Goal: Task Accomplishment & Management: Manage account settings

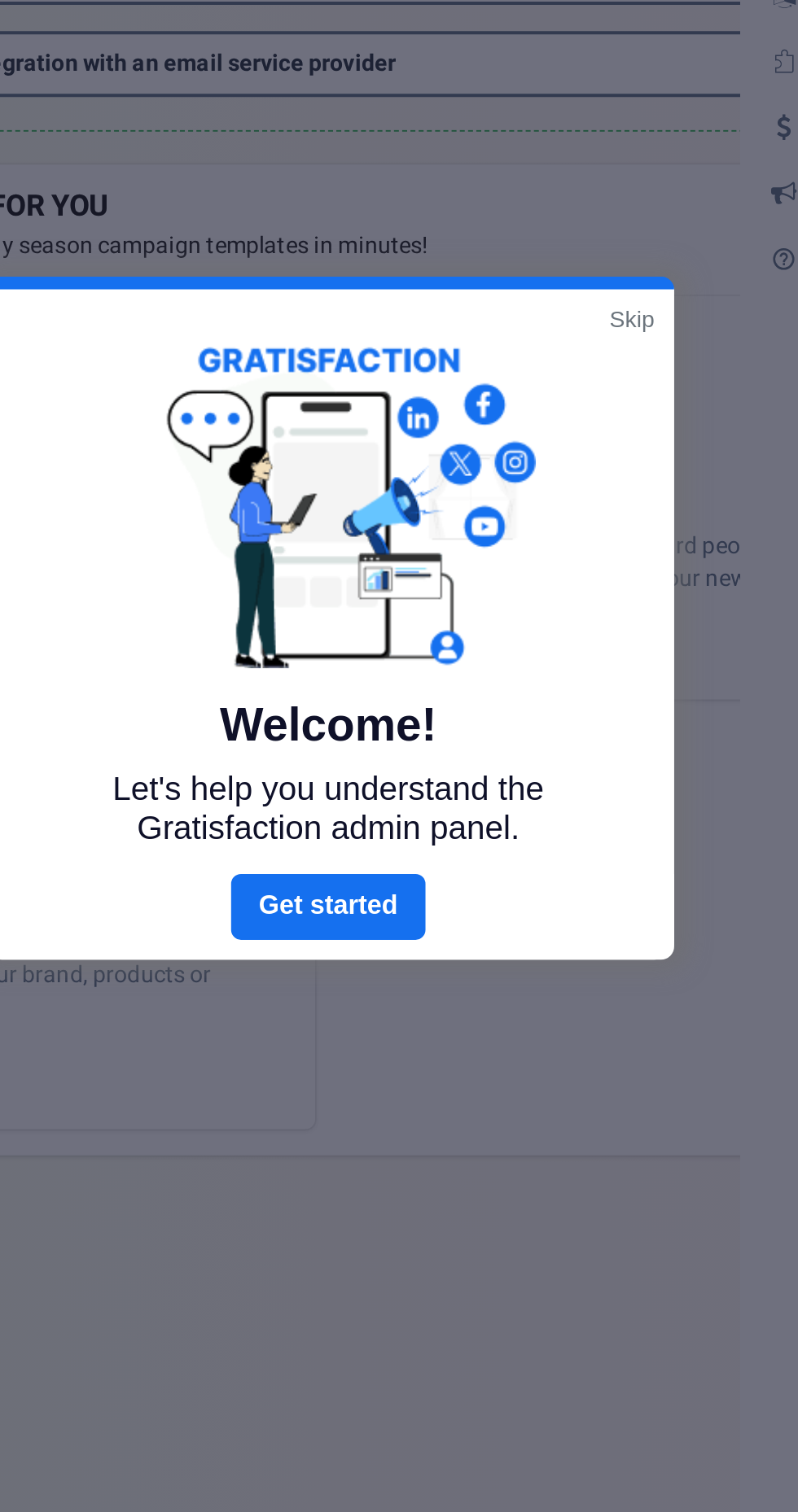
click at [408, 909] on link "Next" at bounding box center [399, 907] width 96 height 33
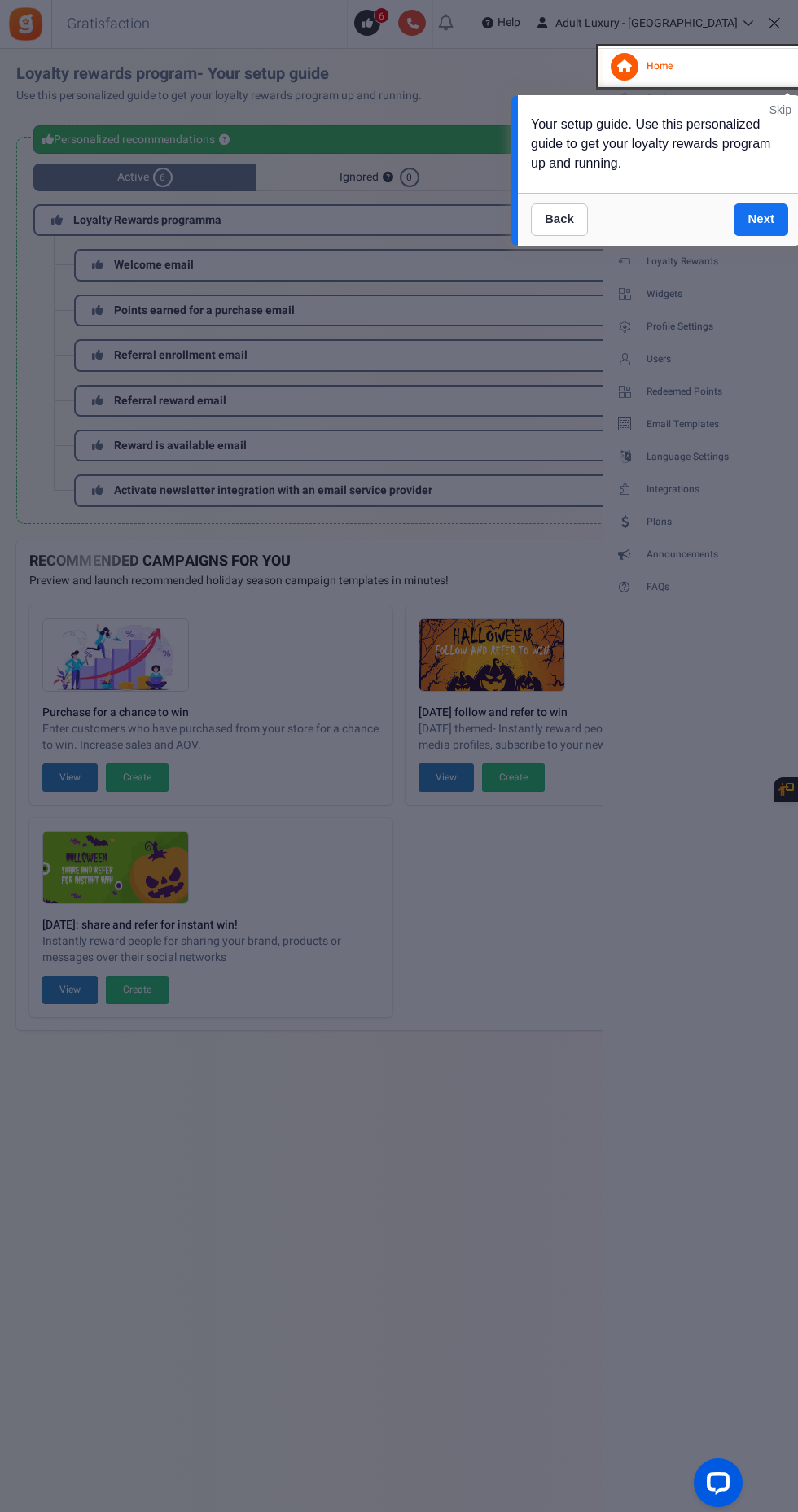
click at [759, 217] on link "Next" at bounding box center [760, 219] width 54 height 33
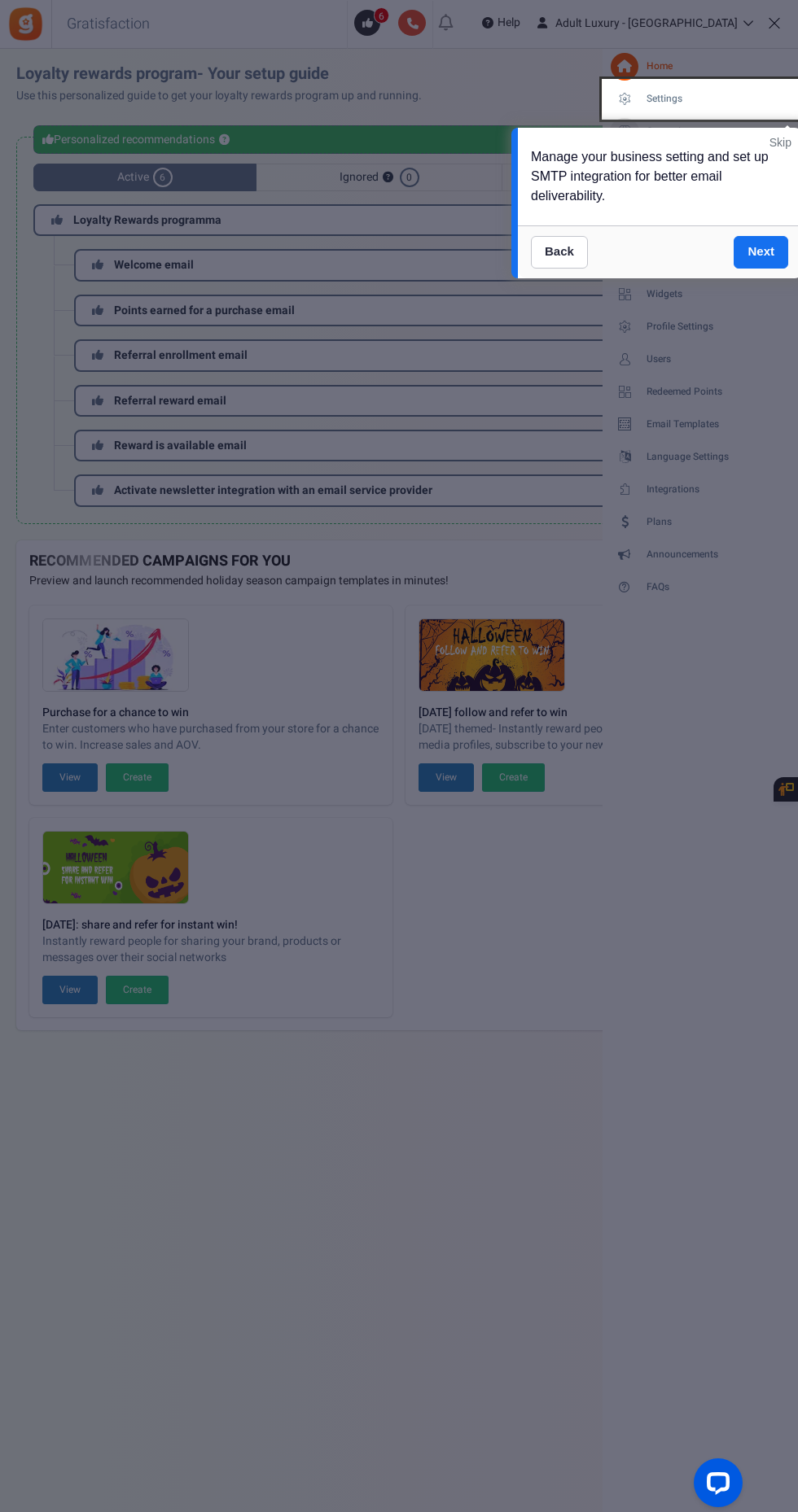
click at [768, 237] on link "Next" at bounding box center [760, 252] width 54 height 33
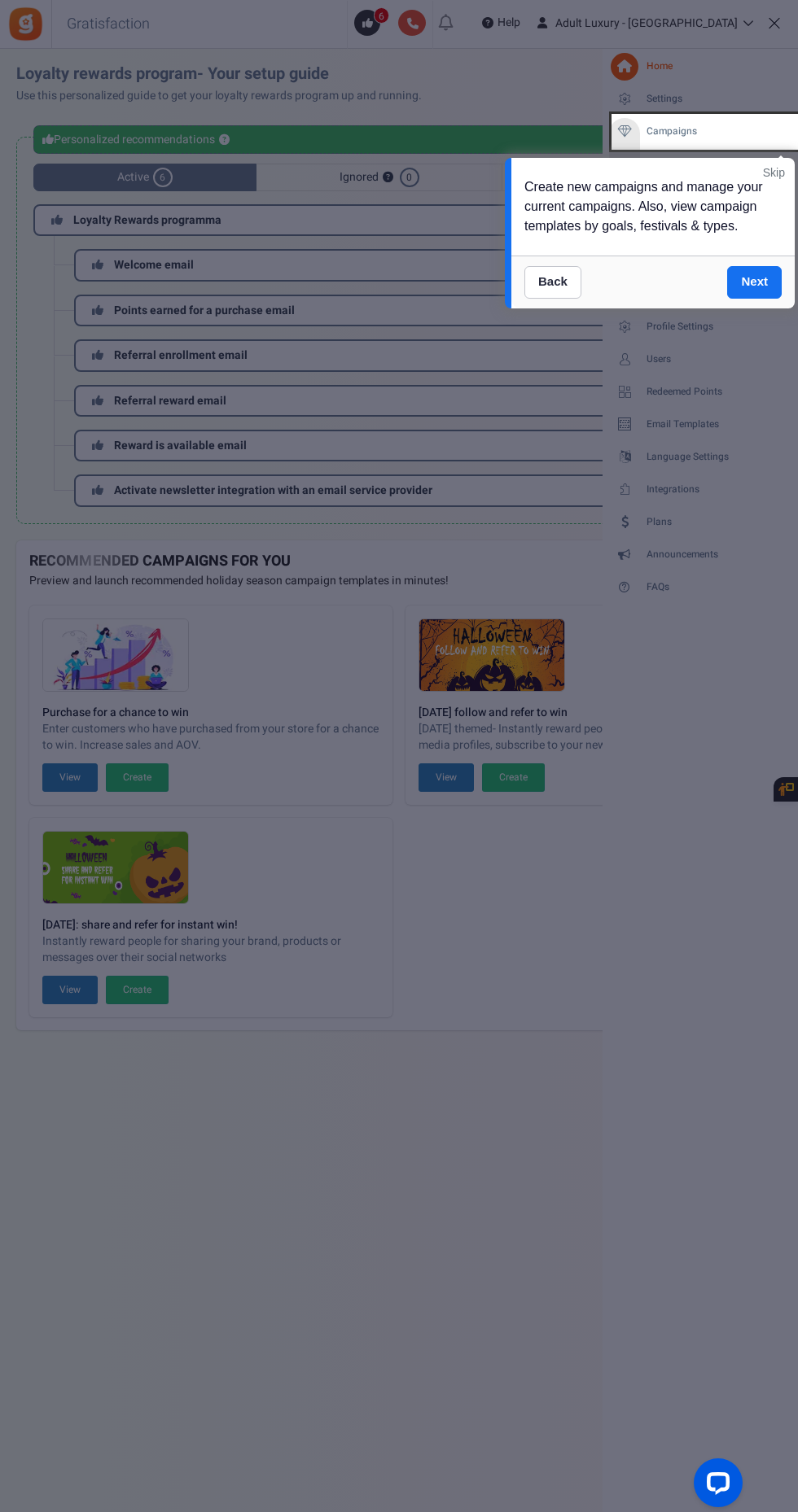
click at [737, 283] on link "Next" at bounding box center [754, 282] width 54 height 33
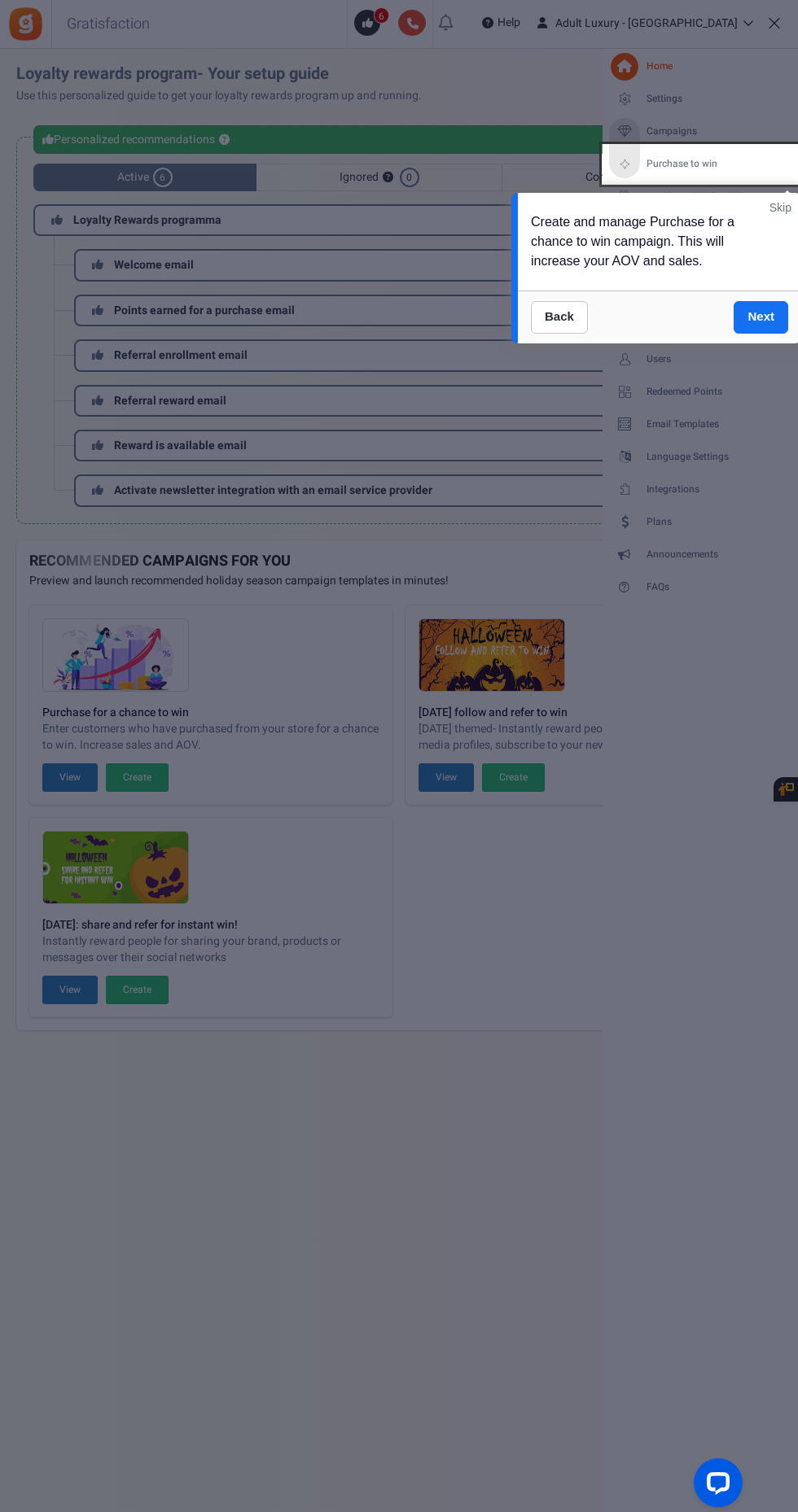
click at [761, 314] on link "Next" at bounding box center [760, 317] width 54 height 33
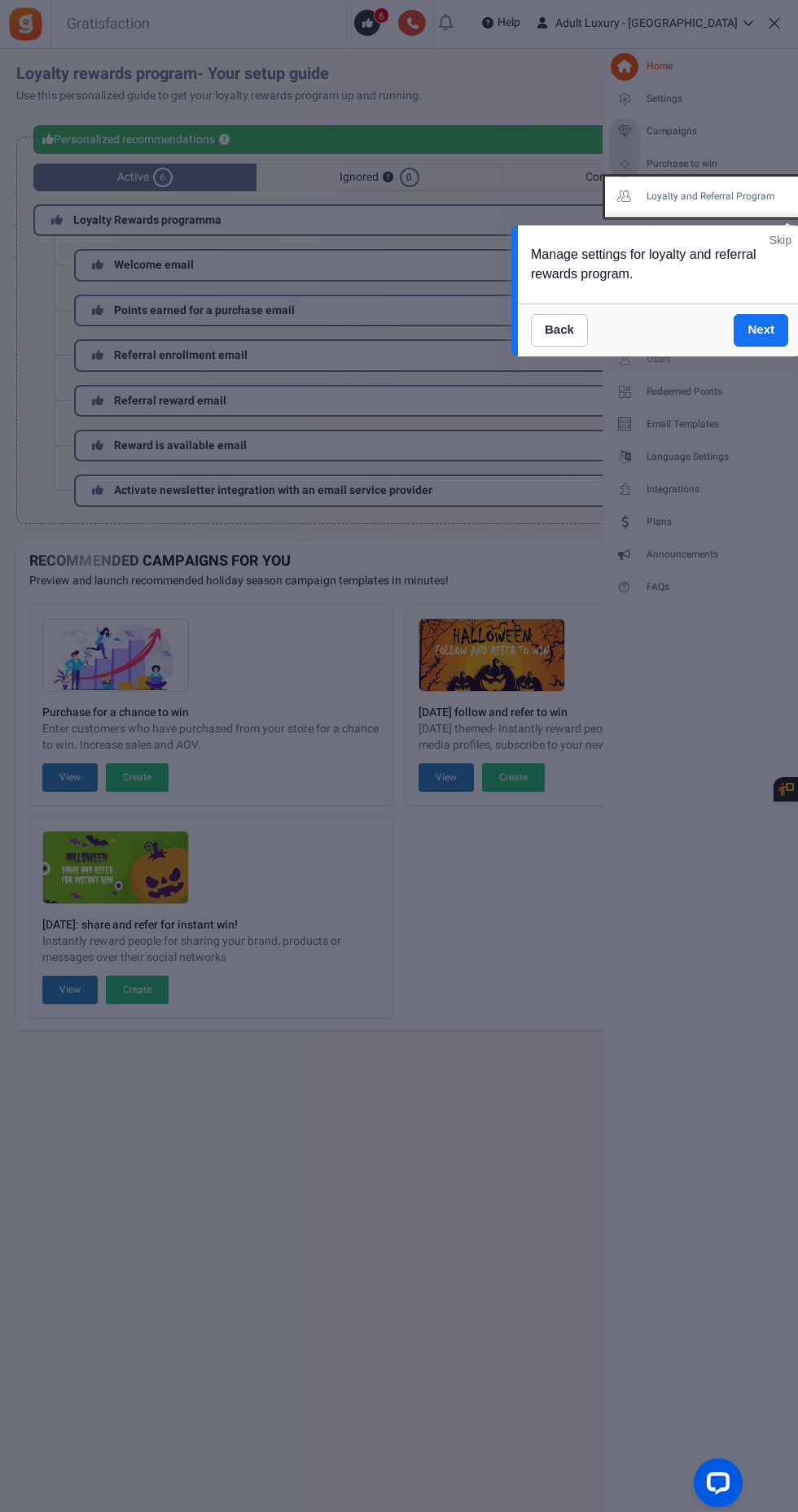
click at [759, 318] on link "Next" at bounding box center [760, 330] width 54 height 33
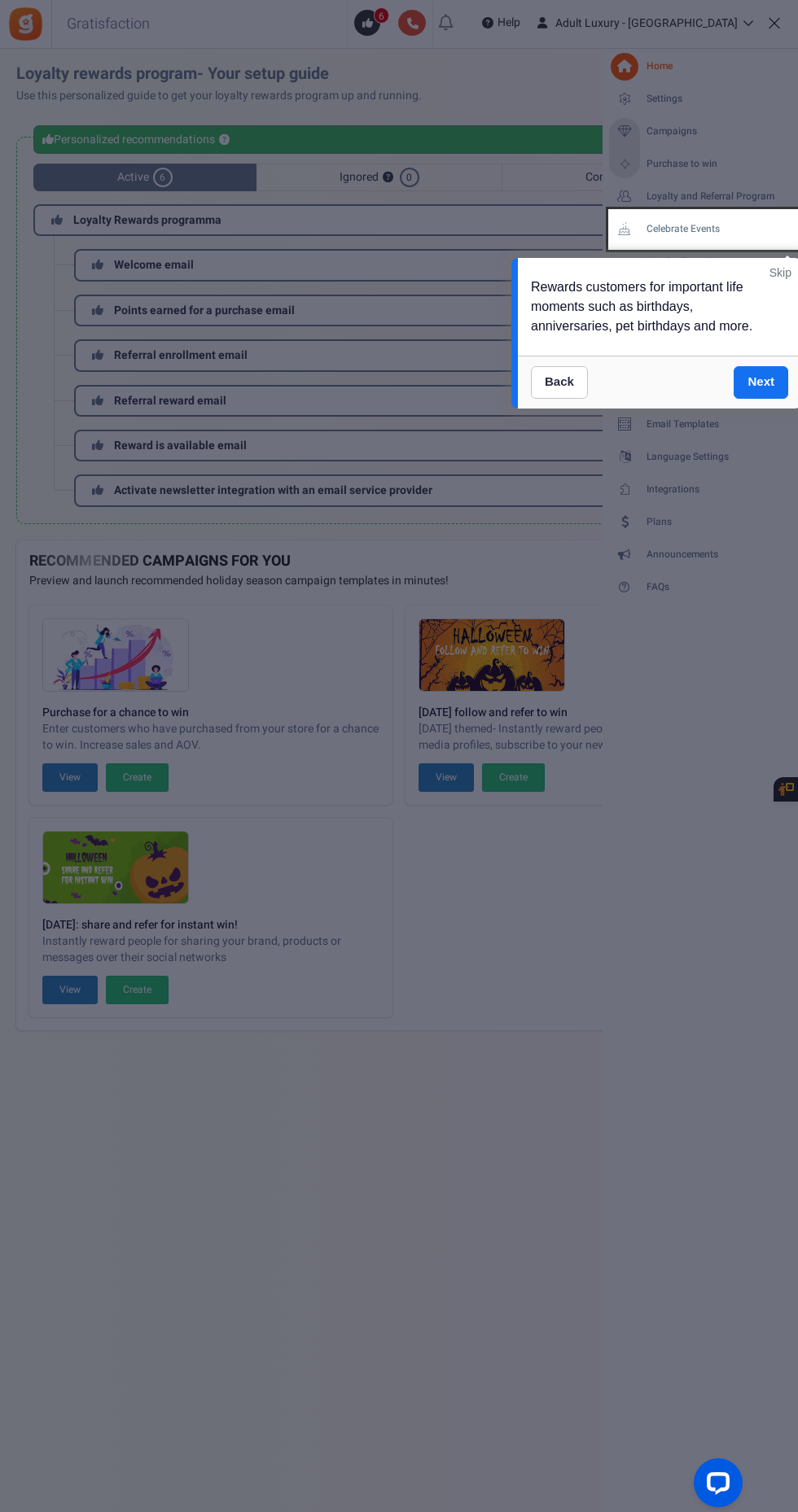
click at [756, 340] on div "Rewards customers for important life moments such as birthdays, anniversaries, …" at bounding box center [660, 306] width 284 height 98
click at [746, 386] on link "Next" at bounding box center [760, 382] width 54 height 33
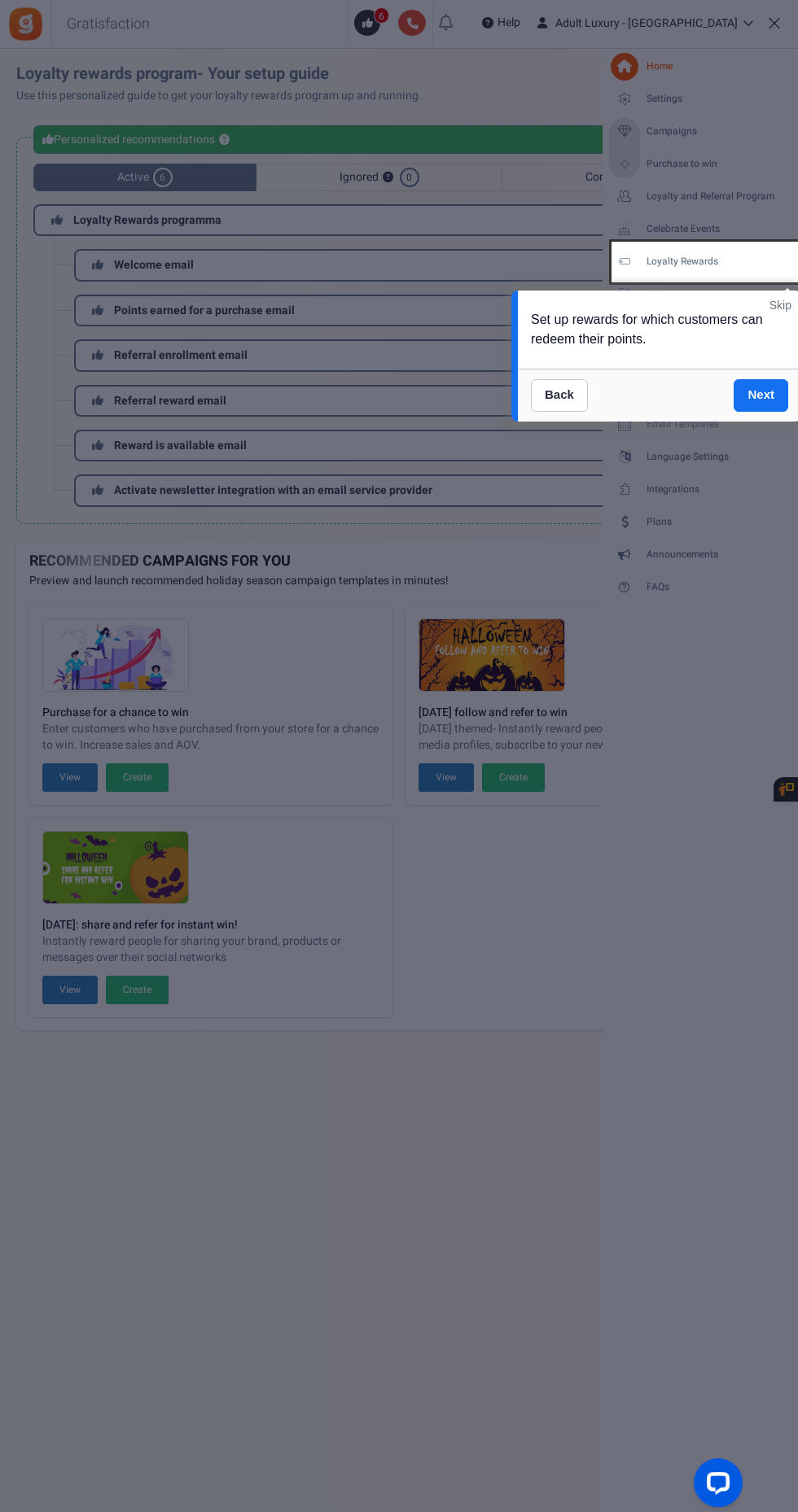
click at [757, 397] on link "Next" at bounding box center [760, 395] width 54 height 33
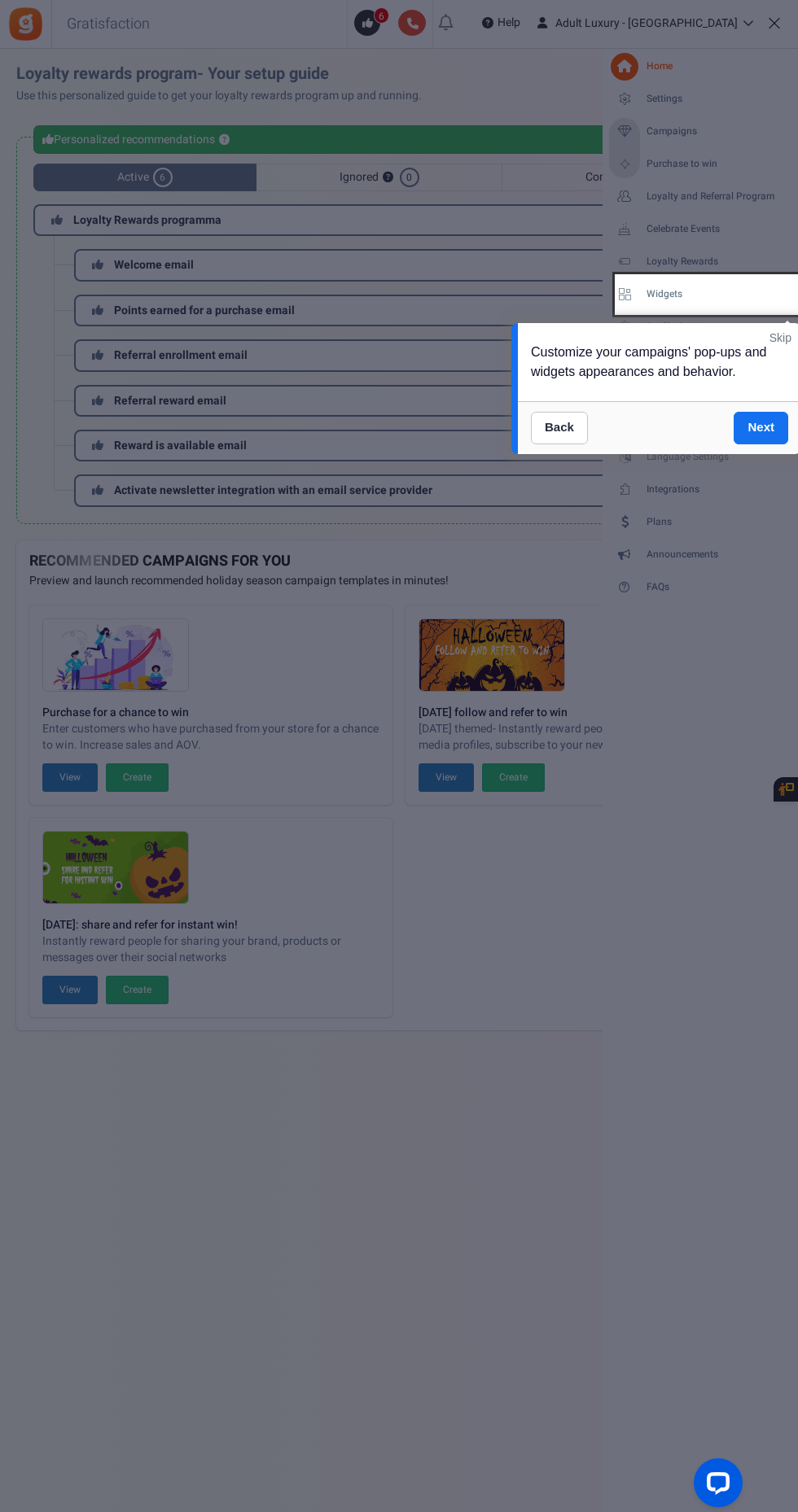
click at [760, 421] on link "Next" at bounding box center [760, 428] width 54 height 33
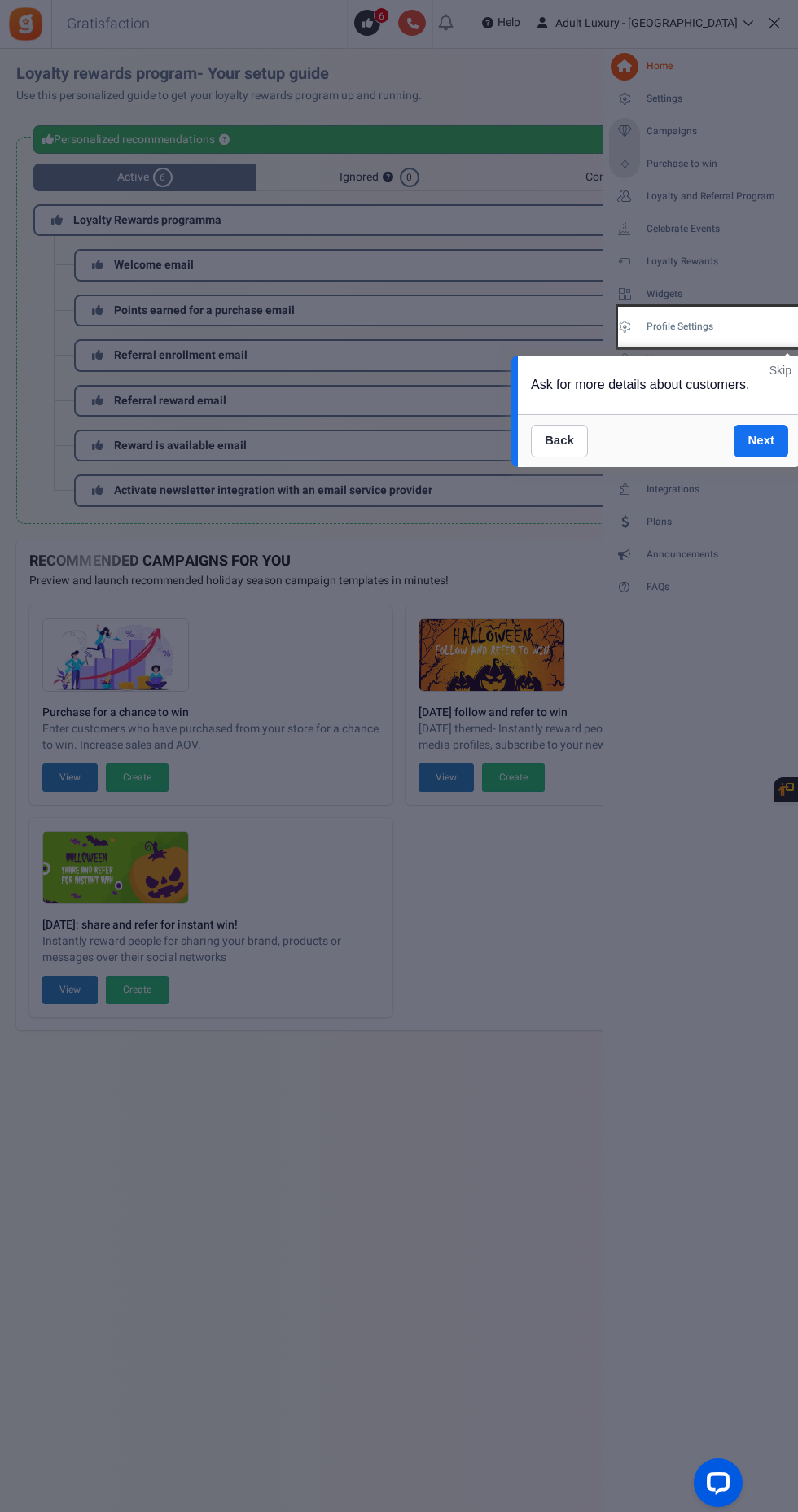
click at [748, 439] on link "Next" at bounding box center [760, 441] width 54 height 33
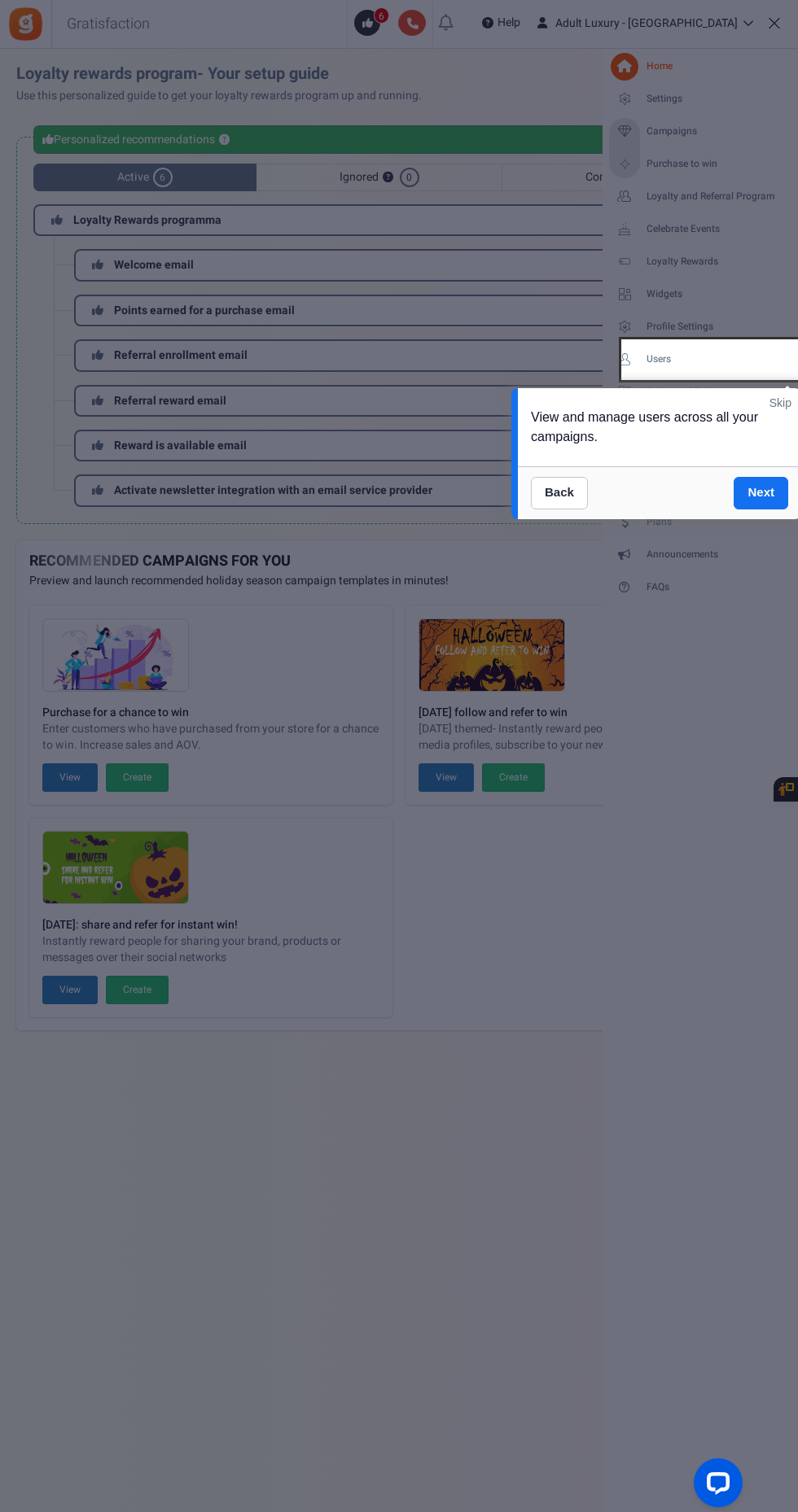
click at [744, 482] on link "Next" at bounding box center [760, 493] width 54 height 33
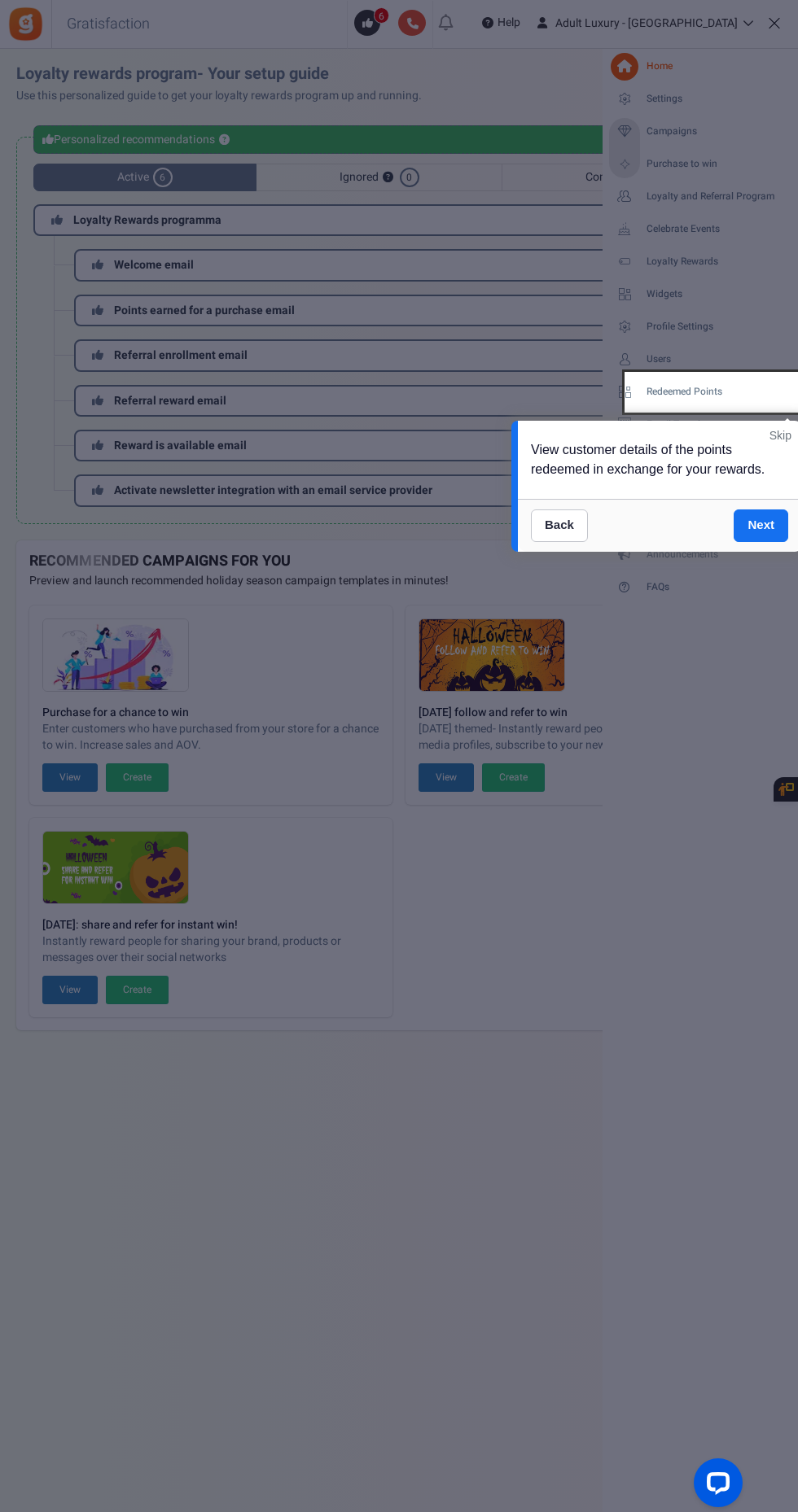
click at [760, 515] on link "Next" at bounding box center [760, 526] width 54 height 33
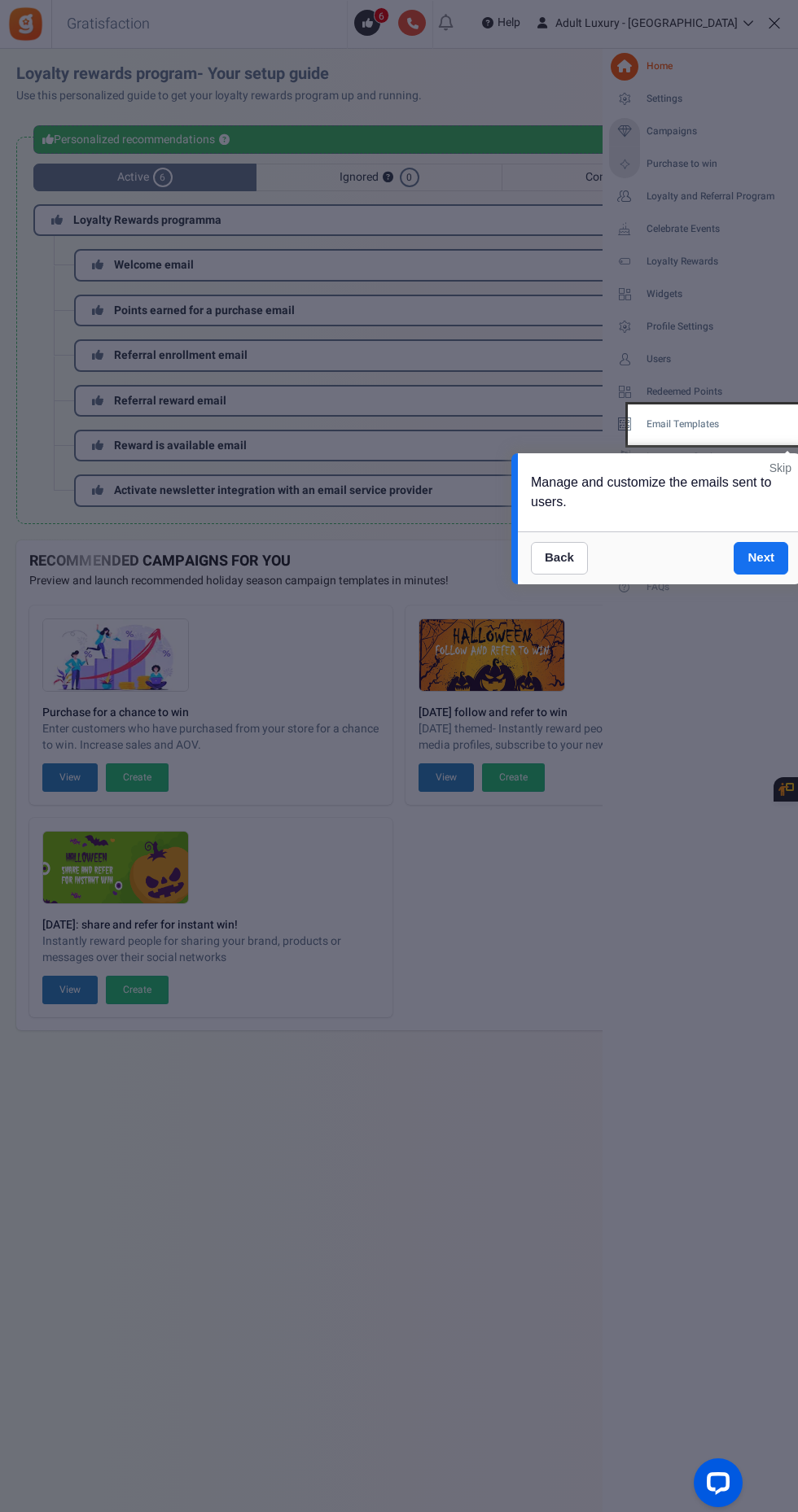
click at [761, 556] on link "Next" at bounding box center [760, 558] width 54 height 33
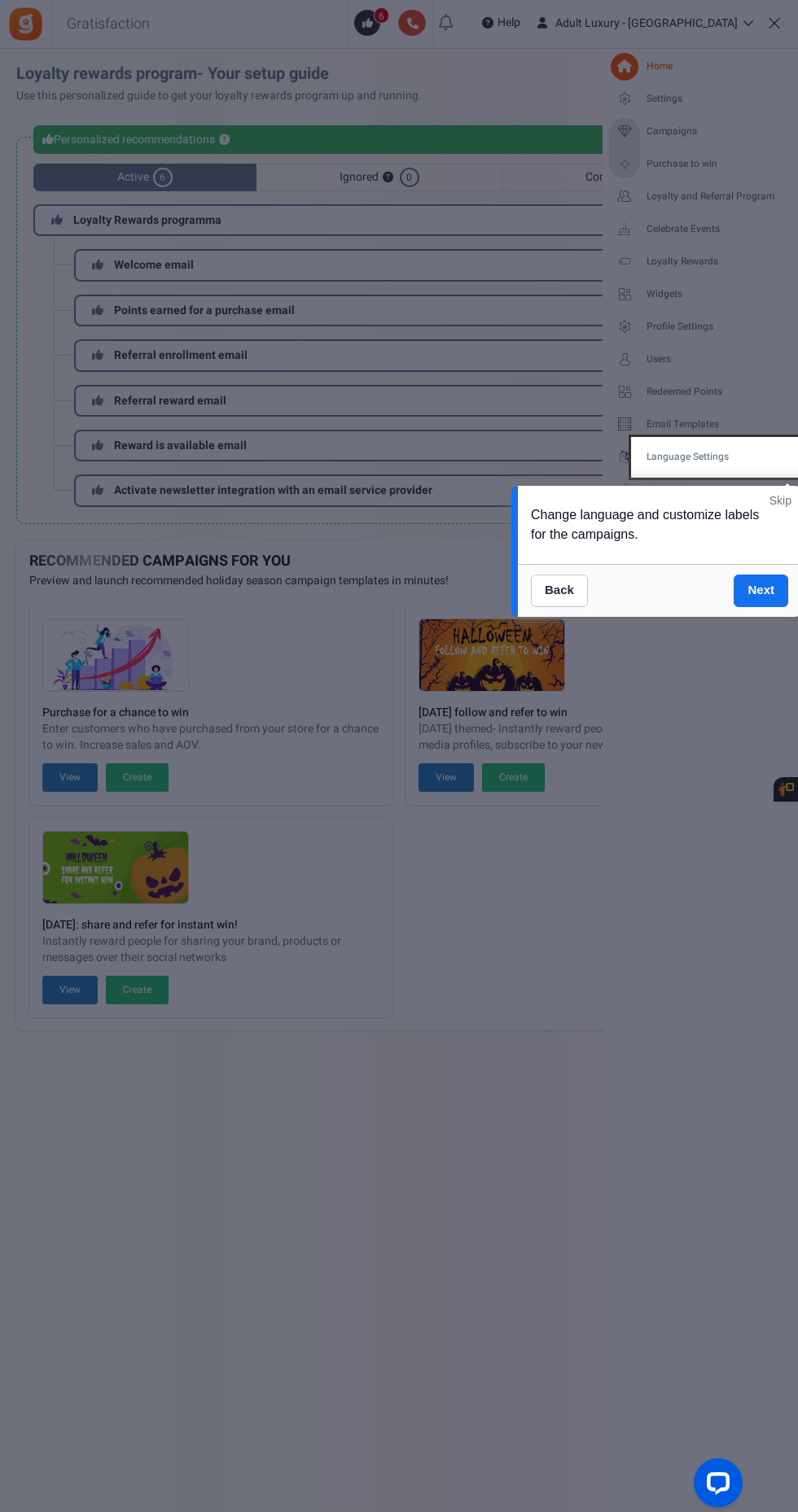
click at [756, 585] on link "Next" at bounding box center [760, 590] width 54 height 33
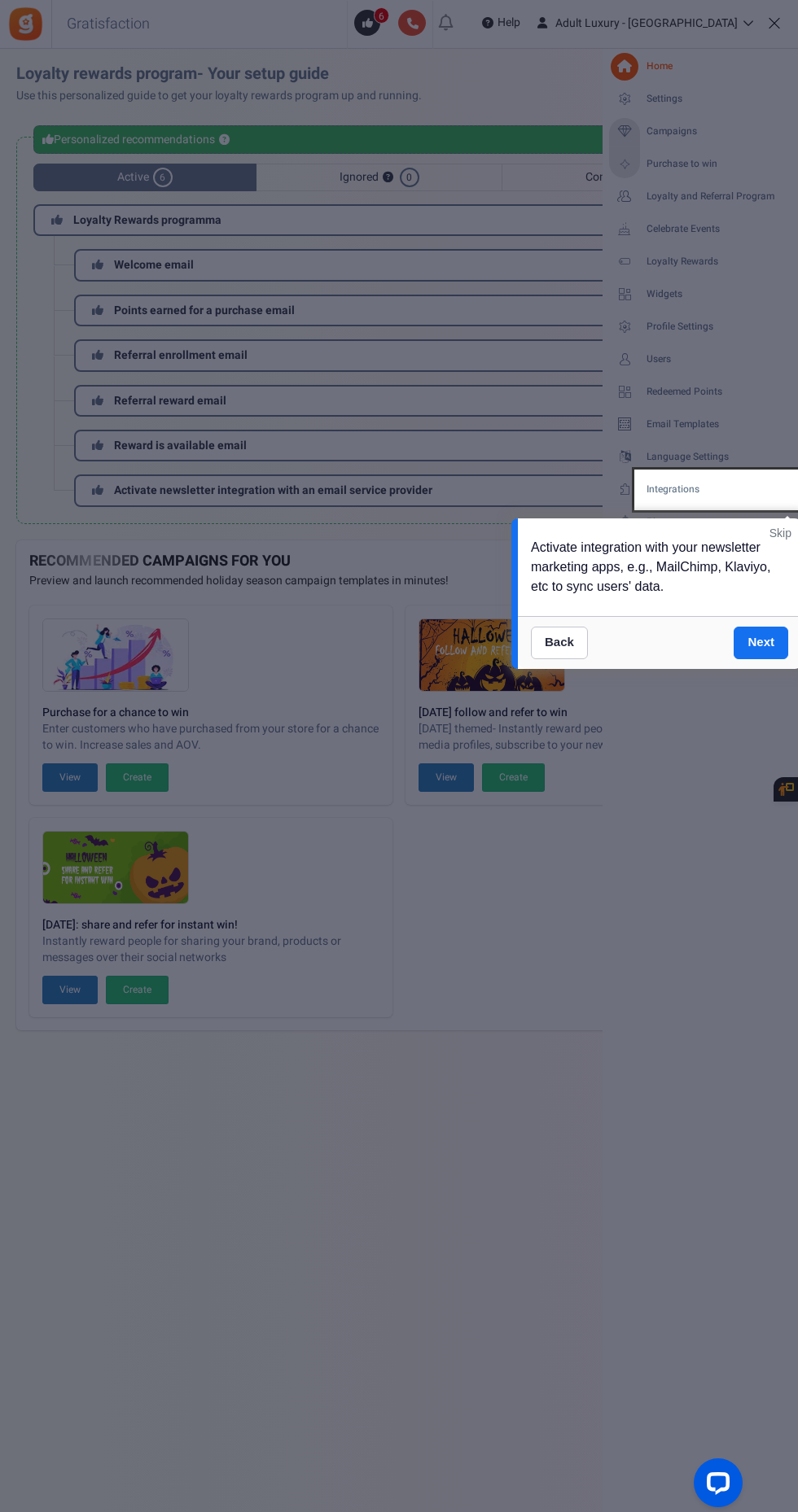
click at [743, 634] on link "Next" at bounding box center [760, 642] width 54 height 33
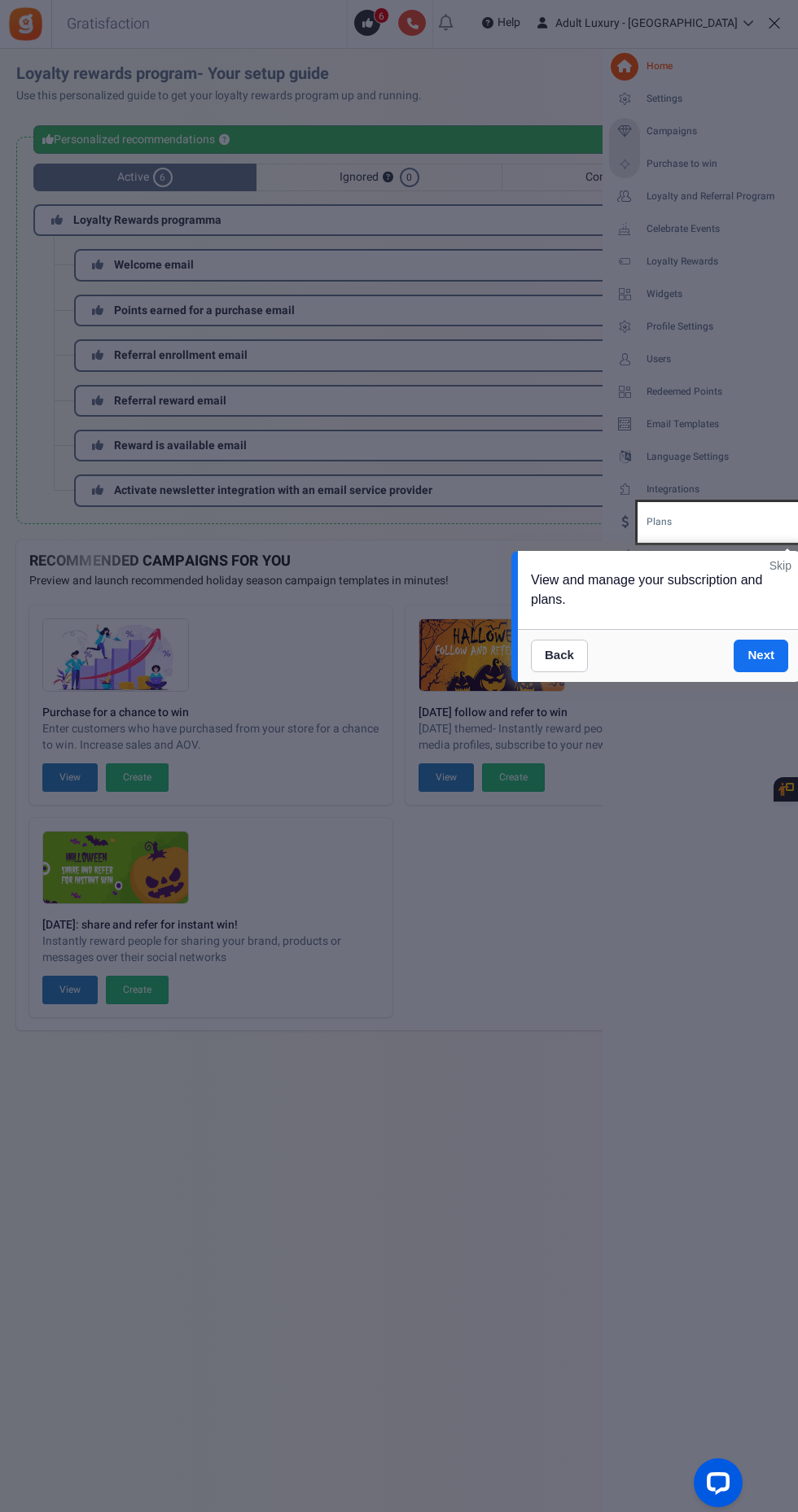
click at [757, 654] on link "Next" at bounding box center [760, 655] width 54 height 33
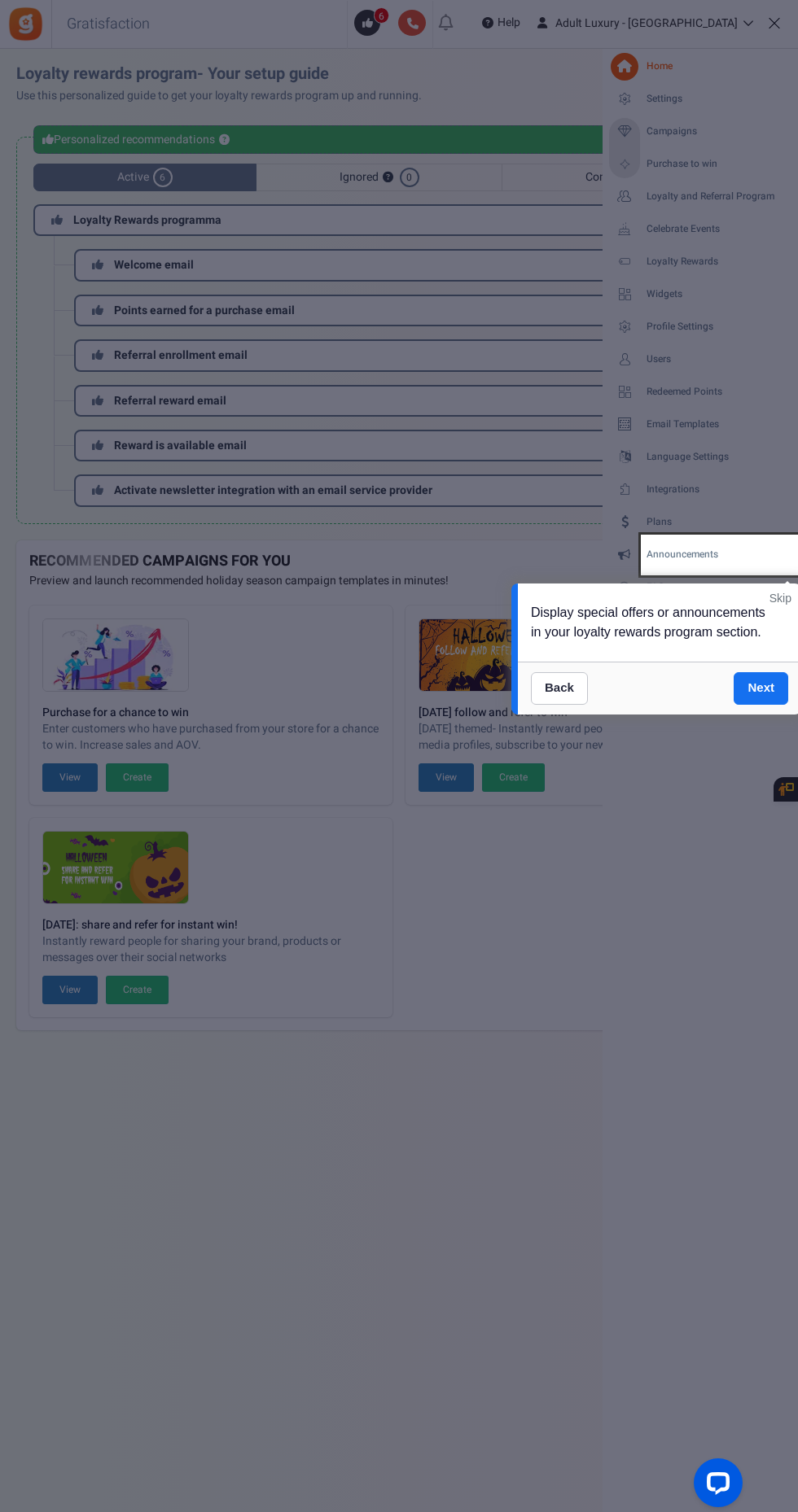
click at [739, 694] on link "Next" at bounding box center [760, 688] width 54 height 33
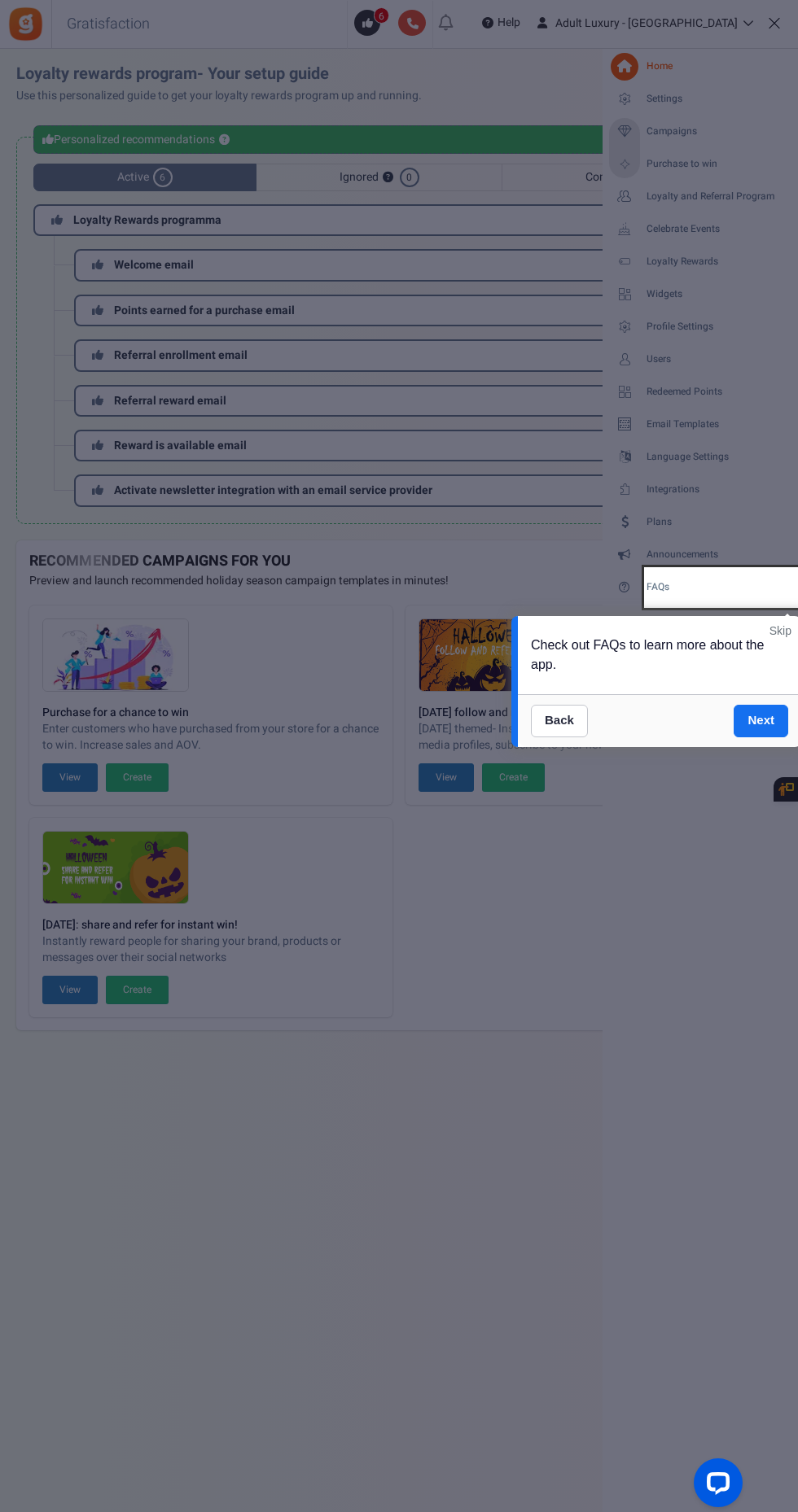
click at [738, 721] on link "Next" at bounding box center [760, 720] width 54 height 33
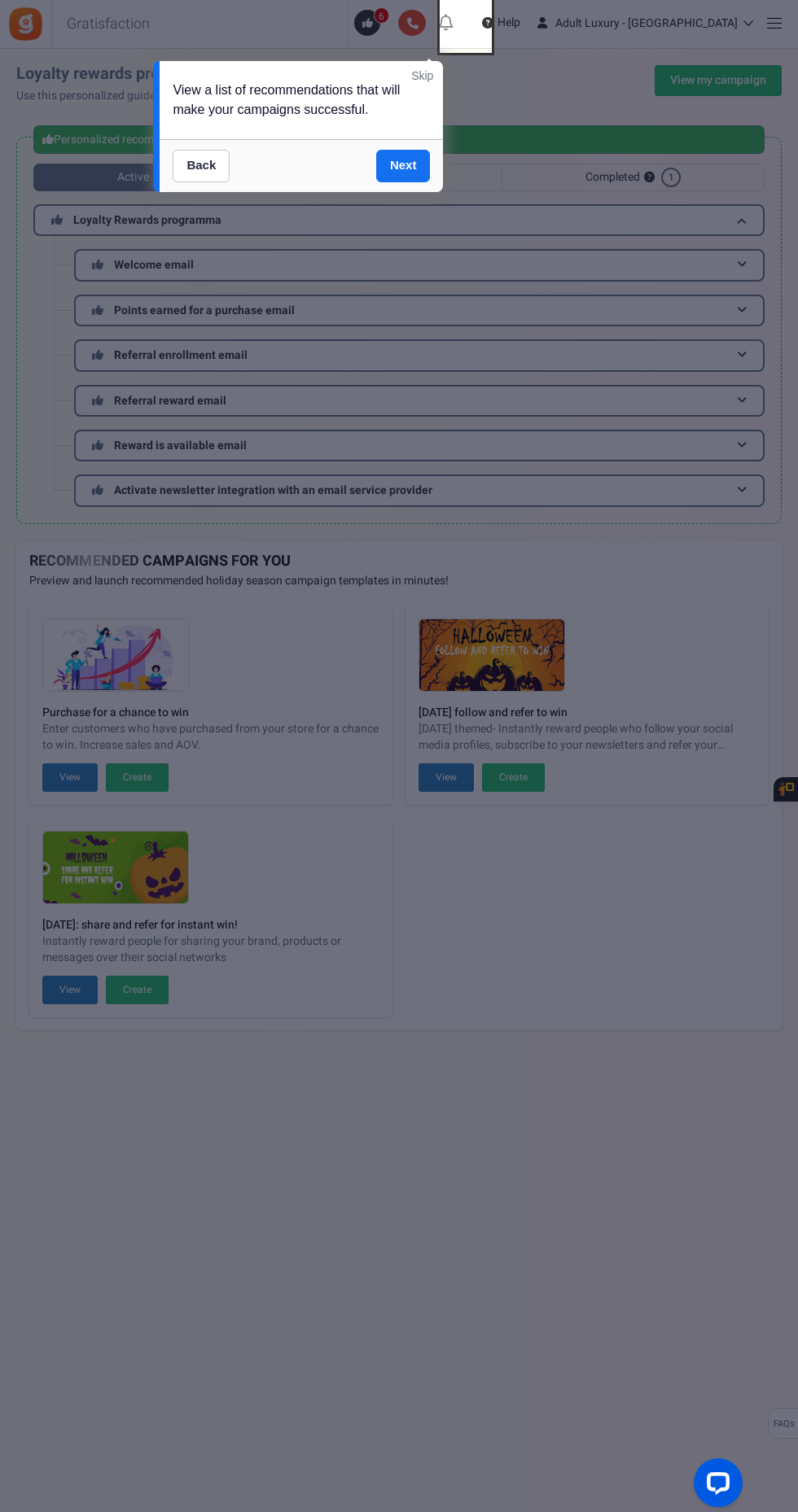
click at [421, 160] on link "Next" at bounding box center [403, 166] width 54 height 33
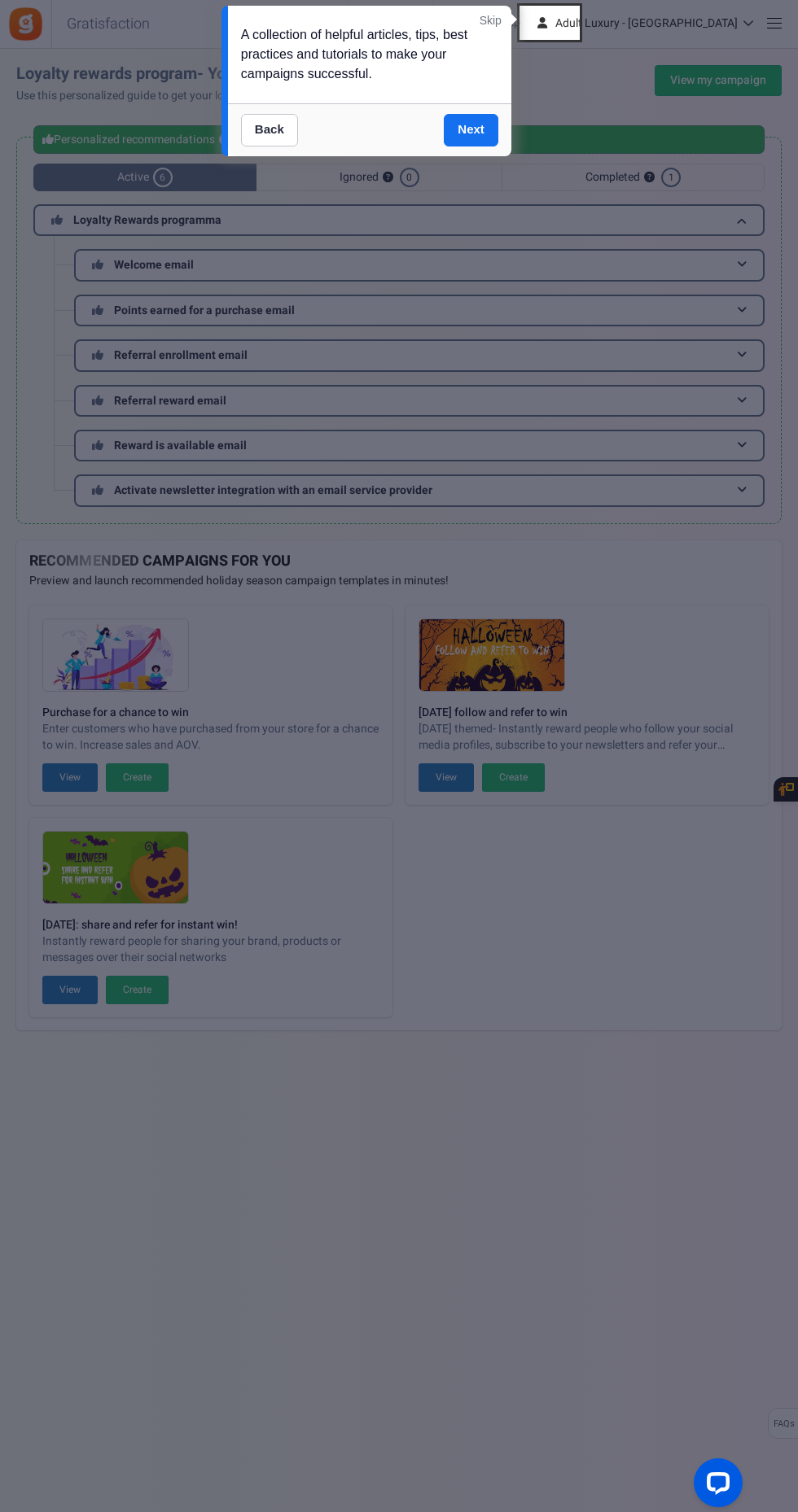
click at [483, 133] on link "Next" at bounding box center [471, 129] width 54 height 33
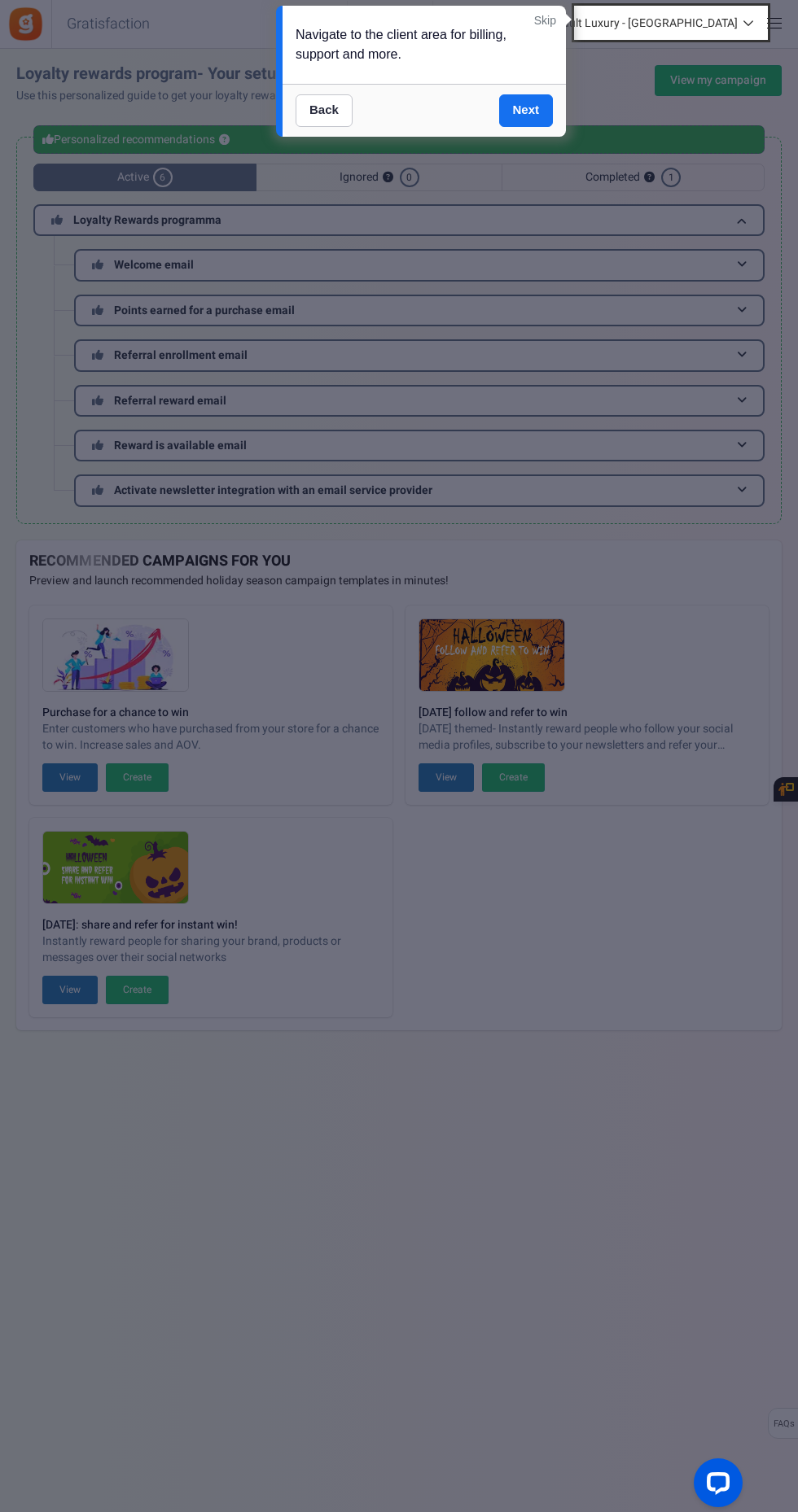
click at [531, 115] on link "Next" at bounding box center [526, 111] width 54 height 33
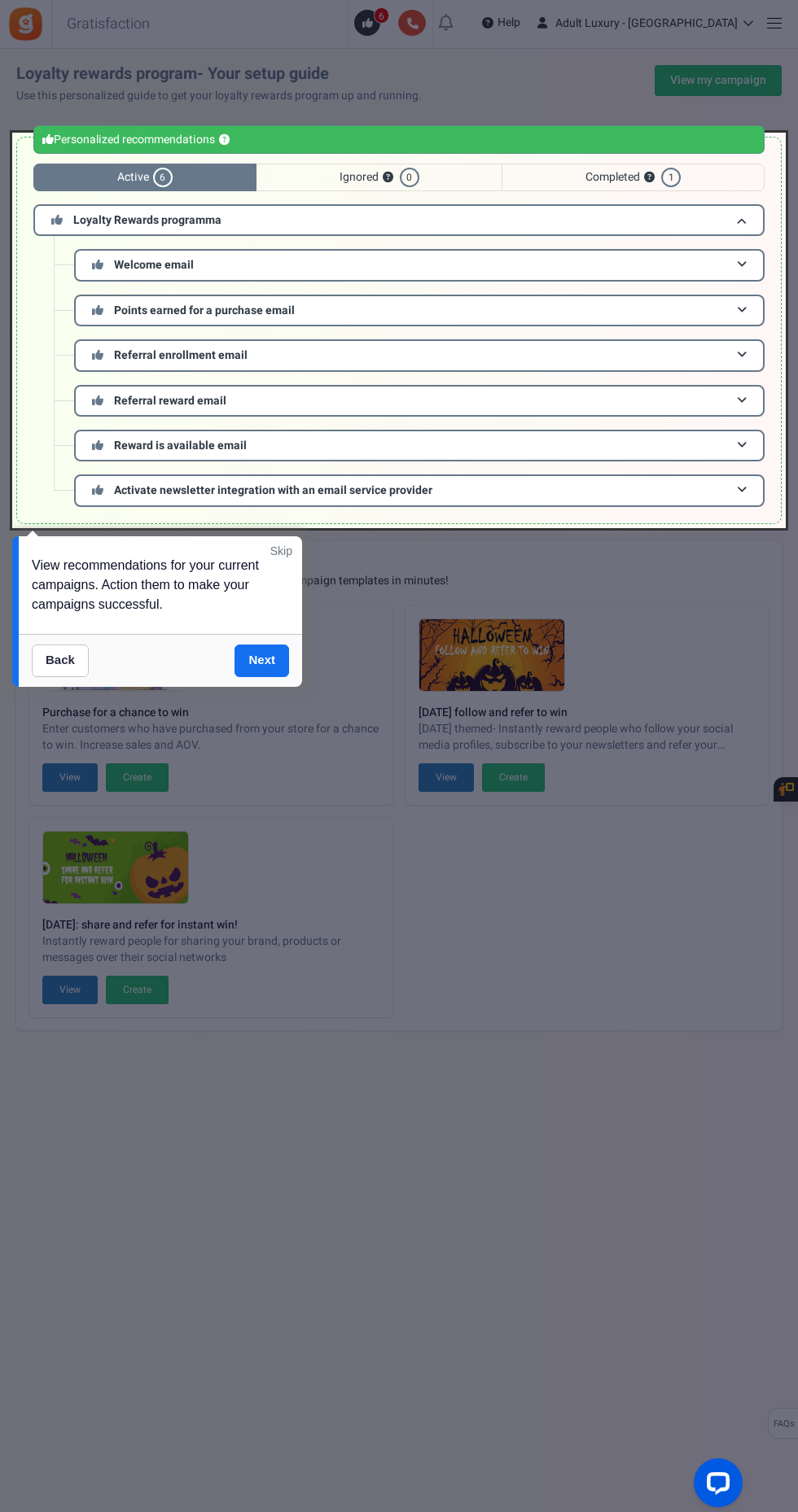
click at [281, 550] on link "Skip" at bounding box center [281, 550] width 22 height 16
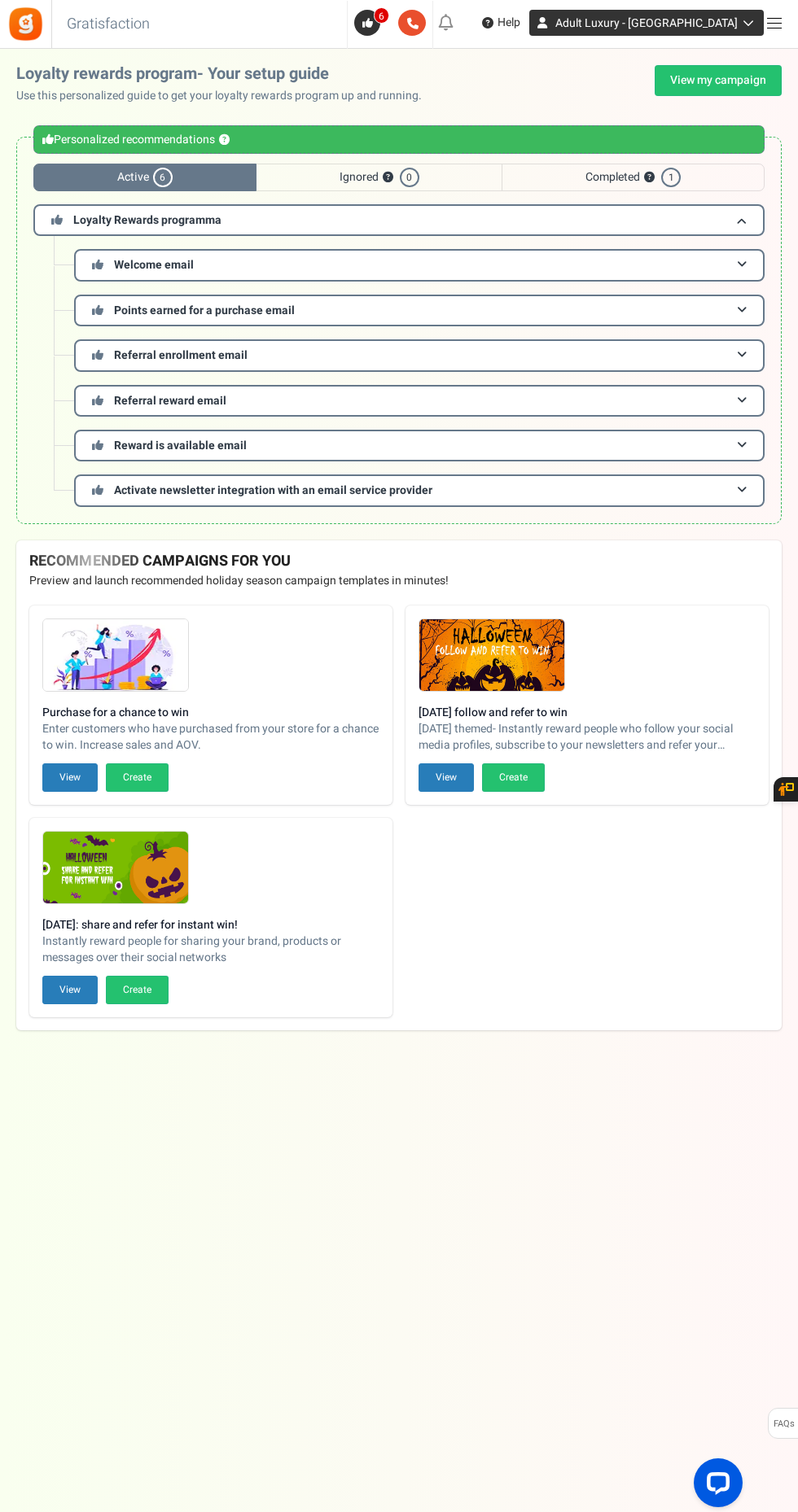
click at [741, 29] on link "Adult Luxury - [GEOGRAPHIC_DATA]" at bounding box center [646, 23] width 234 height 26
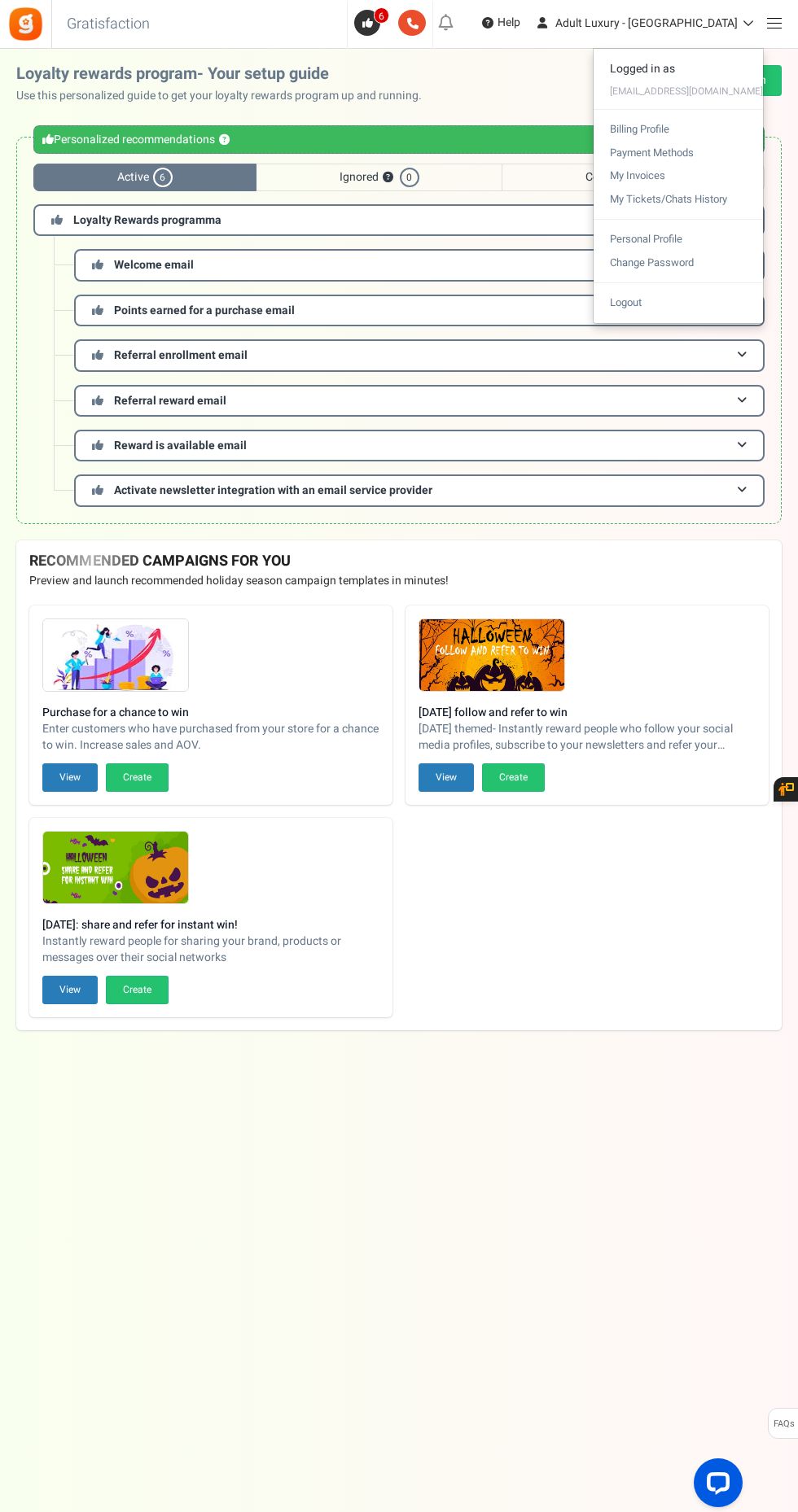
click at [767, 46] on div at bounding box center [399, 756] width 798 height 1512
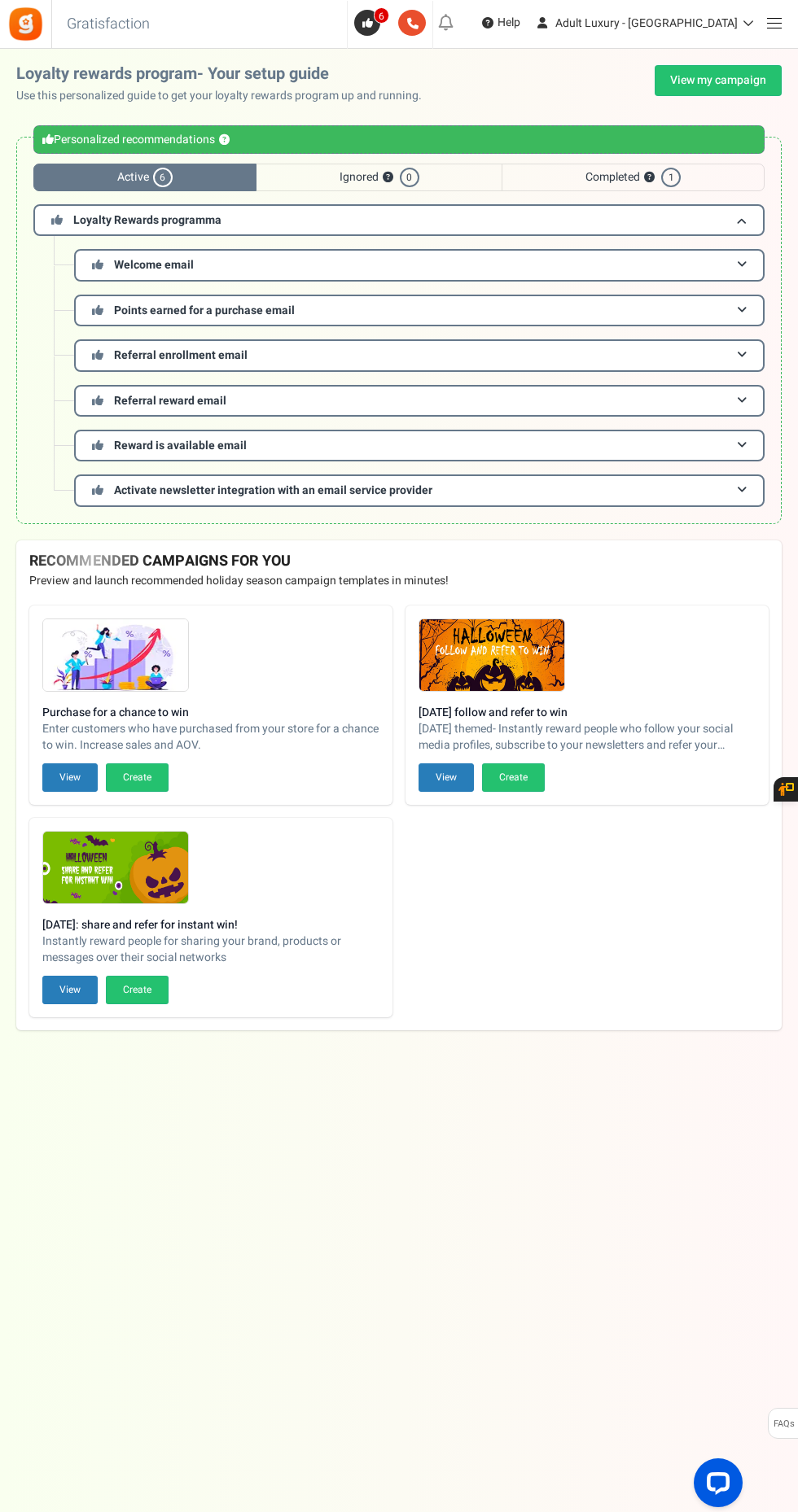
click at [773, 23] on span at bounding box center [774, 23] width 15 height 1
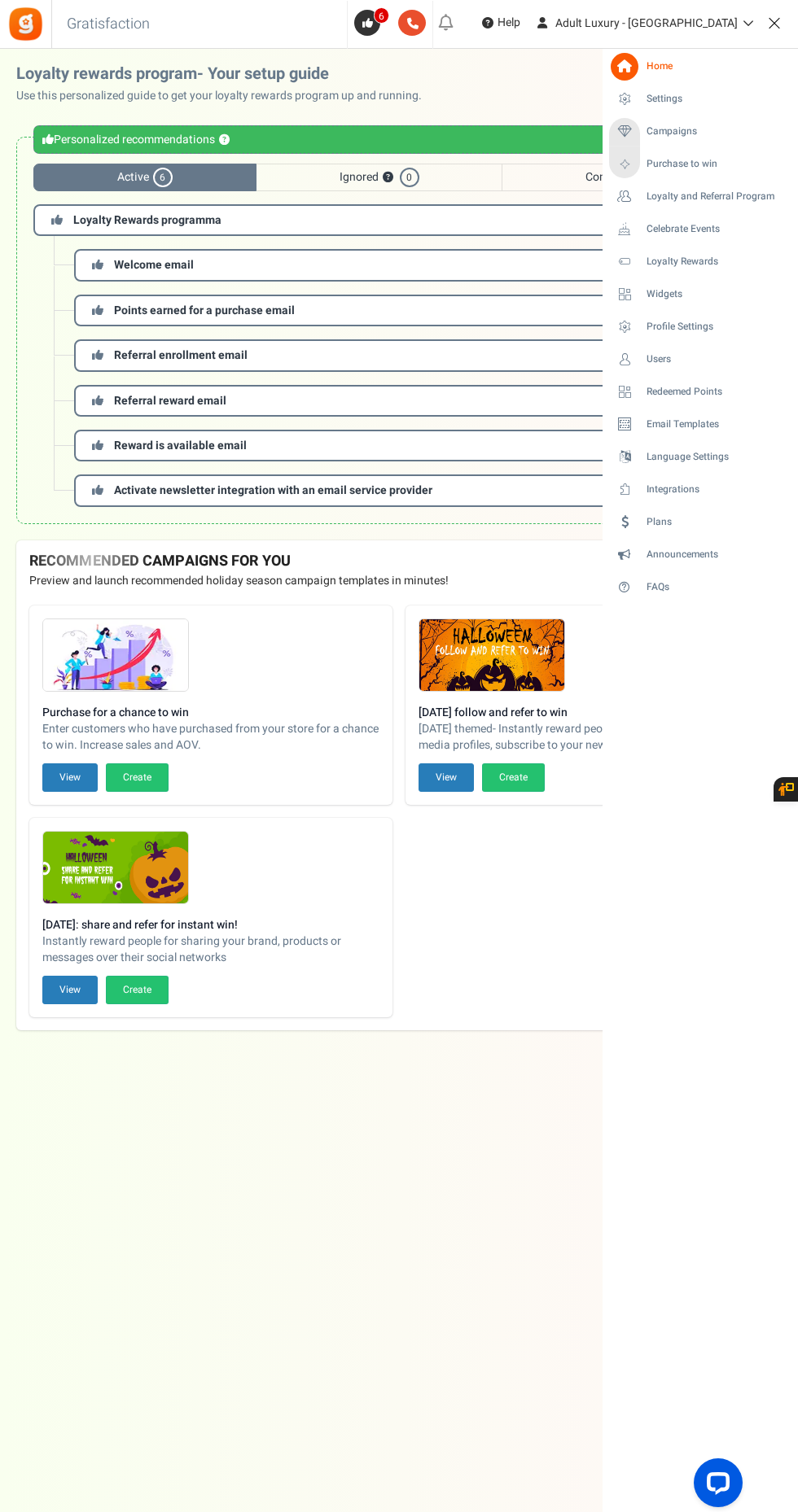
click at [682, 294] on span "Widgets" at bounding box center [665, 294] width 36 height 14
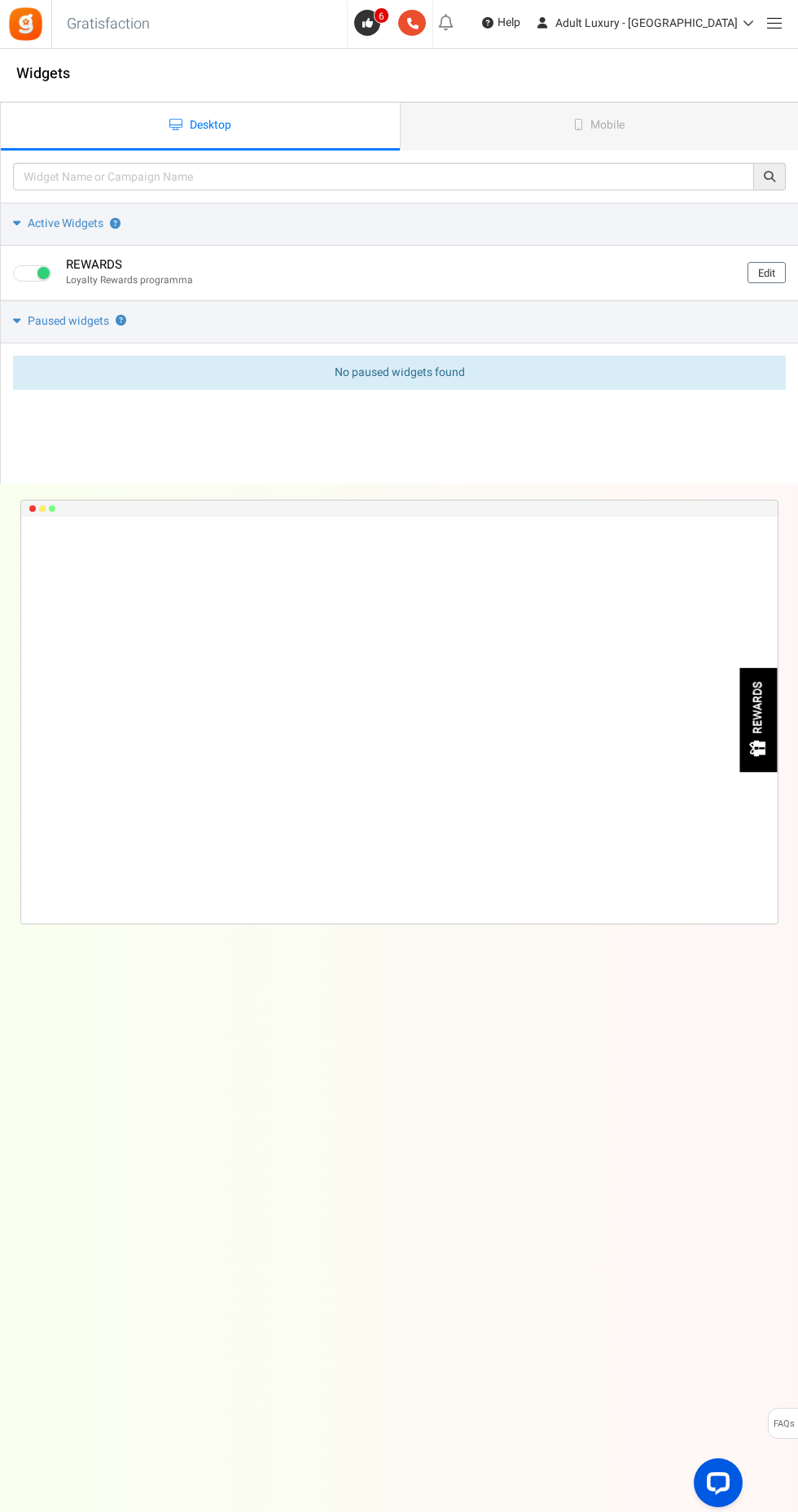
click at [639, 140] on link "Mobile" at bounding box center [599, 126] width 399 height 48
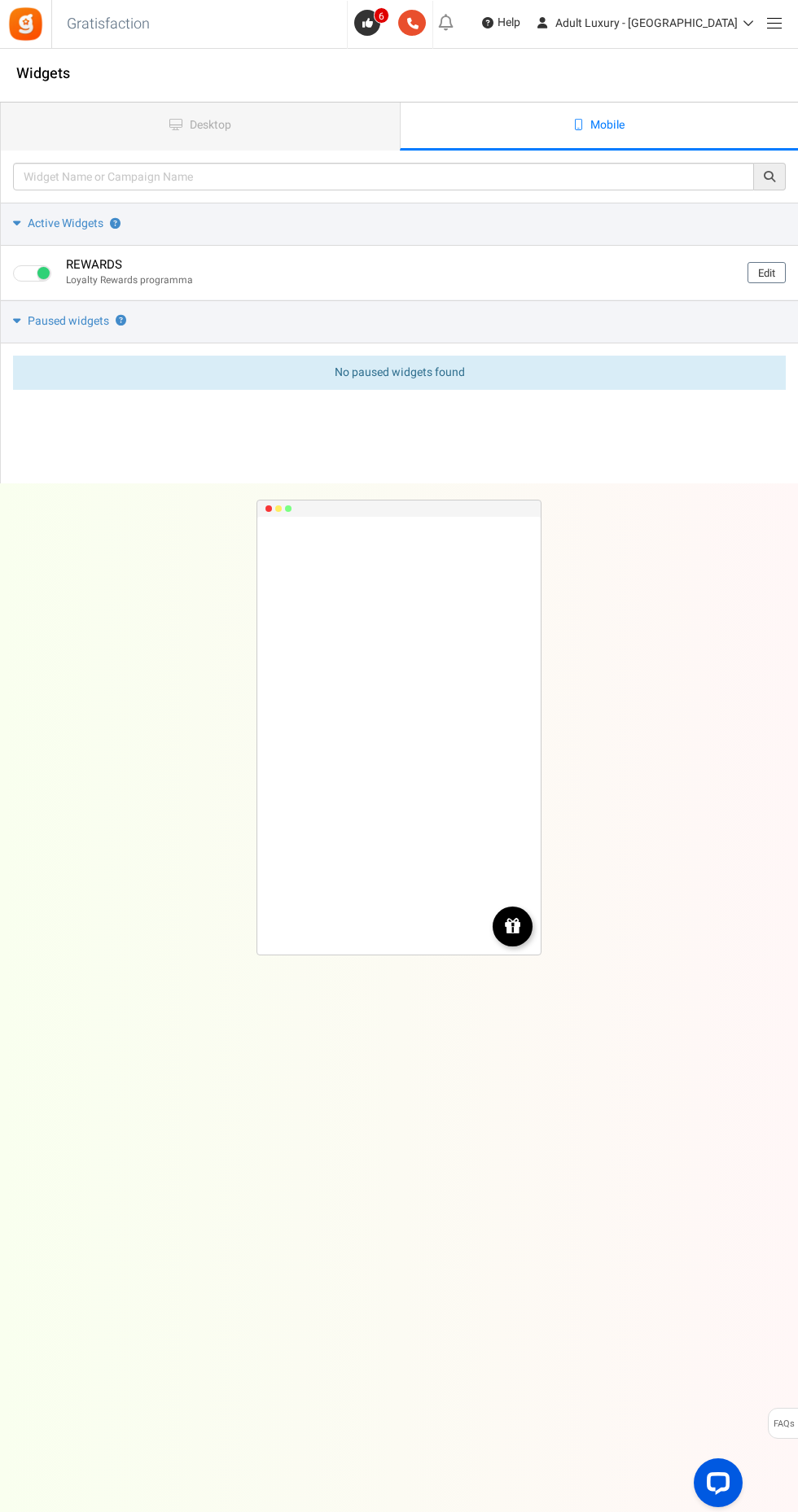
click at [765, 273] on link "Edit" at bounding box center [766, 272] width 39 height 21
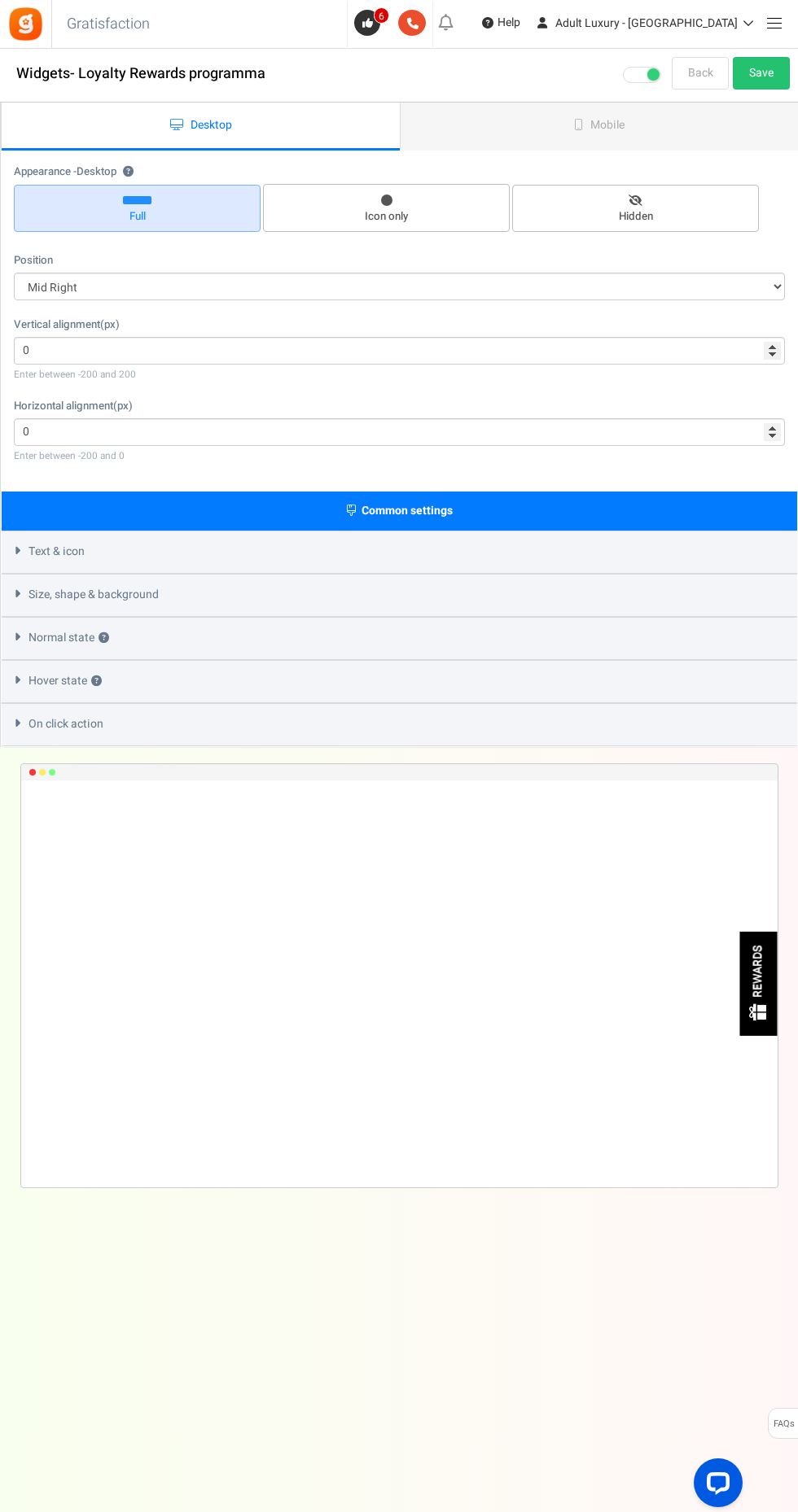
click at [635, 125] on link "Mobile" at bounding box center [598, 126] width 399 height 48
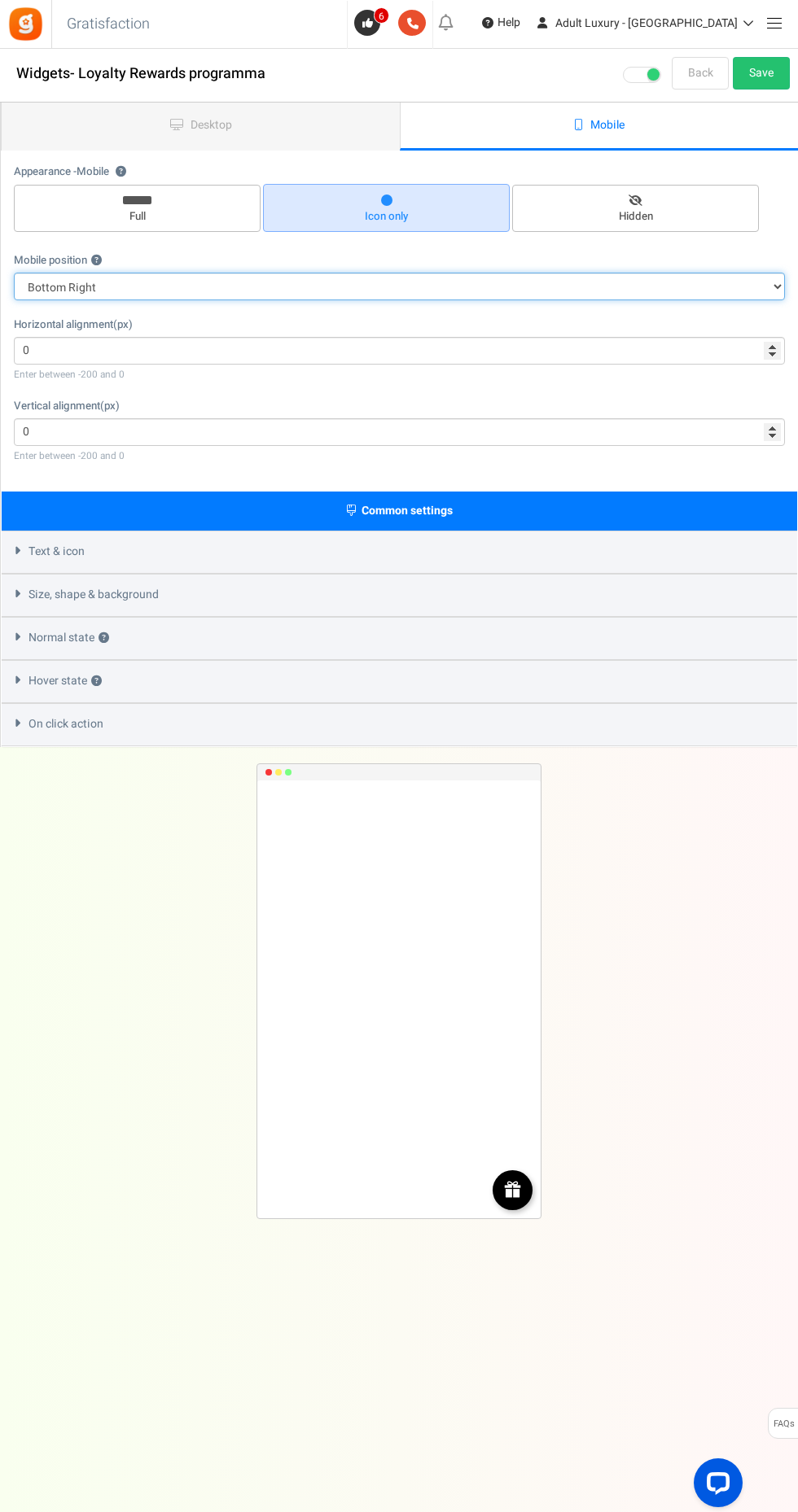
click at [729, 285] on select "Top Right Top Left Top Center Bottom Right Bottom Left Bottom Center" at bounding box center [399, 287] width 771 height 28
select select "top-left"
click at [14, 273] on select "Top Right Top Left Top Center Bottom Right Bottom Left Bottom Center" at bounding box center [399, 287] width 771 height 28
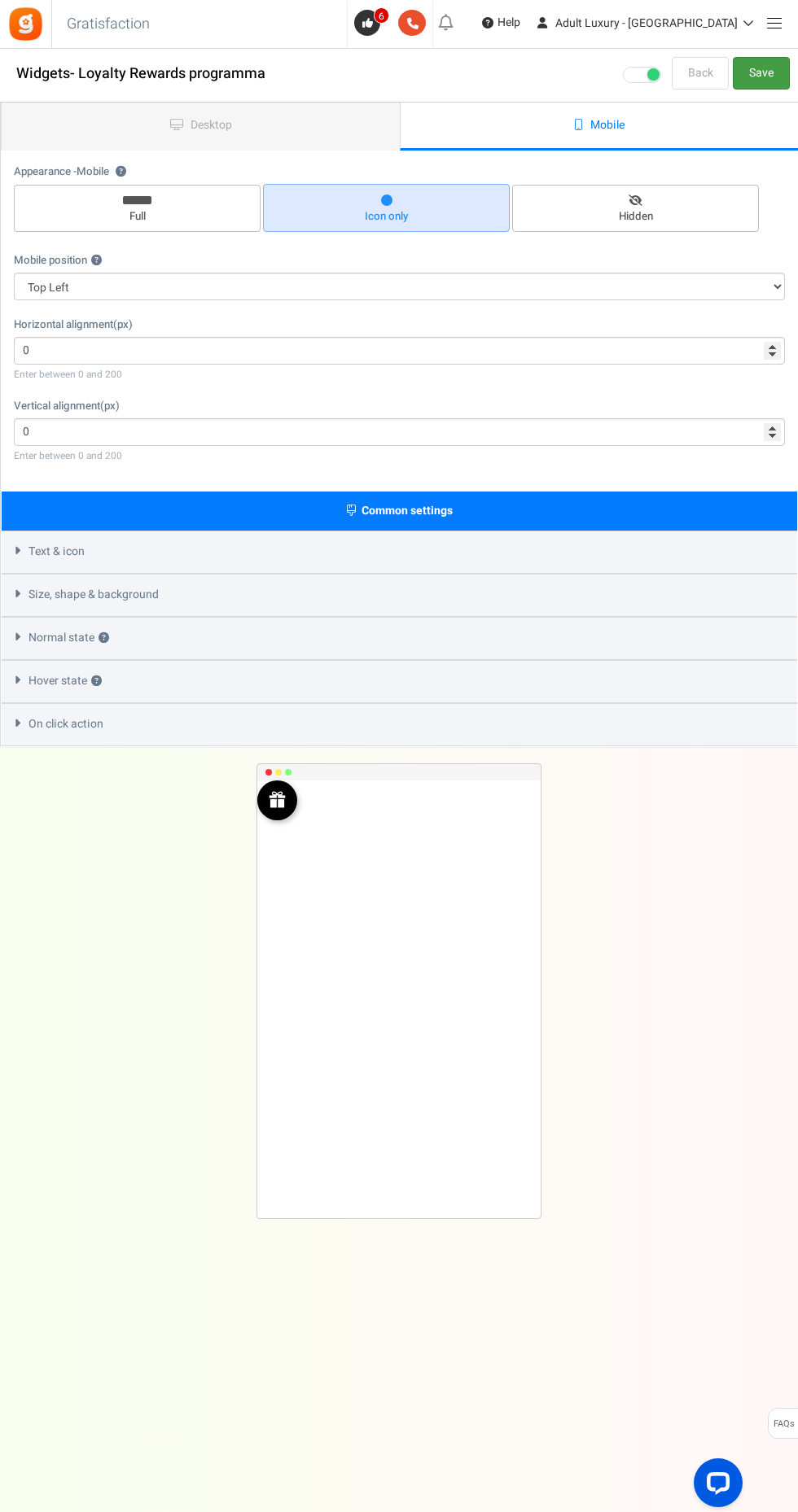
click at [766, 66] on link "Save" at bounding box center [761, 73] width 57 height 33
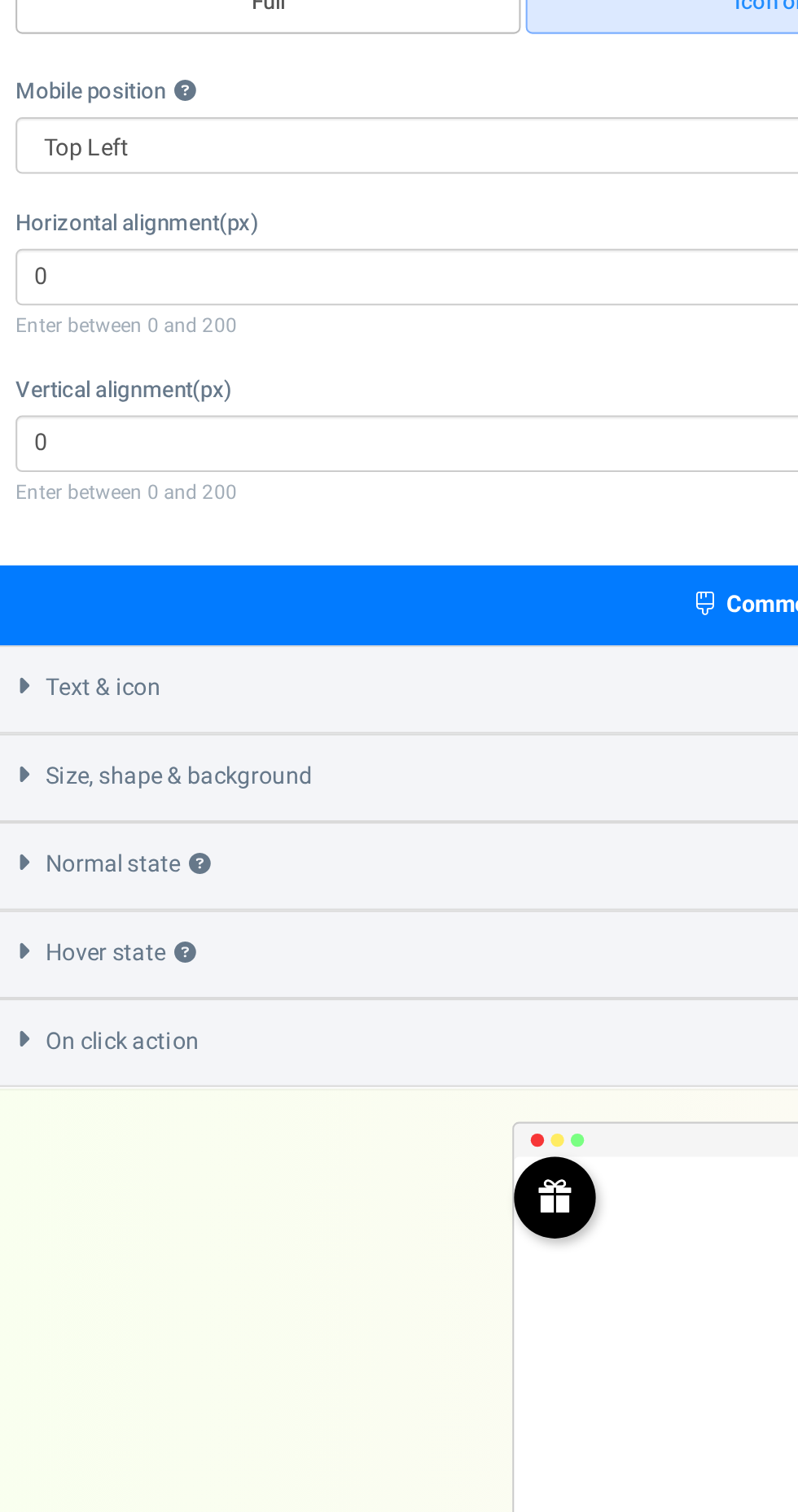
click at [314, 519] on div "Common settings" at bounding box center [399, 511] width 796 height 40
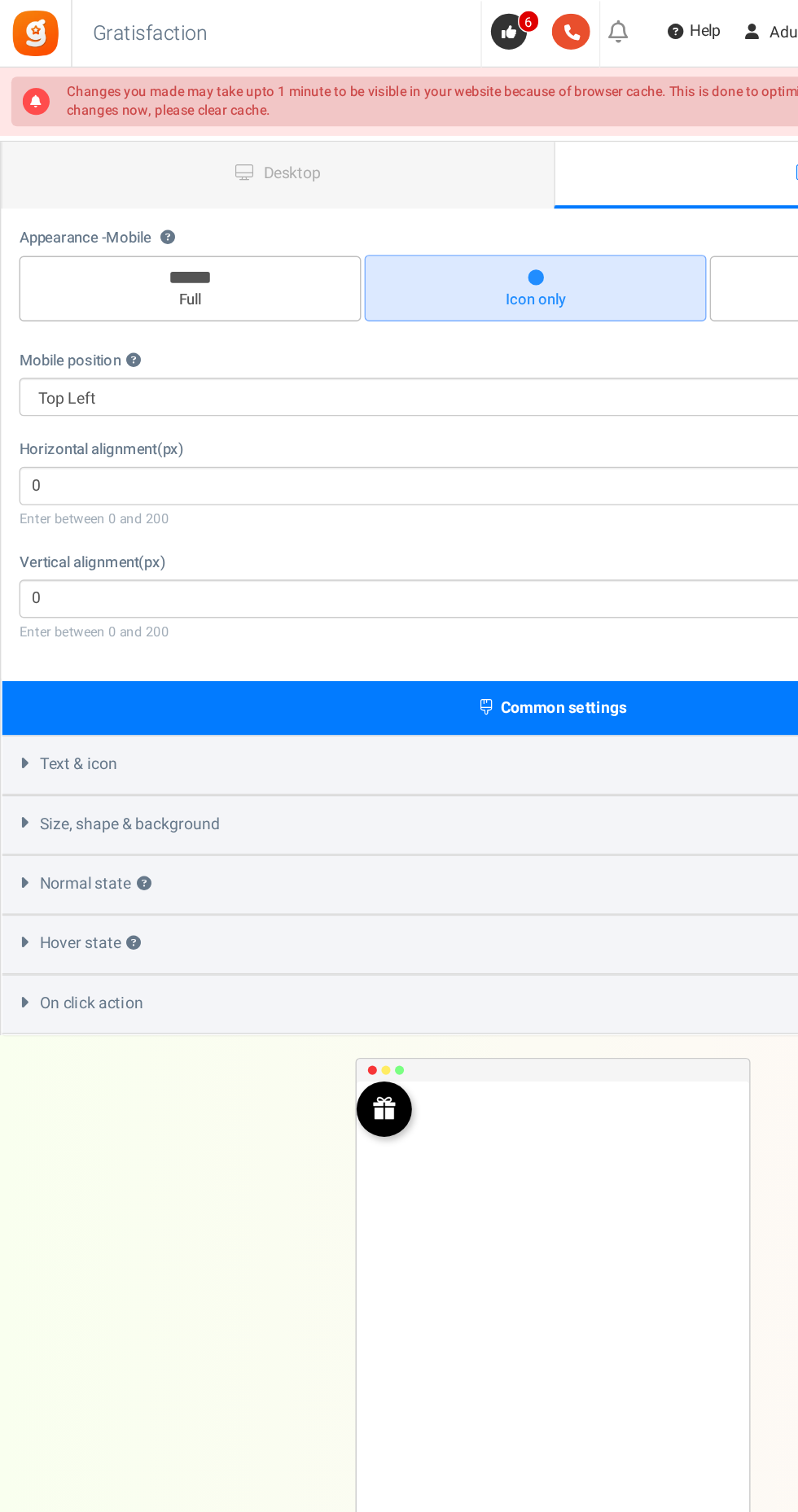
click at [395, 505] on span "Common settings" at bounding box center [407, 510] width 91 height 17
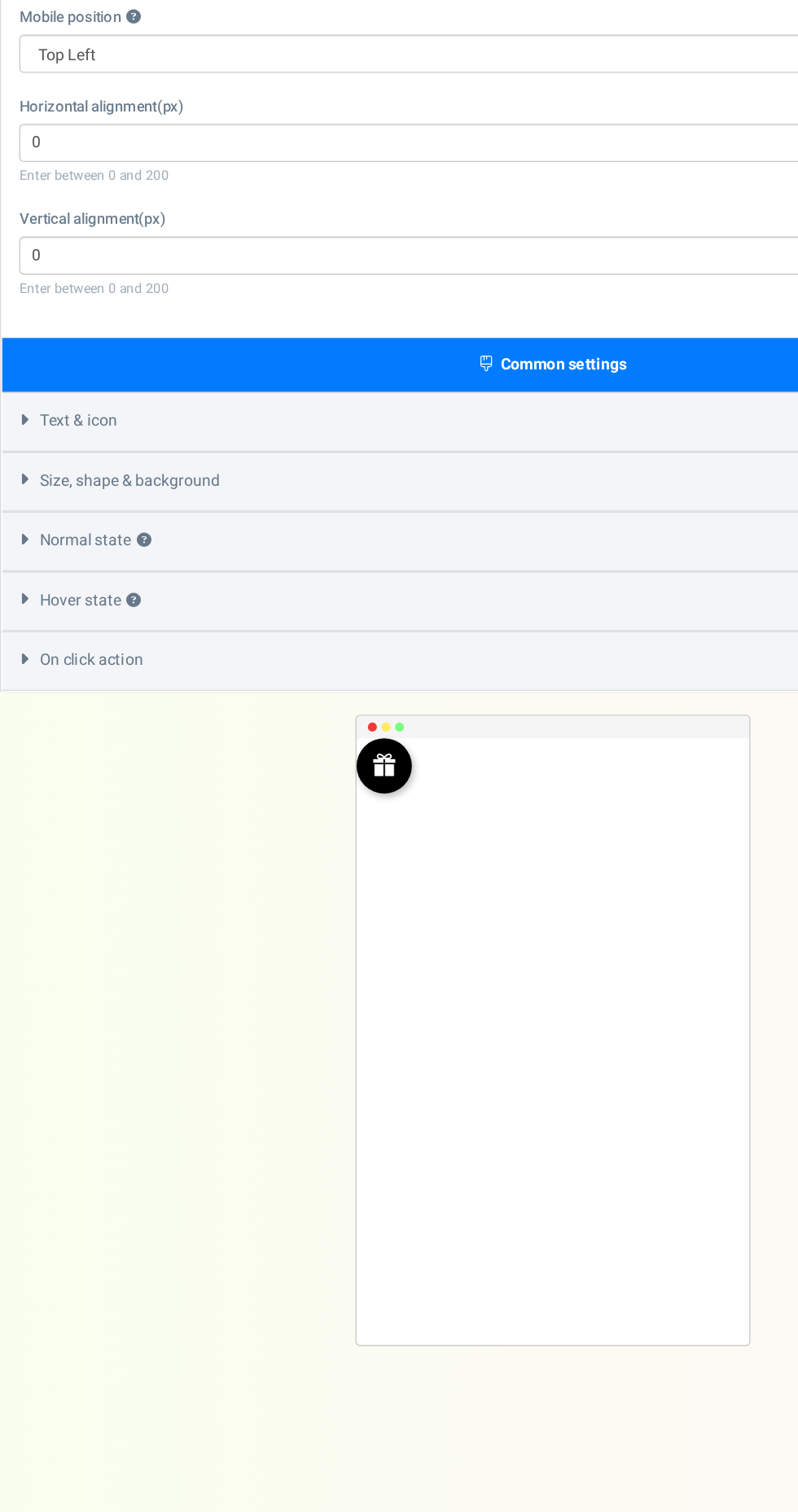
scroll to position [14, 0]
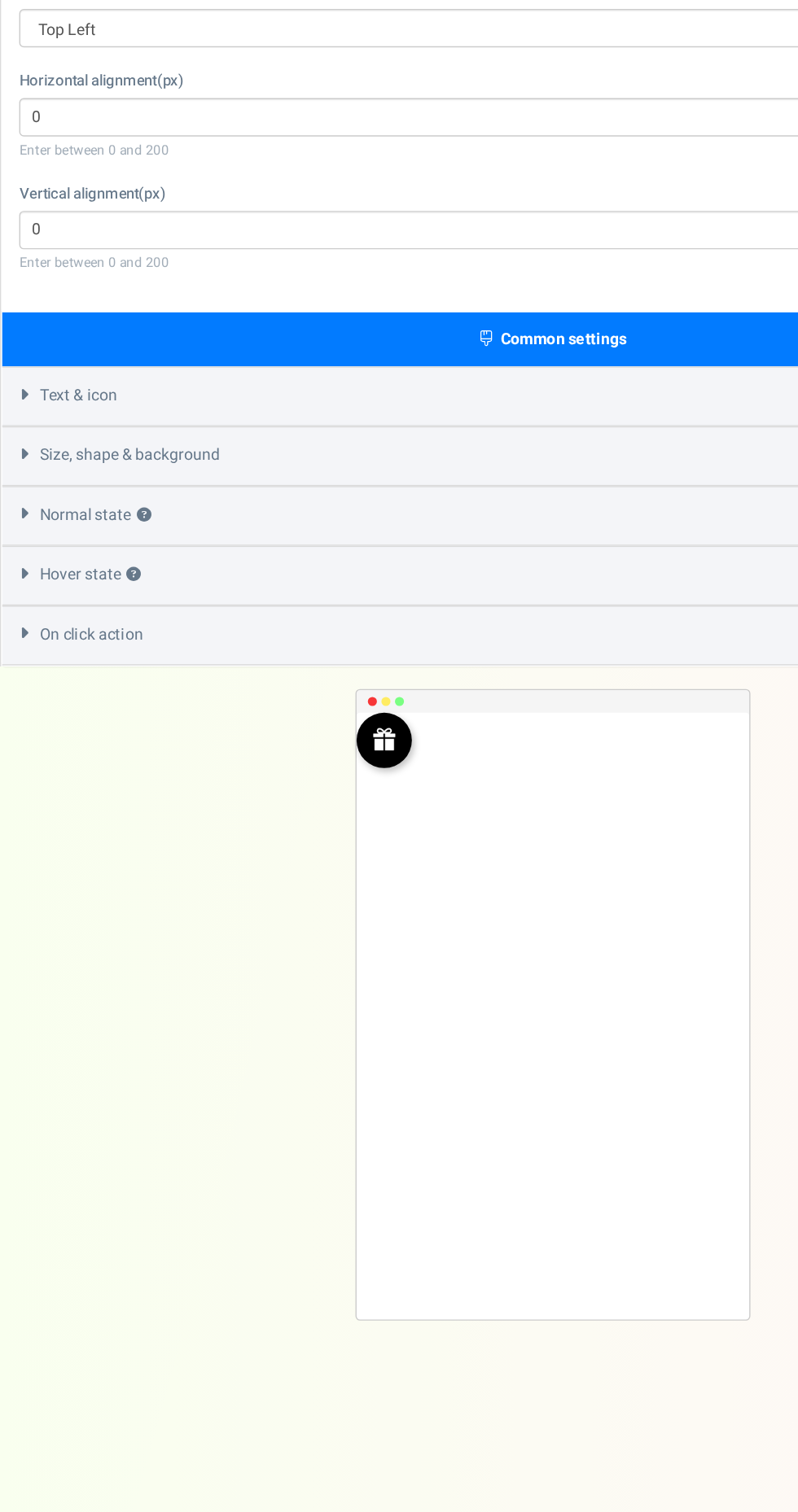
click at [444, 543] on div "Text & icon" at bounding box center [399, 552] width 796 height 43
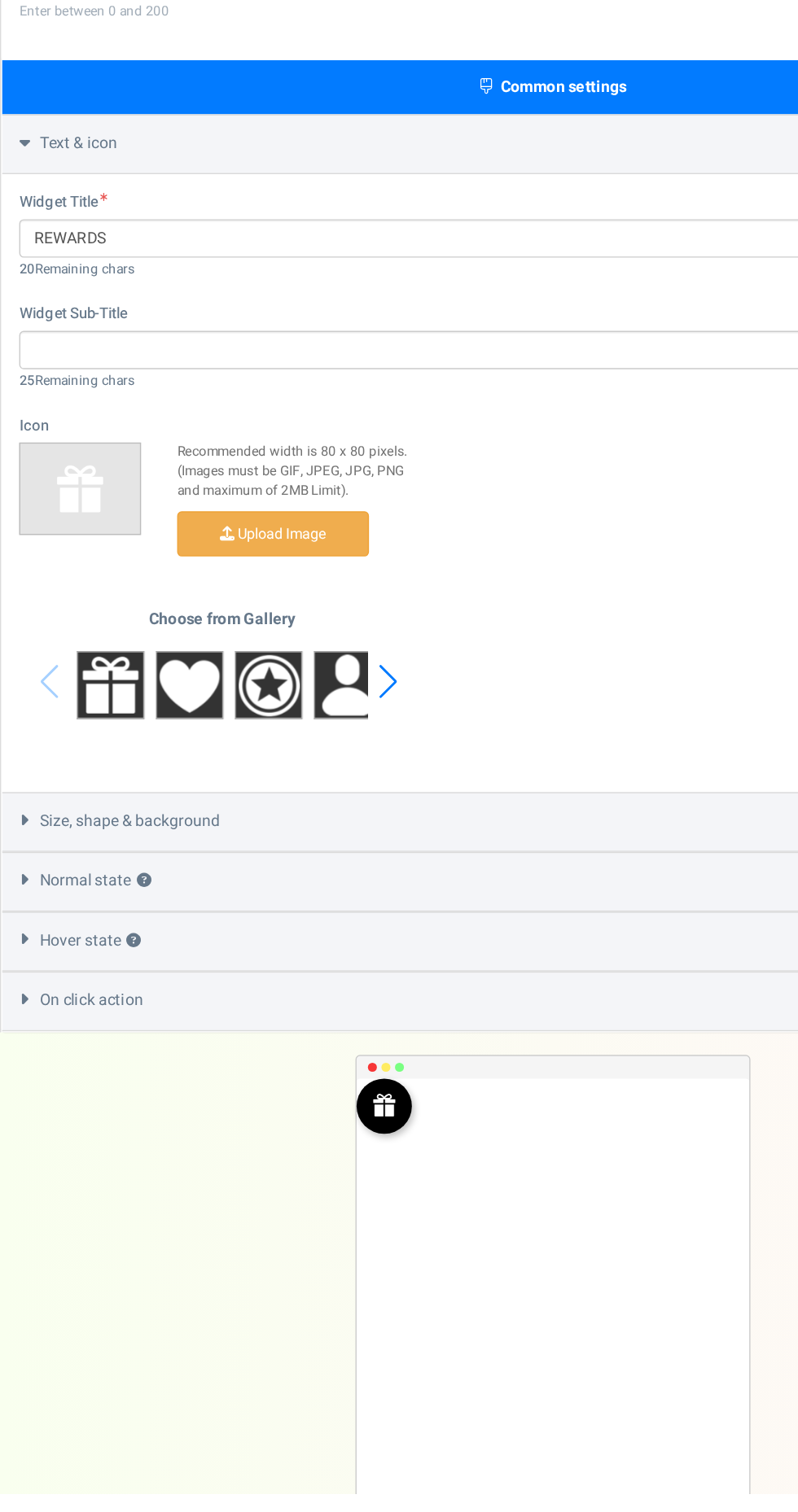
click at [86, 928] on img at bounding box center [79, 928] width 48 height 48
click at [284, 930] on div "Next slide" at bounding box center [280, 926] width 22 height 48
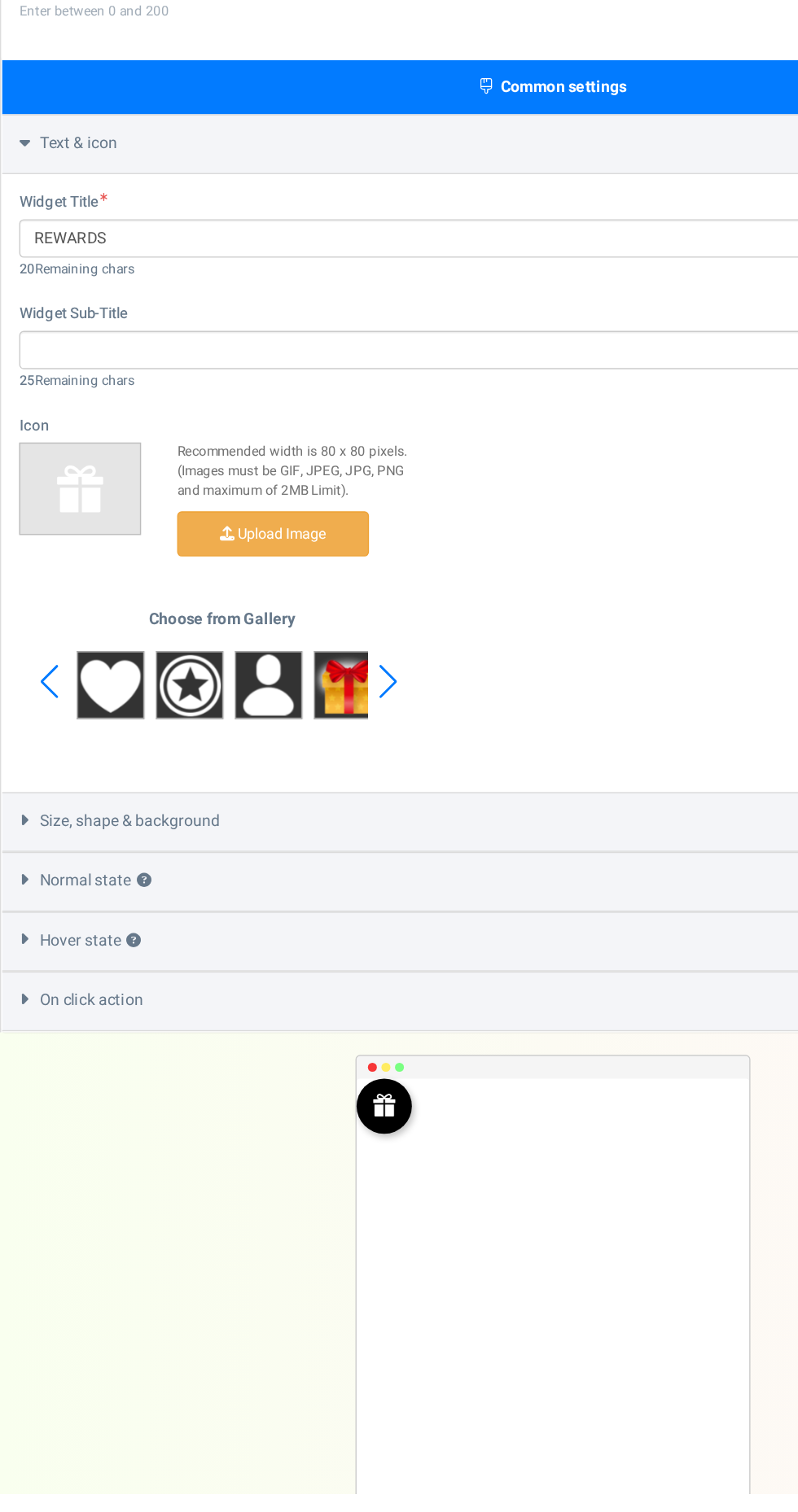
click at [288, 926] on div "Next slide" at bounding box center [280, 926] width 22 height 48
click at [280, 924] on div "Next slide" at bounding box center [280, 926] width 22 height 48
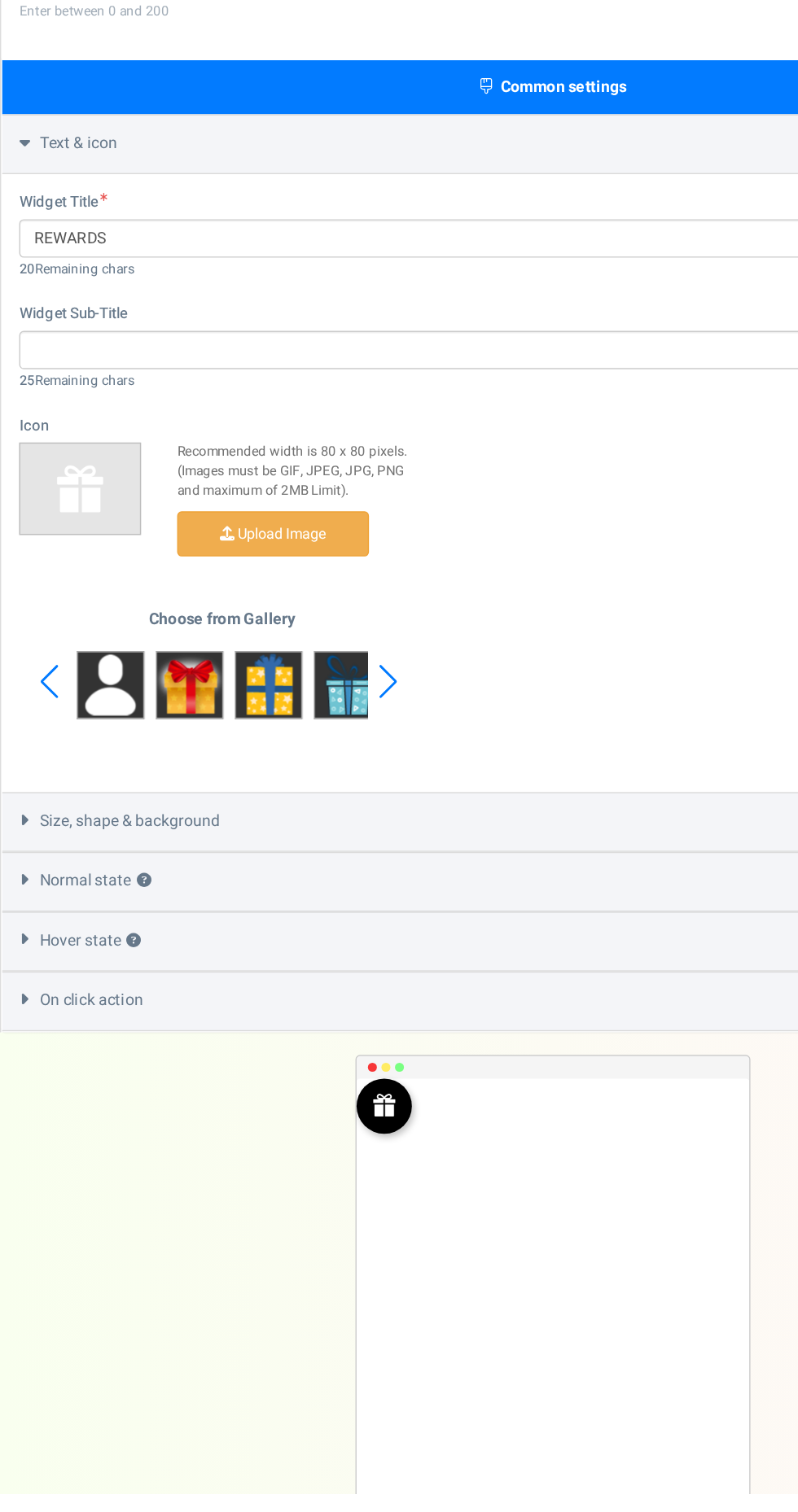
click at [145, 914] on img at bounding box center [136, 928] width 48 height 48
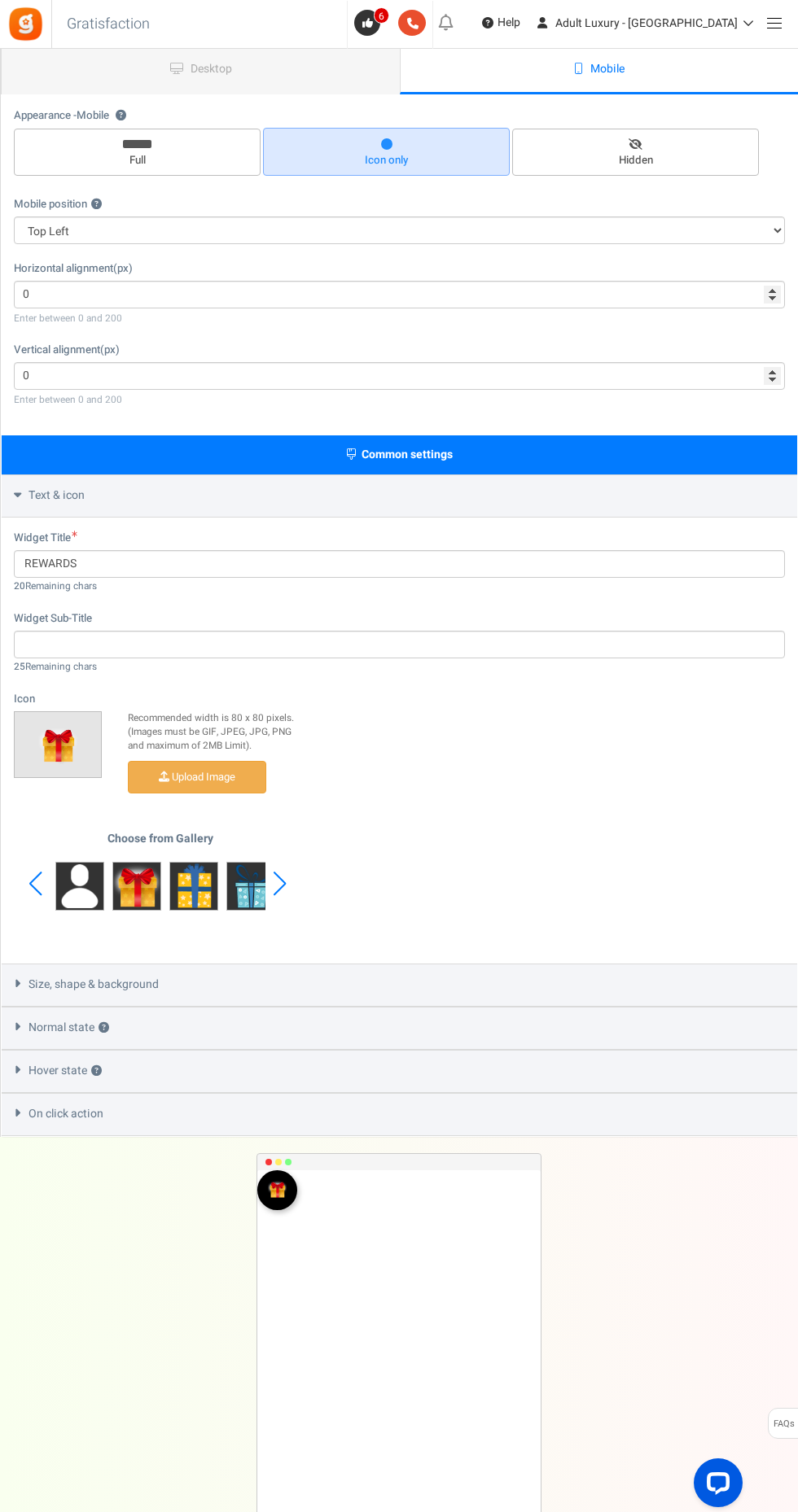
scroll to position [0, 0]
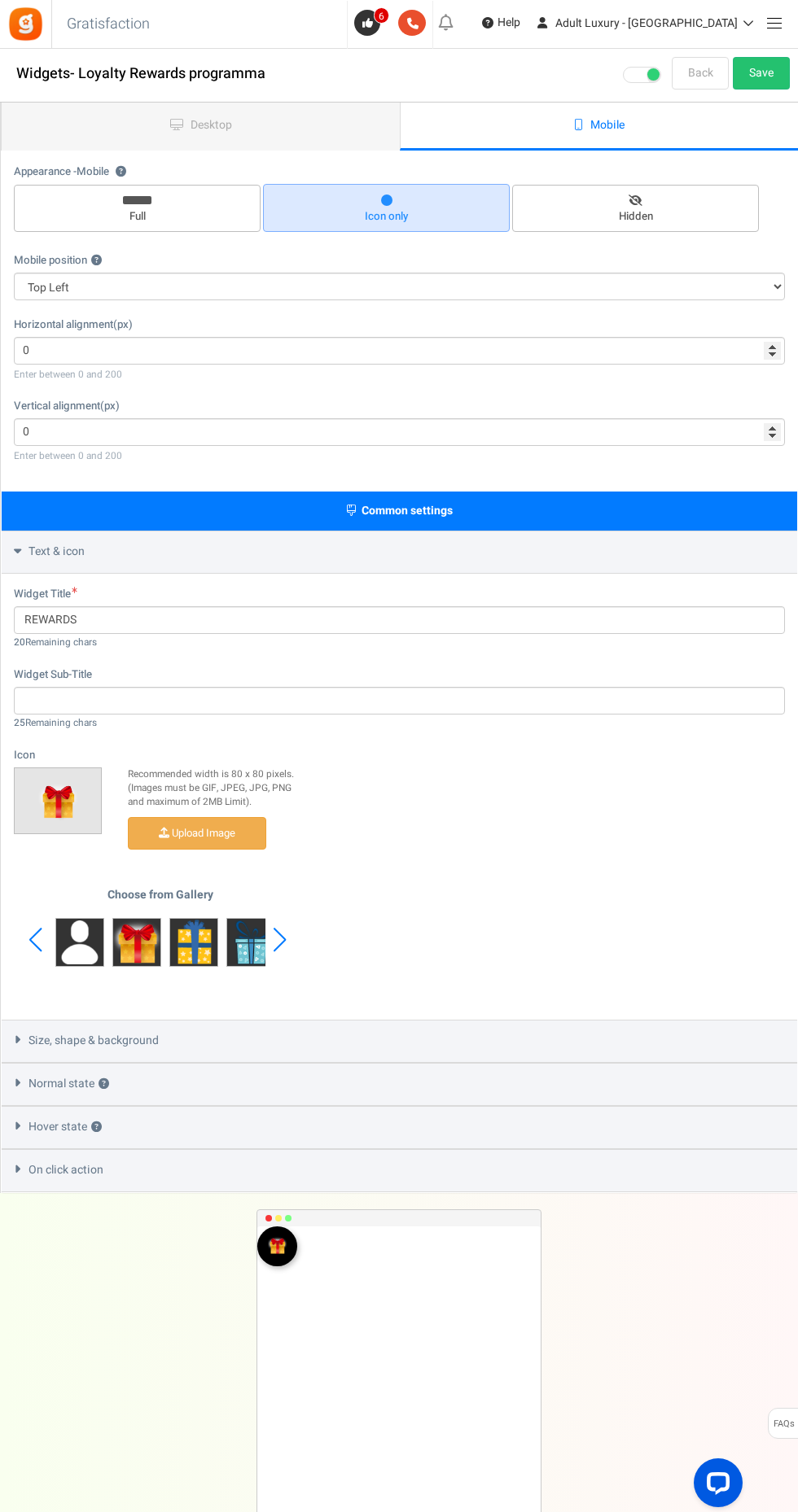
click at [725, 83] on link "Back" at bounding box center [700, 73] width 57 height 33
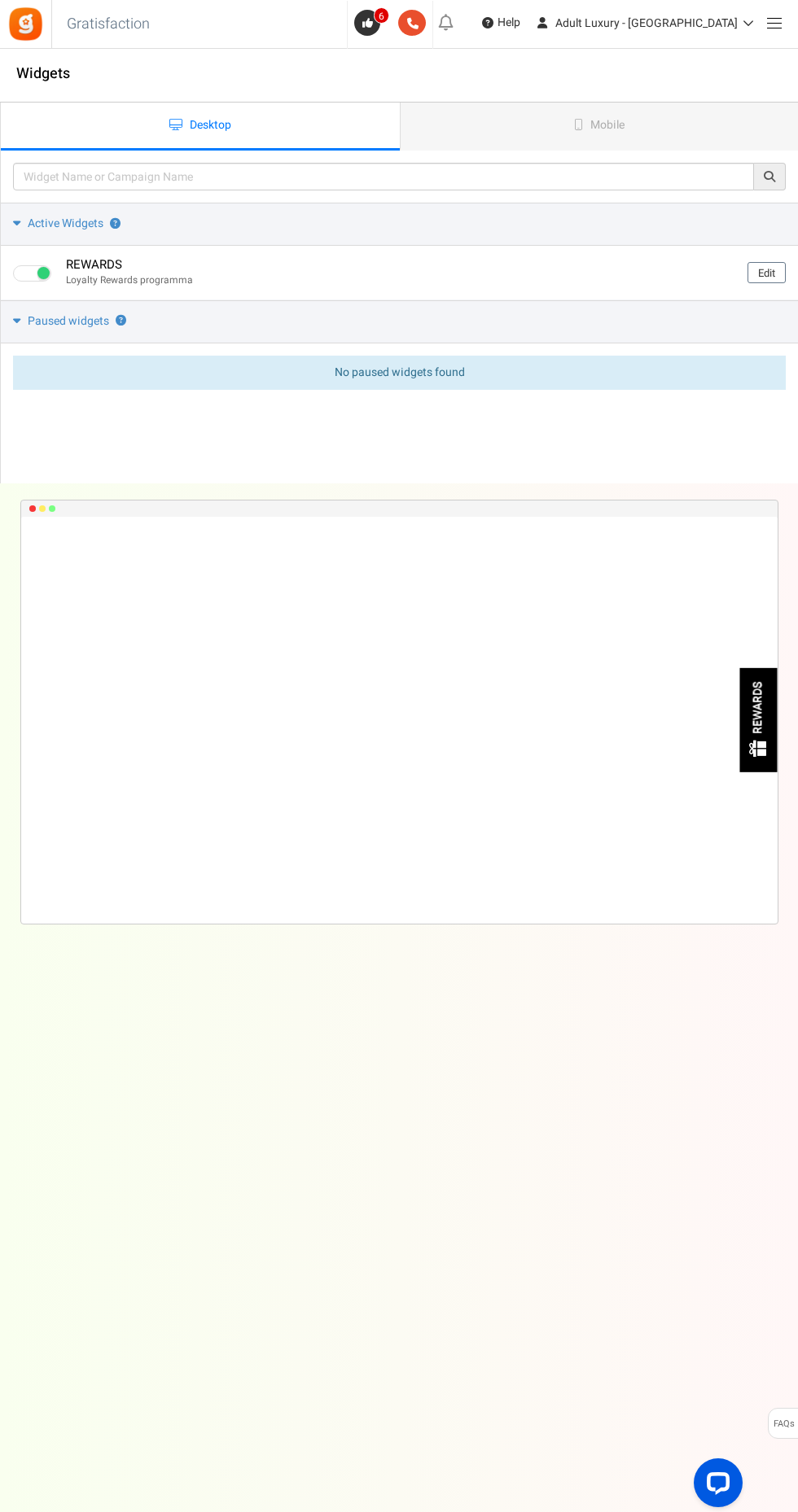
click at [764, 273] on link "Edit" at bounding box center [766, 272] width 39 height 21
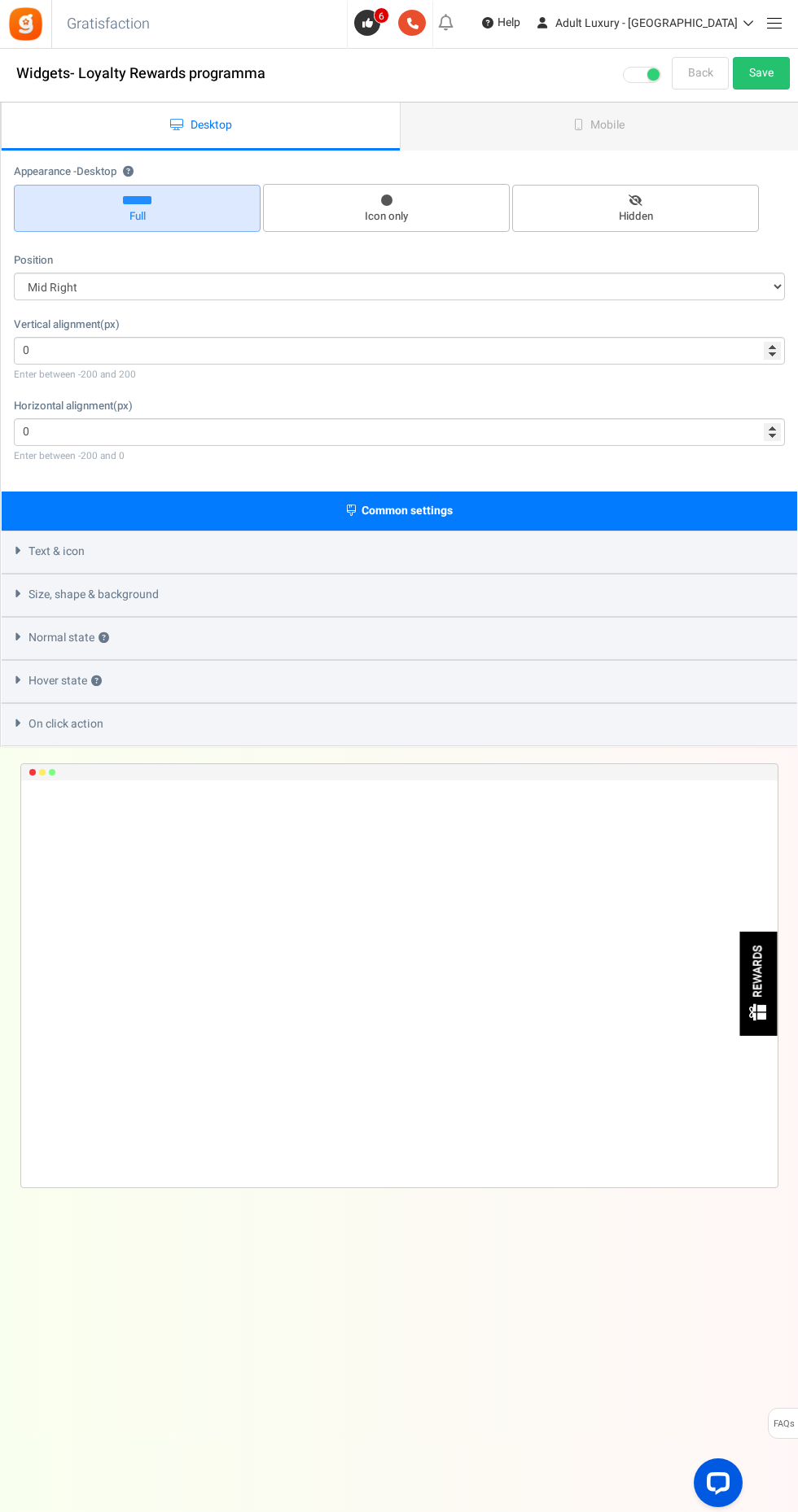
click at [565, 533] on div "Text & icon" at bounding box center [399, 552] width 796 height 43
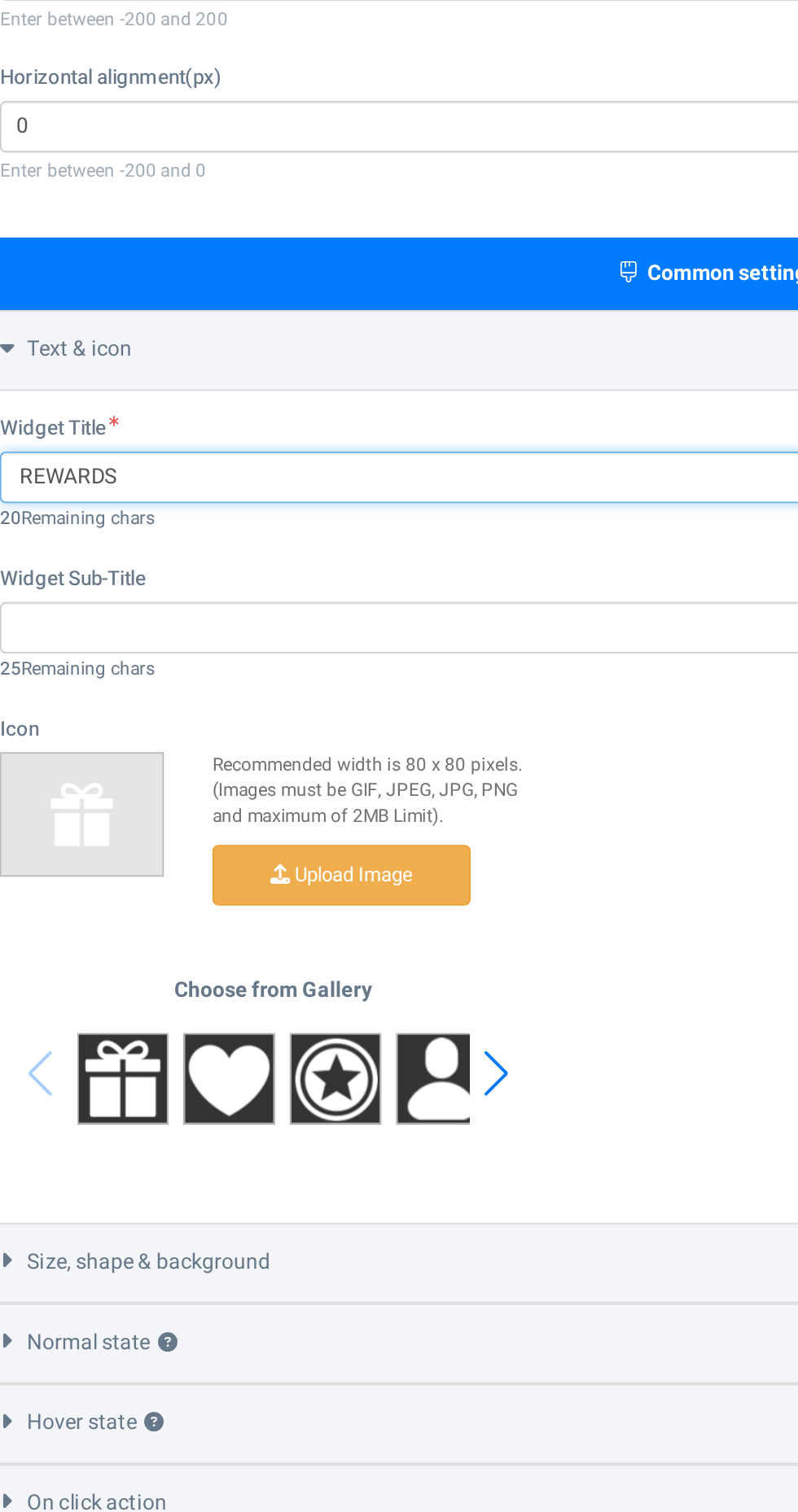
paste input "Beloningen"
type input "Beloningen"
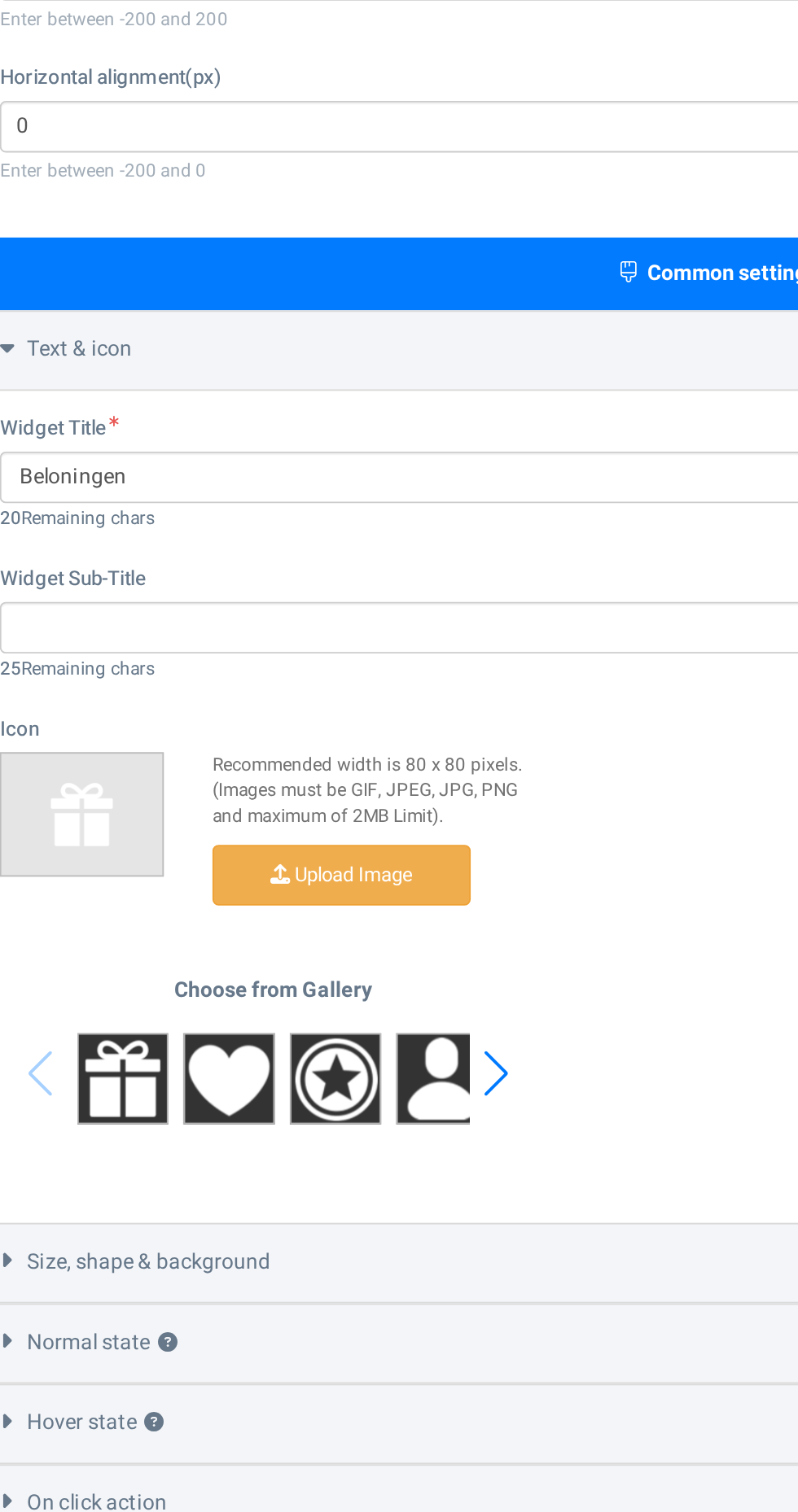
click at [281, 945] on div "Next slide" at bounding box center [280, 940] width 22 height 48
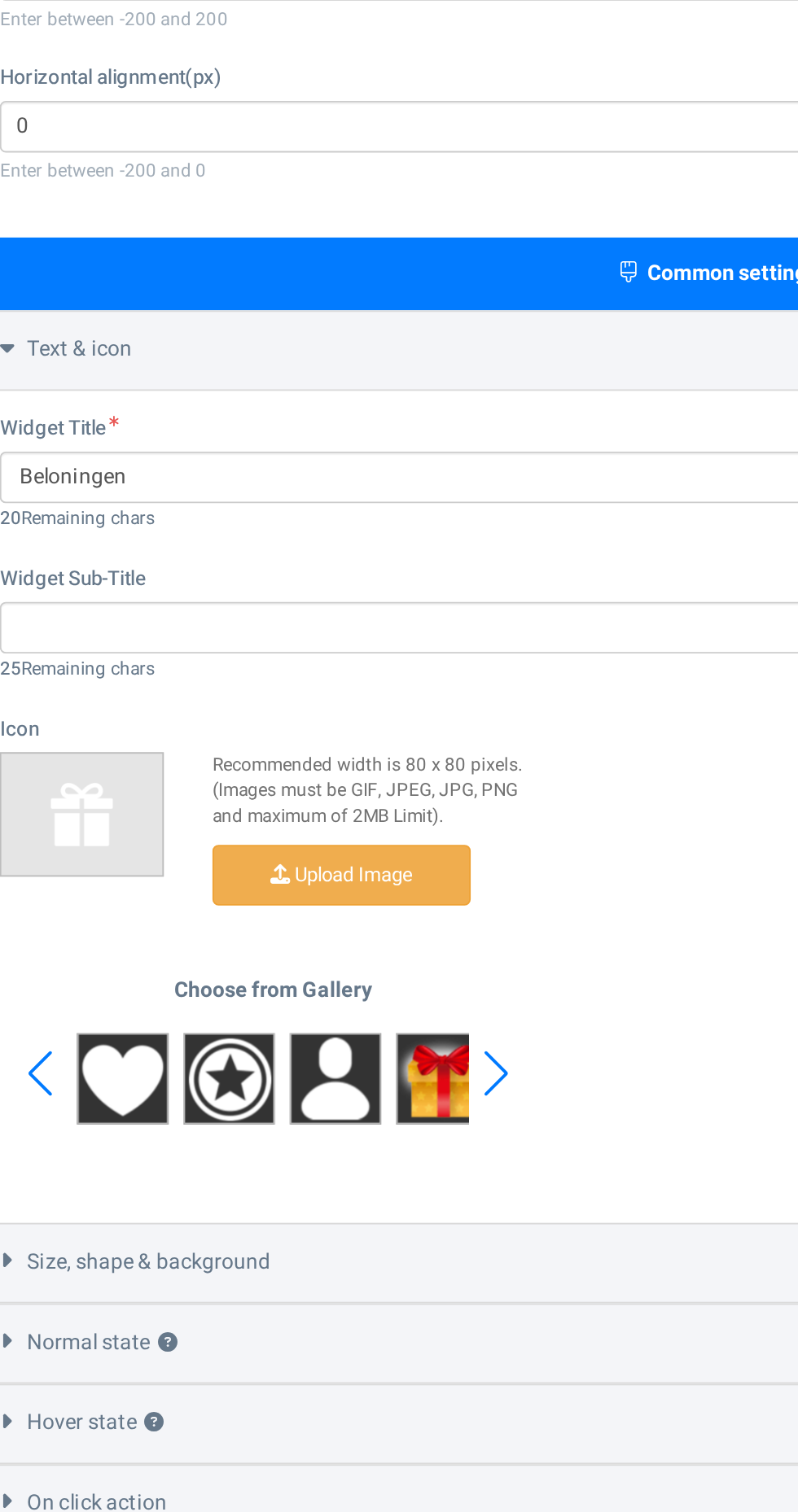
click at [280, 944] on div "Next slide" at bounding box center [280, 940] width 22 height 48
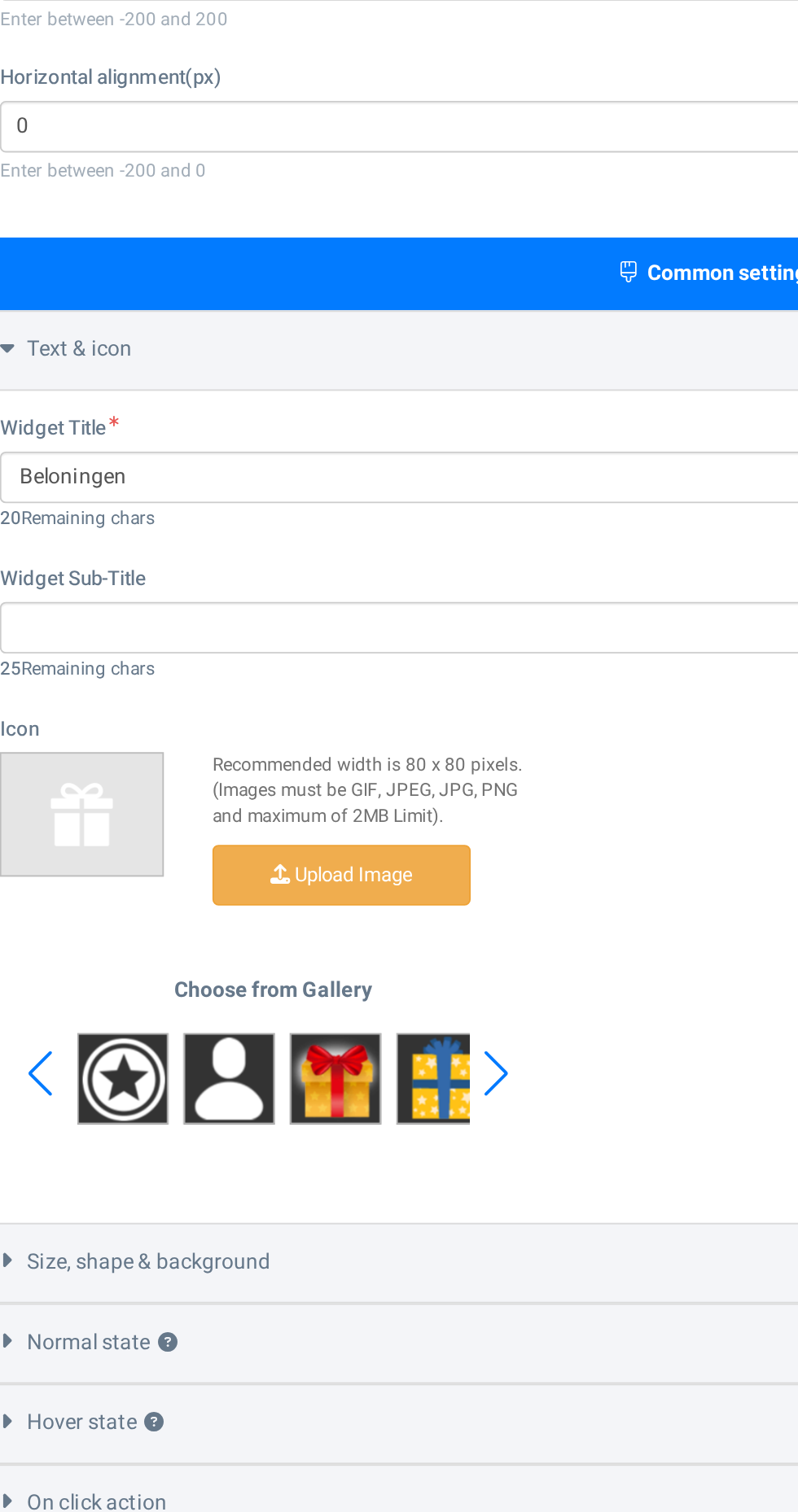
click at [279, 942] on div "Next slide" at bounding box center [280, 940] width 22 height 48
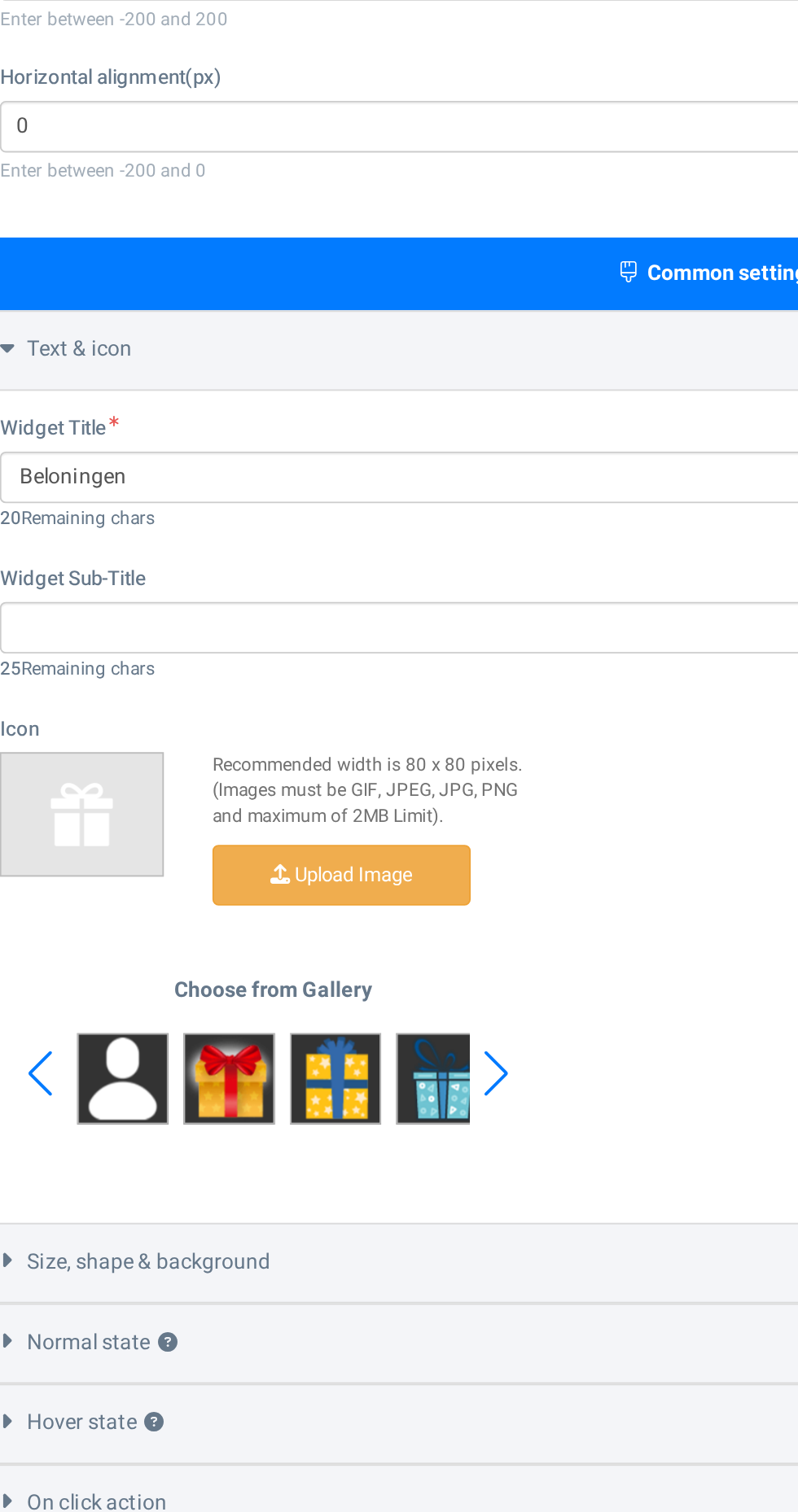
click at [152, 949] on img at bounding box center [136, 942] width 48 height 48
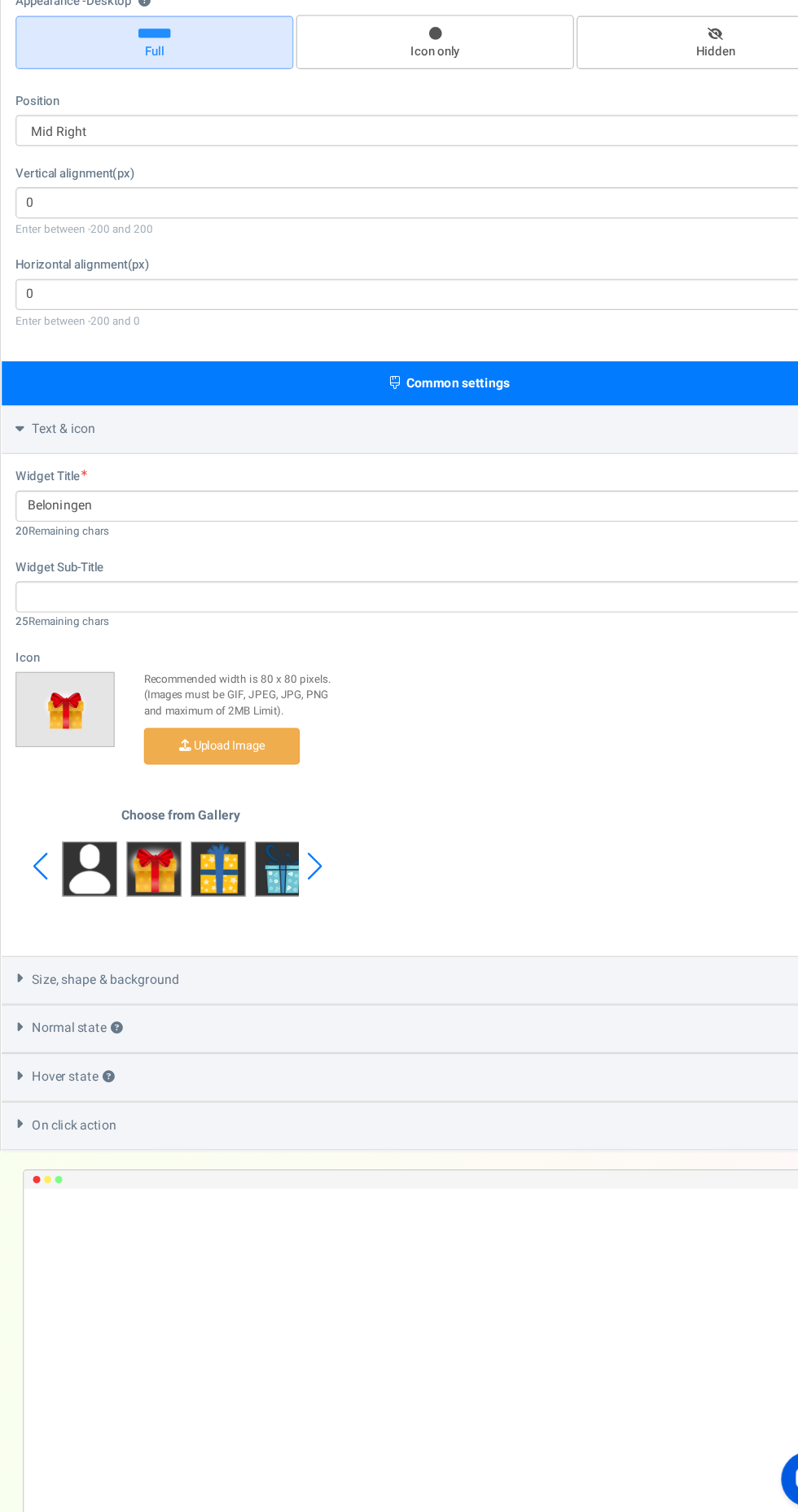
scroll to position [3, 0]
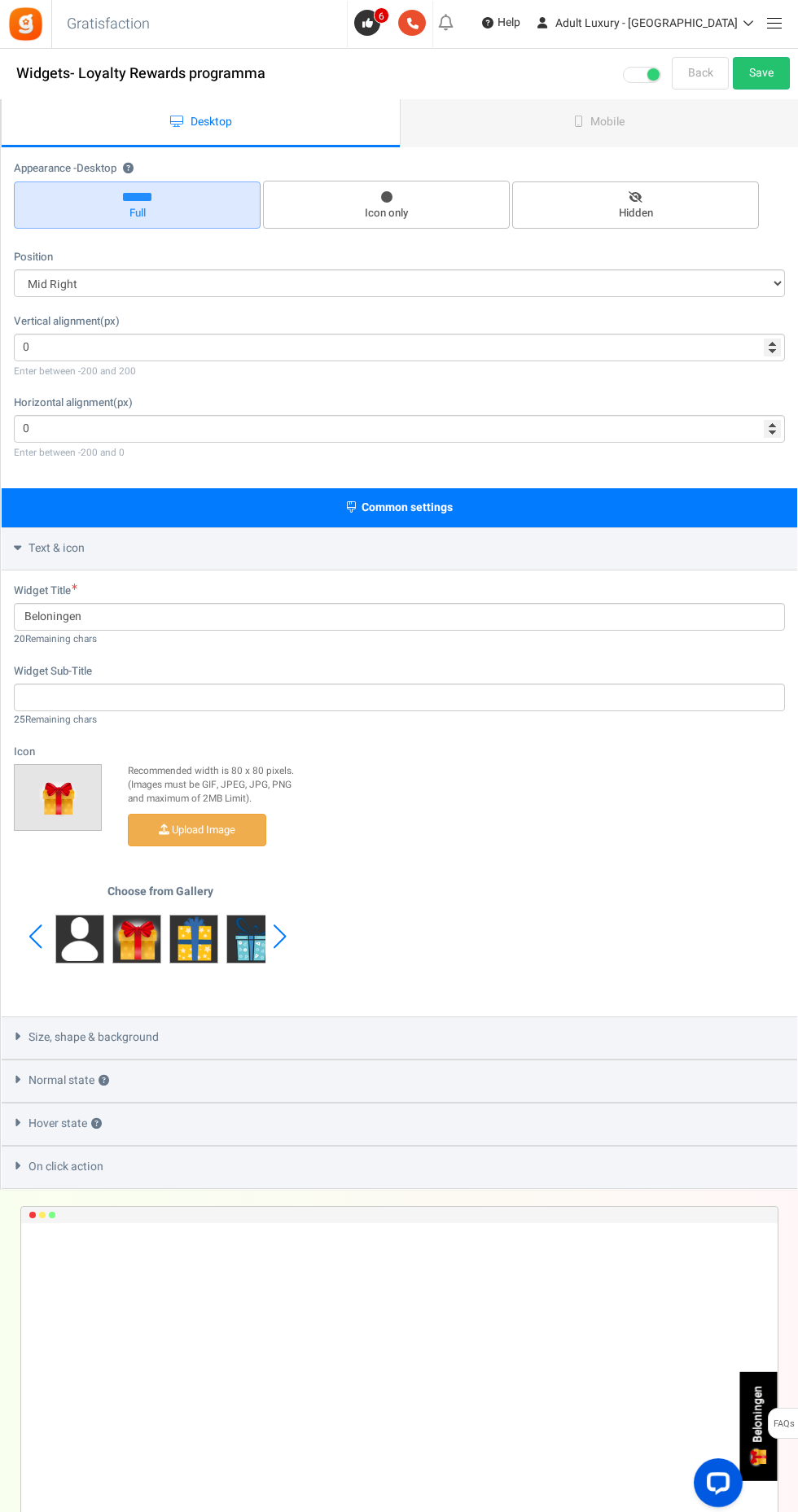
click at [747, 103] on link "Mobile" at bounding box center [598, 123] width 399 height 48
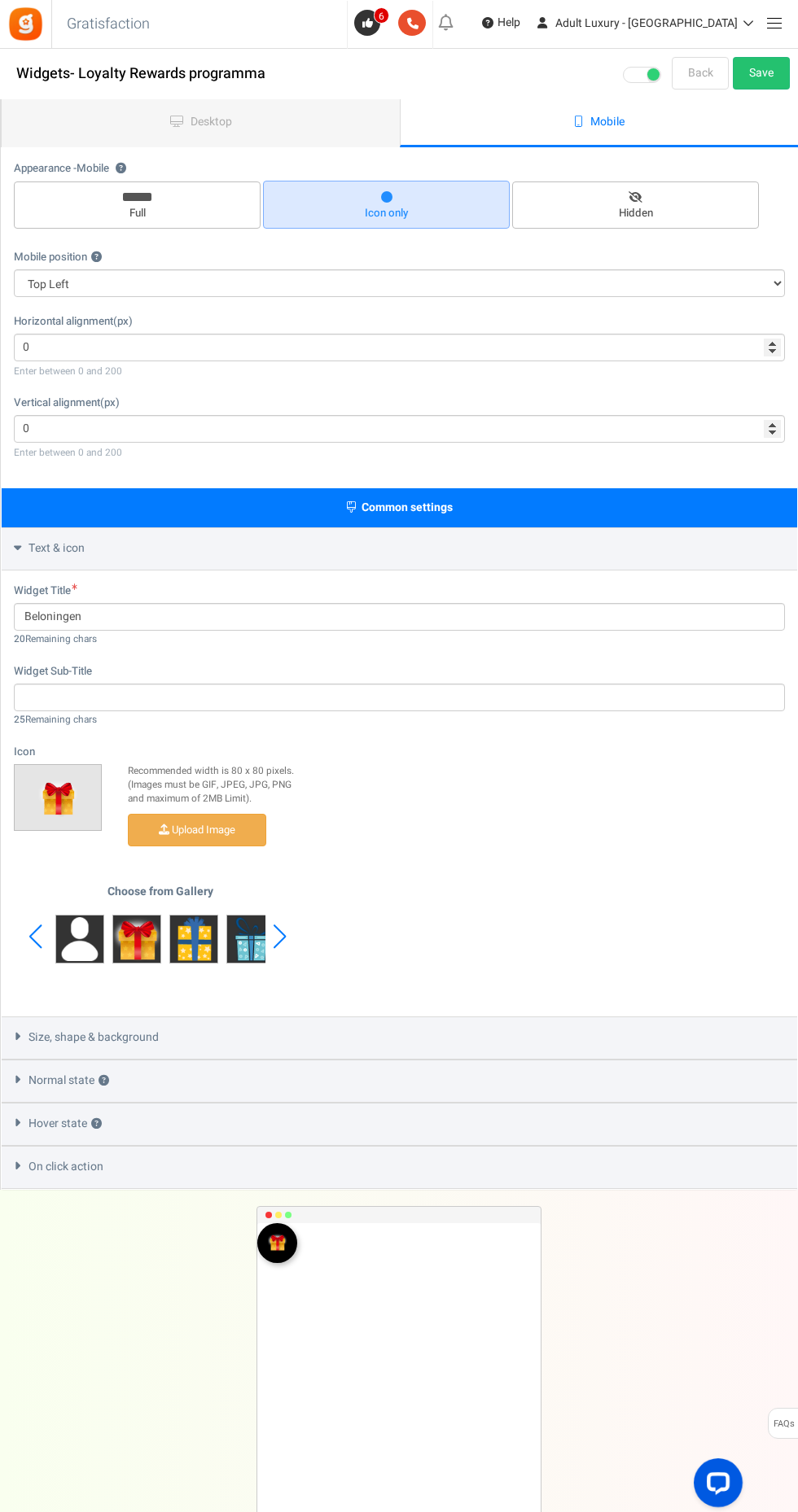
click at [628, 208] on span "Hidden" at bounding box center [635, 213] width 232 height 16
click at [636, 196] on input "Hidden" at bounding box center [641, 190] width 11 height 11
radio input "true"
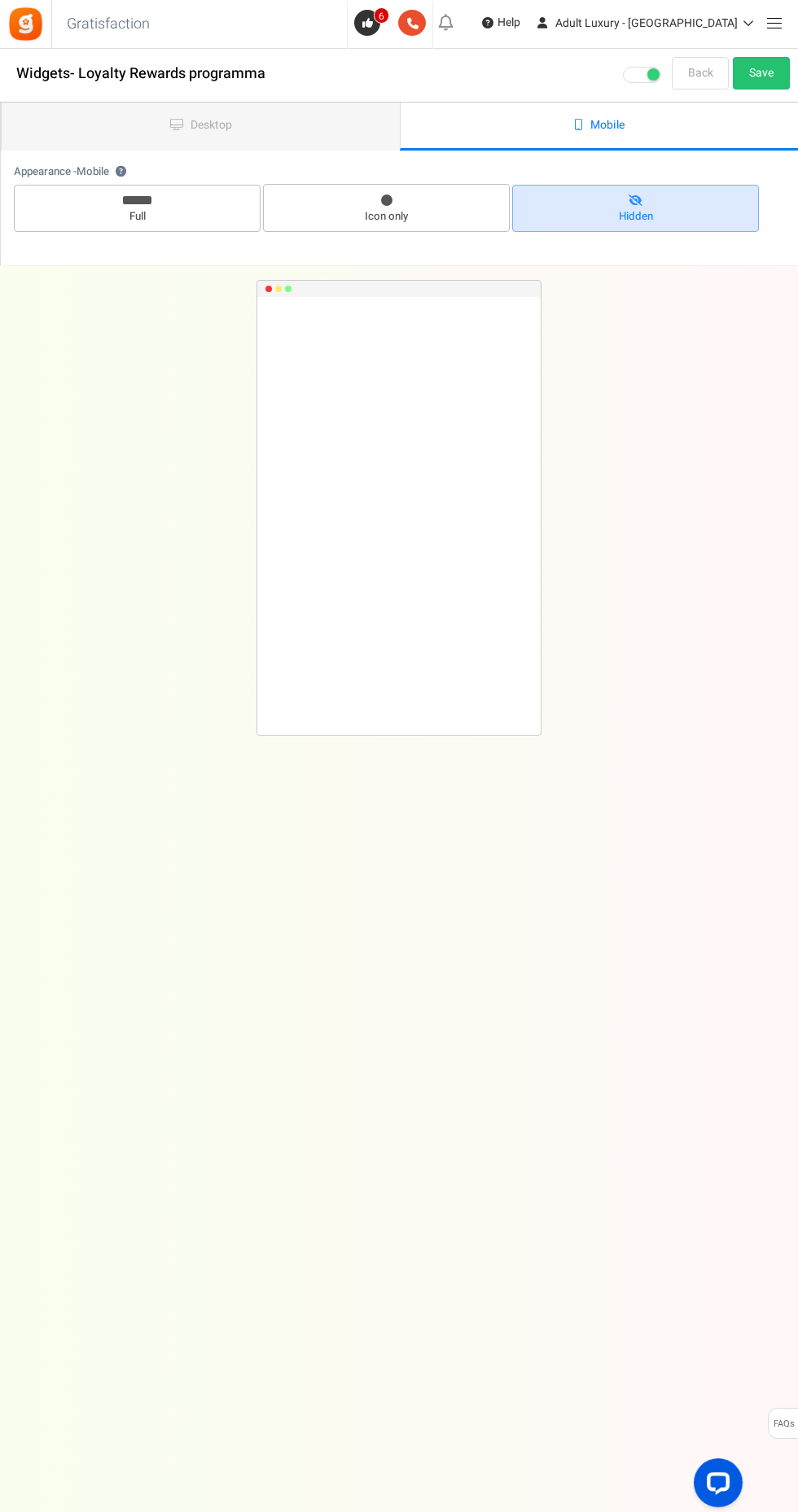
click at [349, 211] on span "Icon only" at bounding box center [386, 217] width 232 height 16
click at [387, 198] on input "Icon only" at bounding box center [392, 192] width 11 height 11
radio input "true"
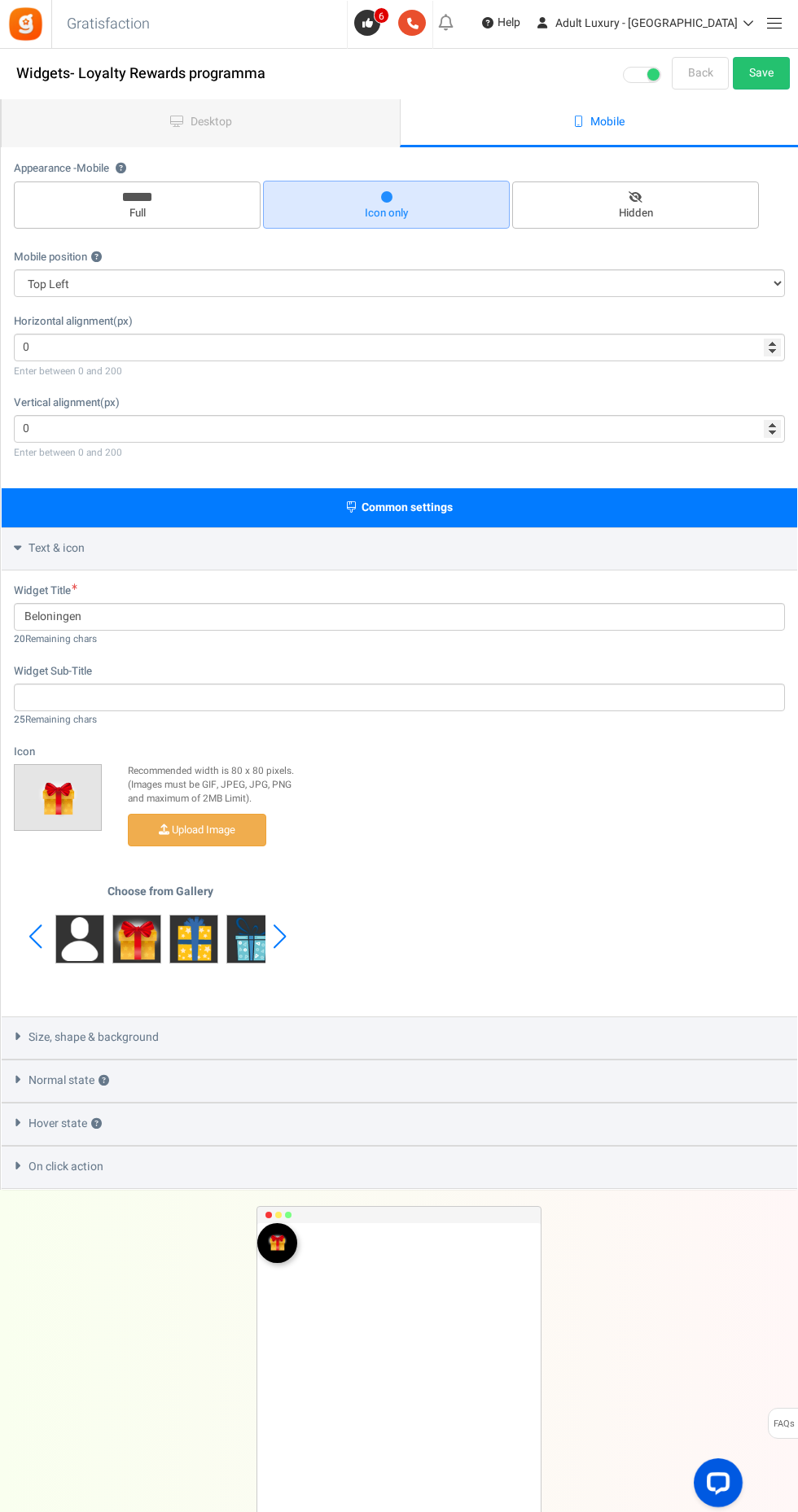
click at [733, 106] on link "Mobile" at bounding box center [598, 123] width 399 height 48
click at [733, 76] on link "Save" at bounding box center [761, 73] width 57 height 33
click at [150, 114] on link "Desktop" at bounding box center [201, 123] width 399 height 48
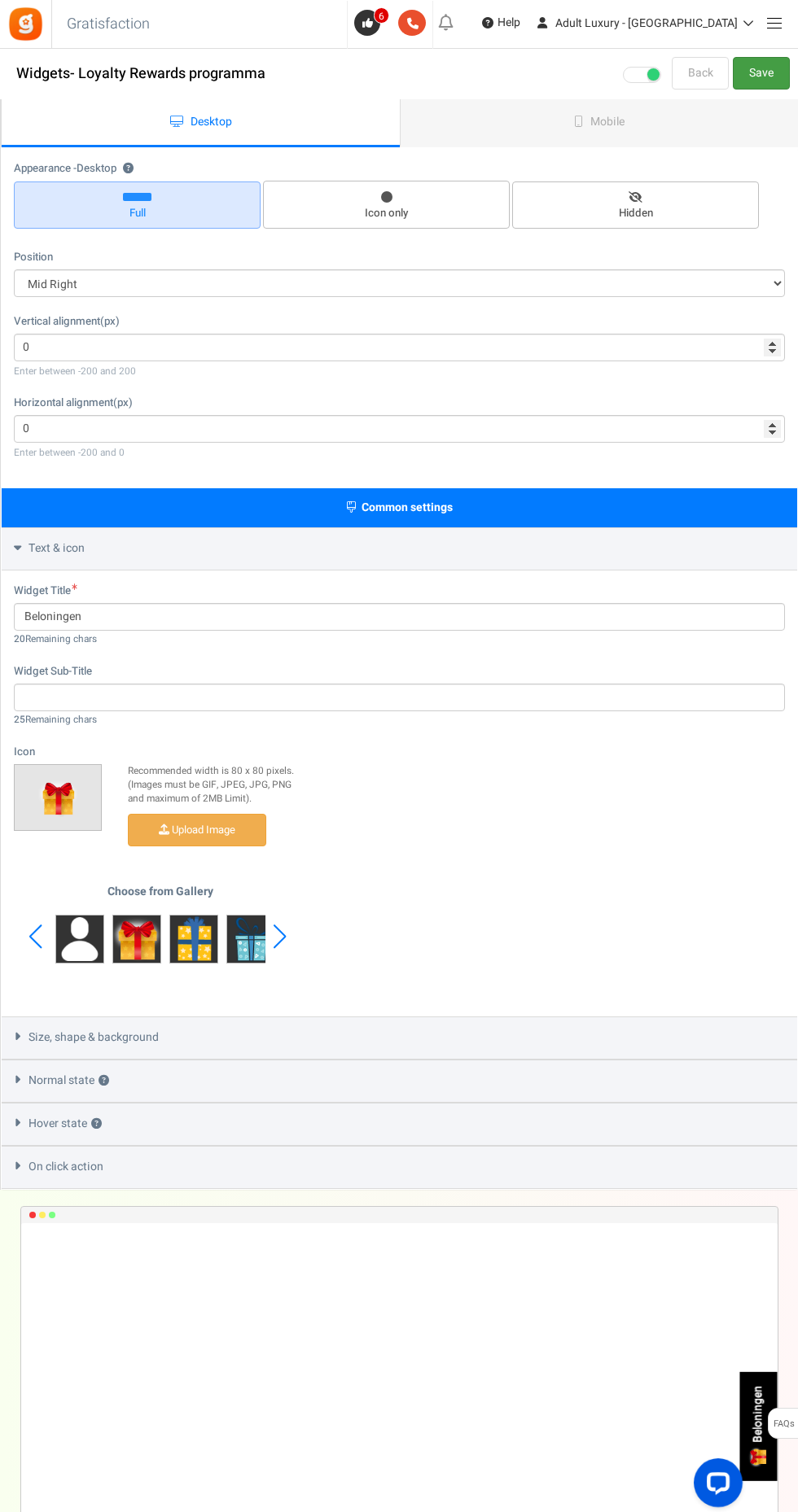
click at [737, 85] on link "Save" at bounding box center [761, 73] width 57 height 33
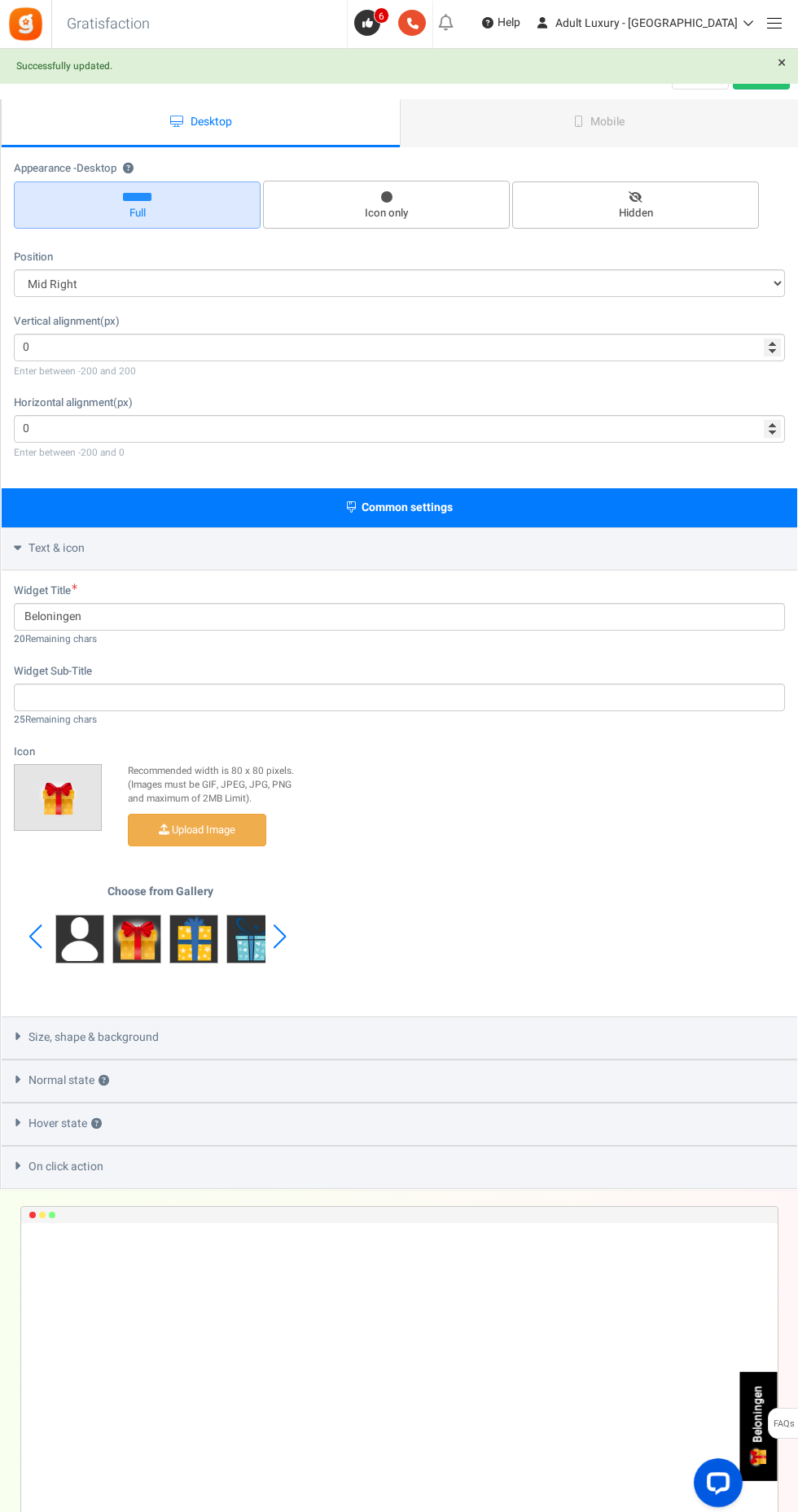
click at [773, 23] on span at bounding box center [774, 23] width 15 height 1
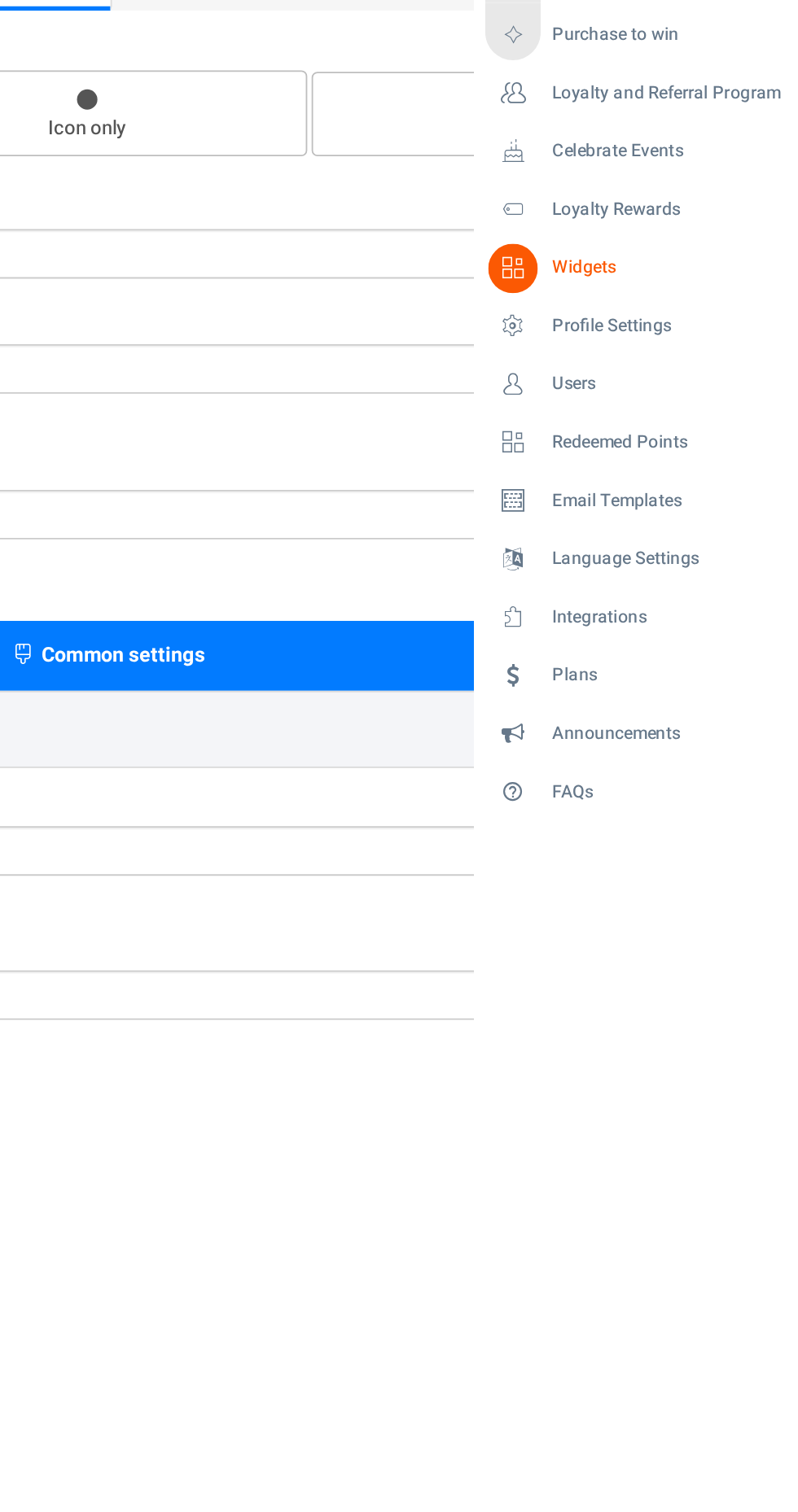
scroll to position [0, 0]
click at [669, 200] on span "Loyalty and Referral Program" at bounding box center [710, 197] width 128 height 14
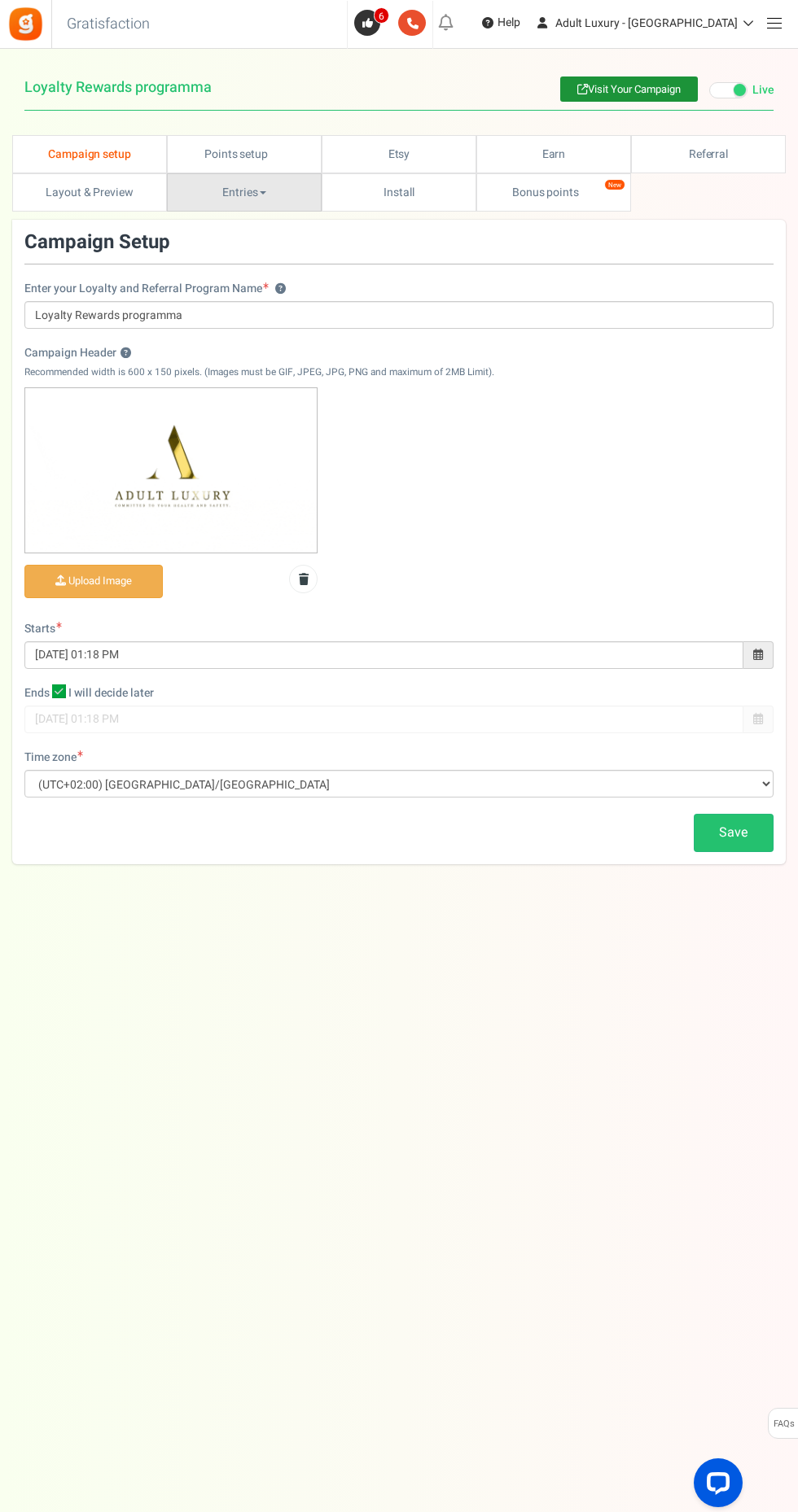
click at [264, 193] on span at bounding box center [263, 193] width 7 height 3
click at [78, 183] on div at bounding box center [399, 756] width 798 height 1512
click at [74, 154] on link "Campaign setup" at bounding box center [89, 154] width 154 height 39
click at [773, 24] on span at bounding box center [774, 23] width 15 height 1
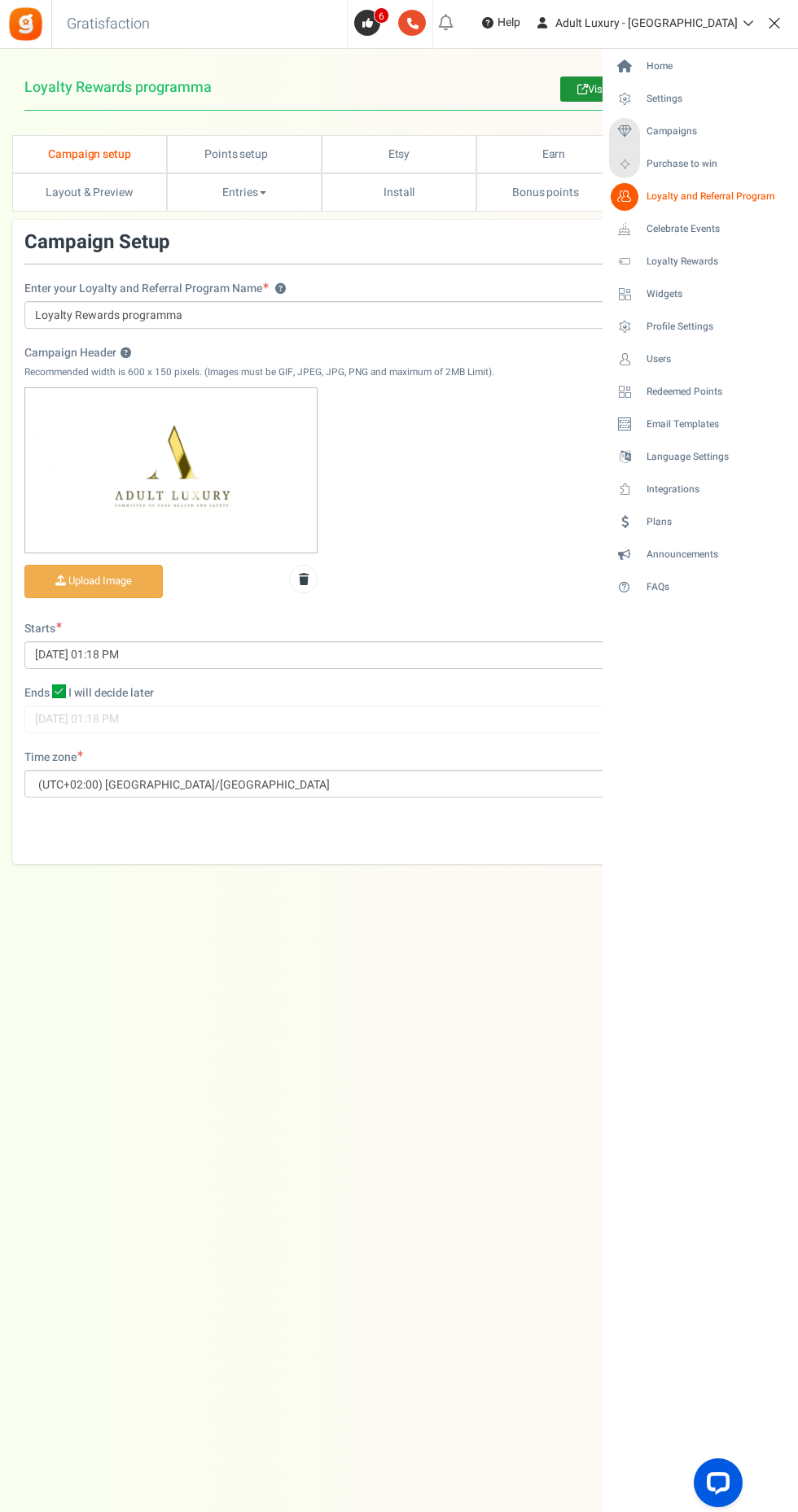
click at [679, 112] on link "Settings" at bounding box center [700, 99] width 182 height 28
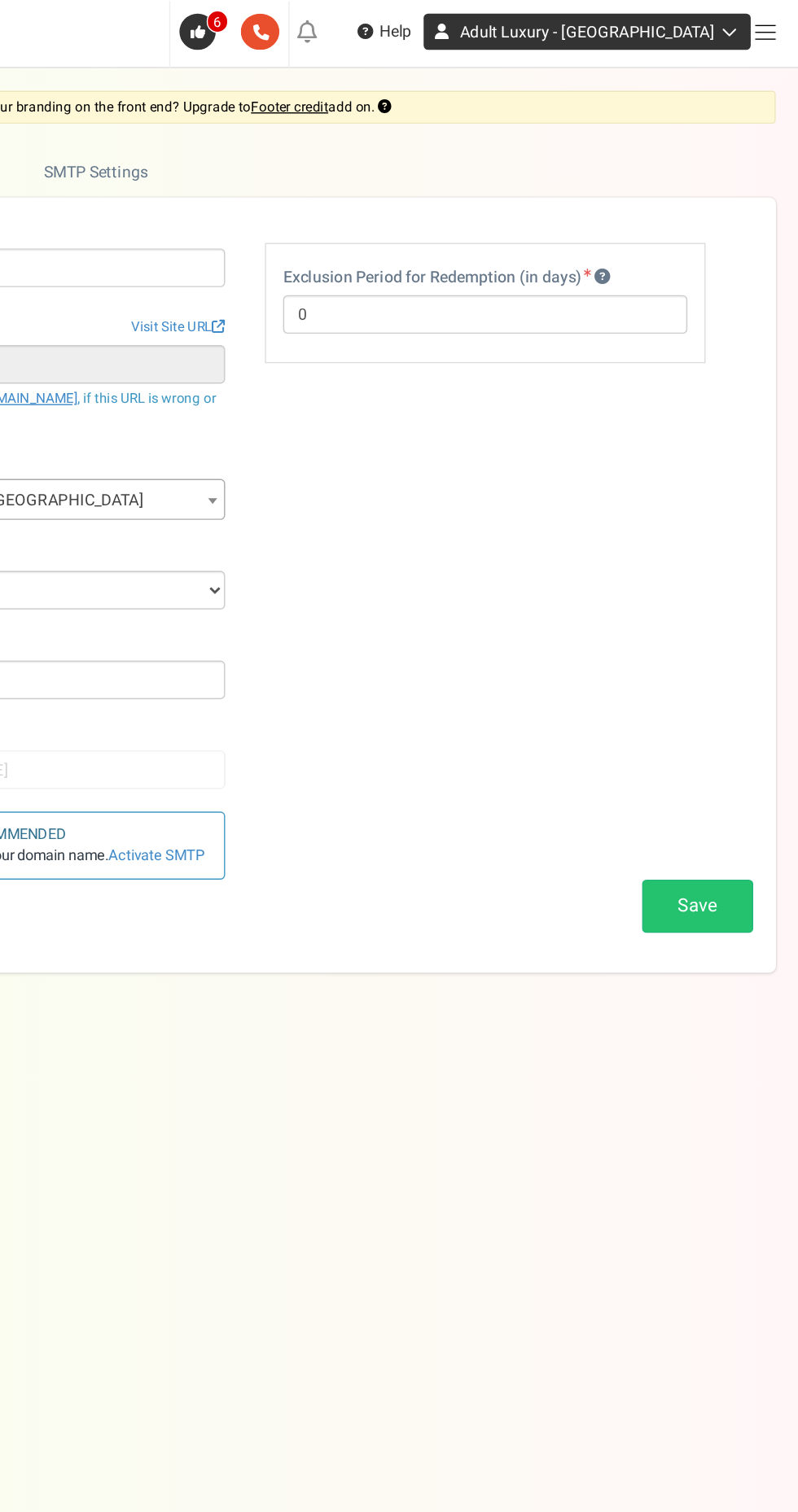
click at [745, 31] on link "Adult Luxury - [GEOGRAPHIC_DATA]" at bounding box center [646, 23] width 234 height 26
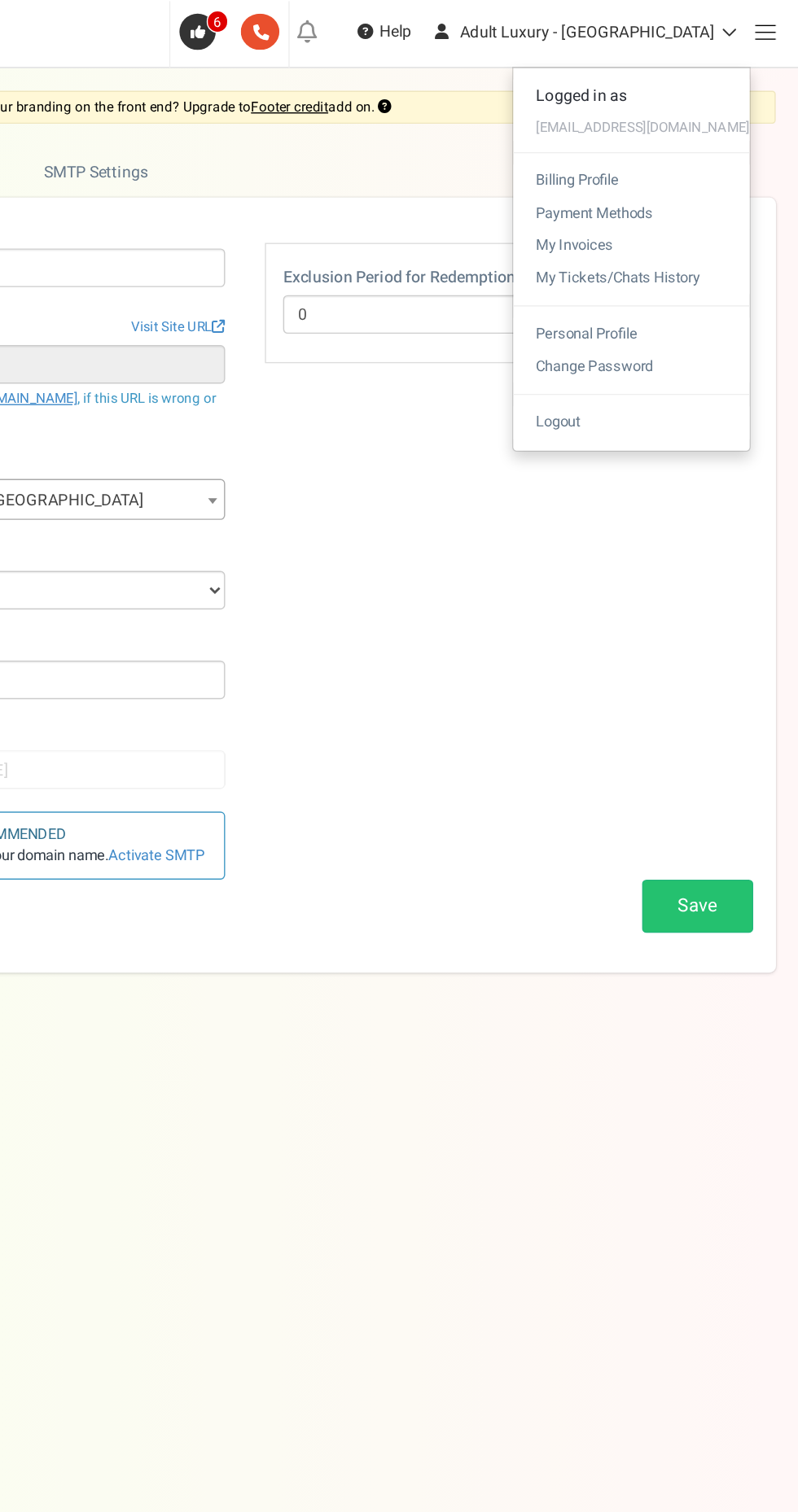
click at [659, 450] on div at bounding box center [399, 756] width 798 height 1512
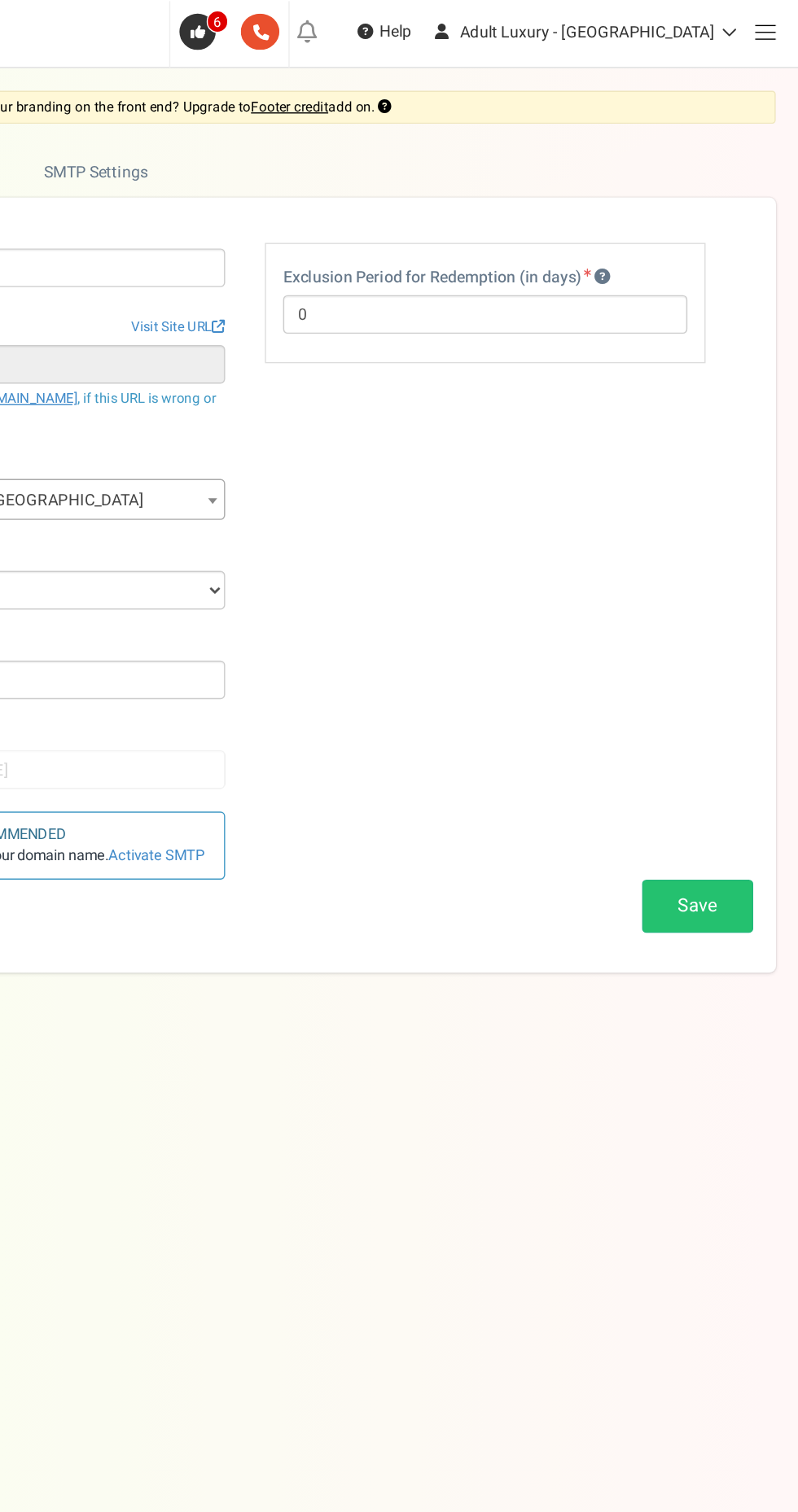
click at [773, 23] on span at bounding box center [774, 23] width 15 height 1
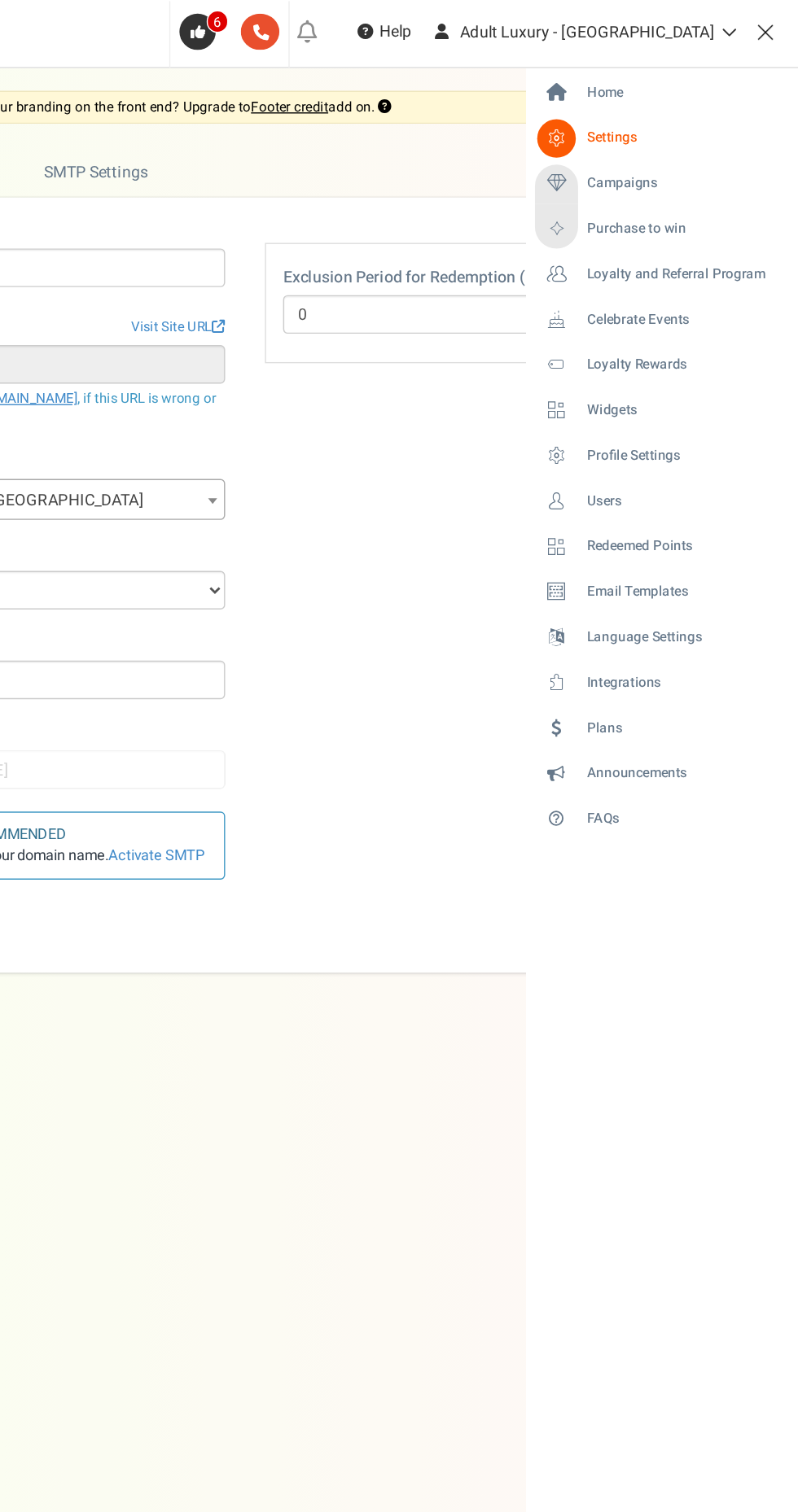
click at [658, 119] on link "Campaigns" at bounding box center [700, 131] width 182 height 28
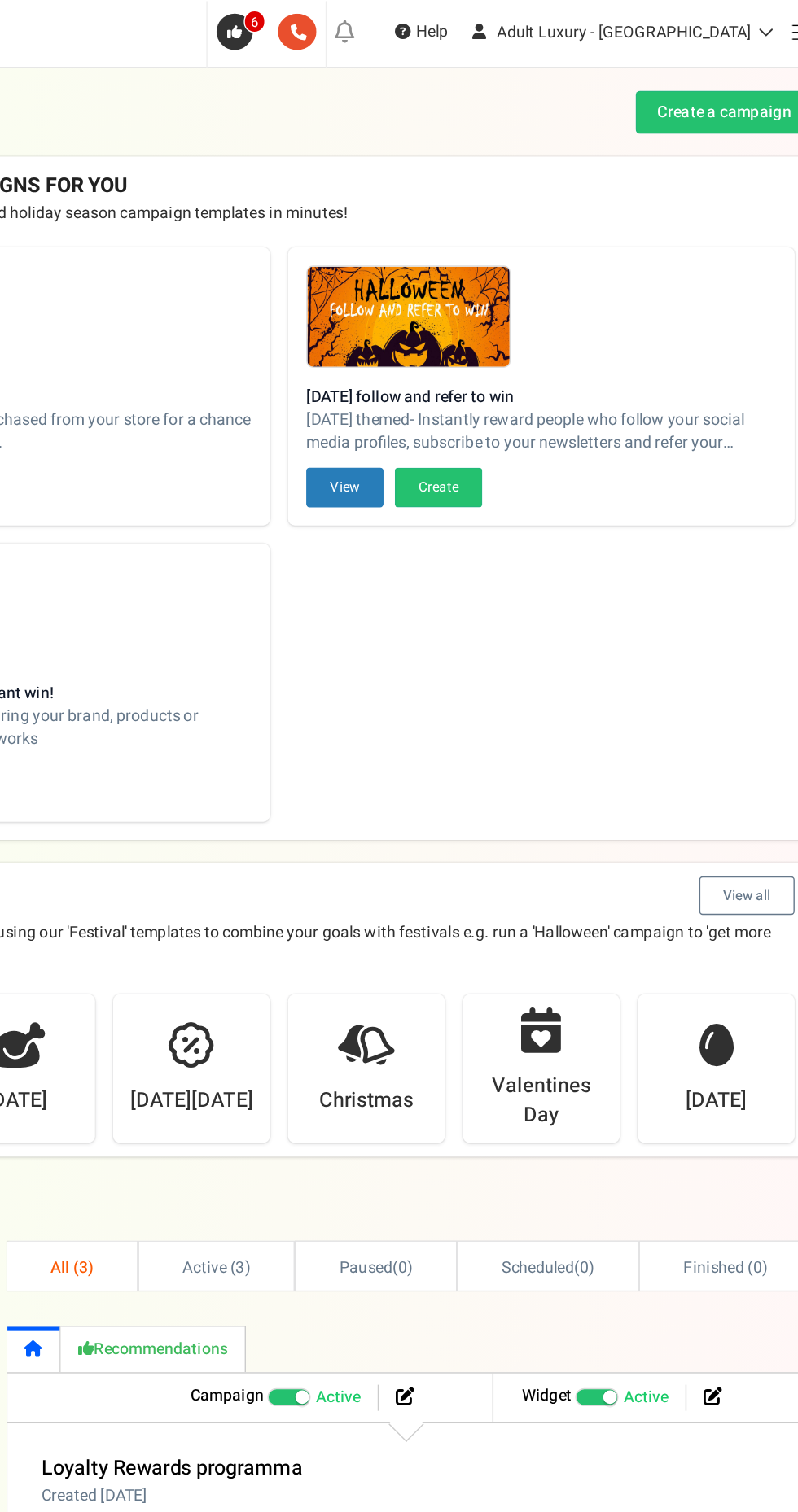
scroll to position [139, 0]
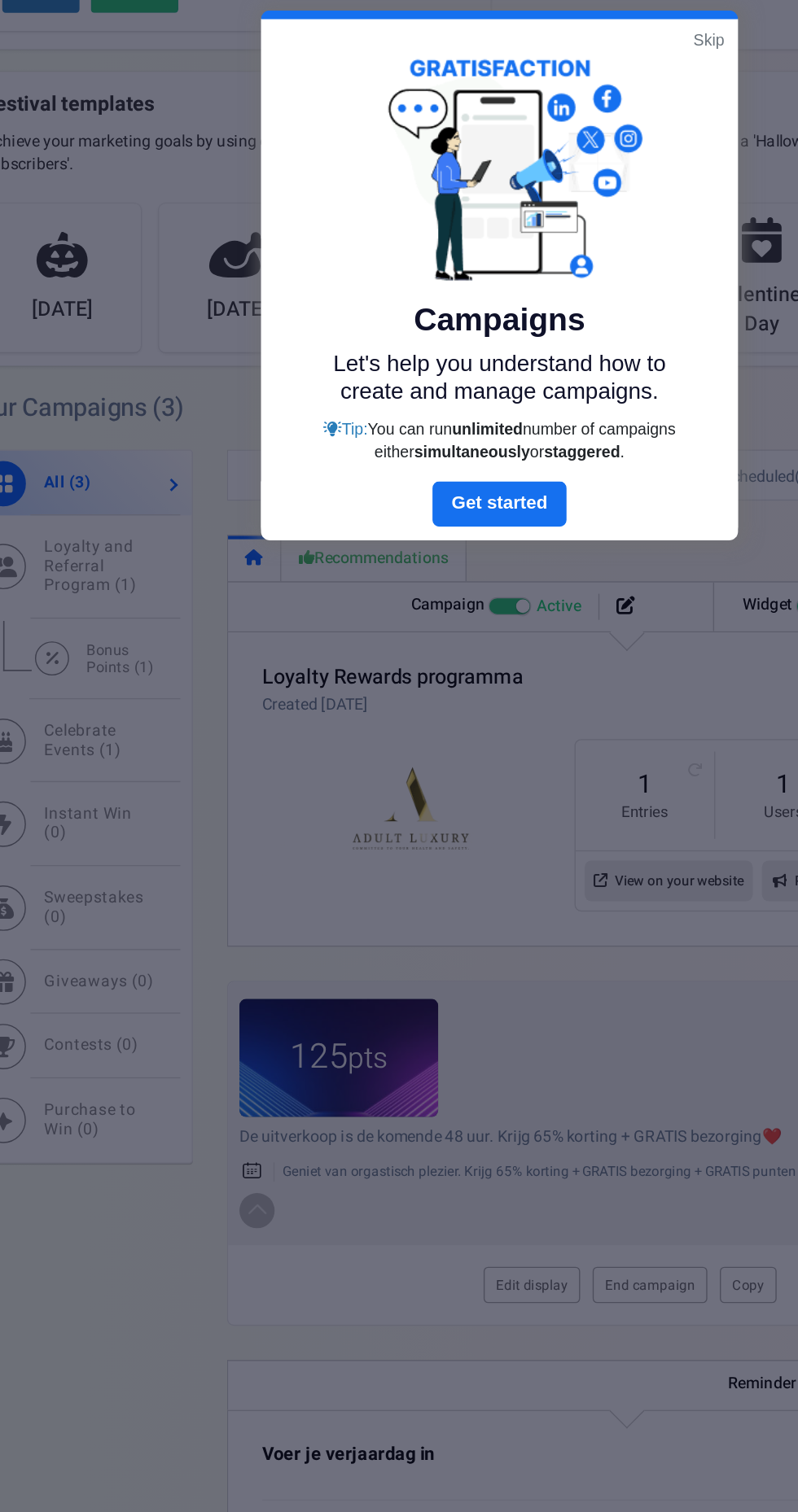
click at [542, 456] on link "Skip" at bounding box center [549, 457] width 22 height 16
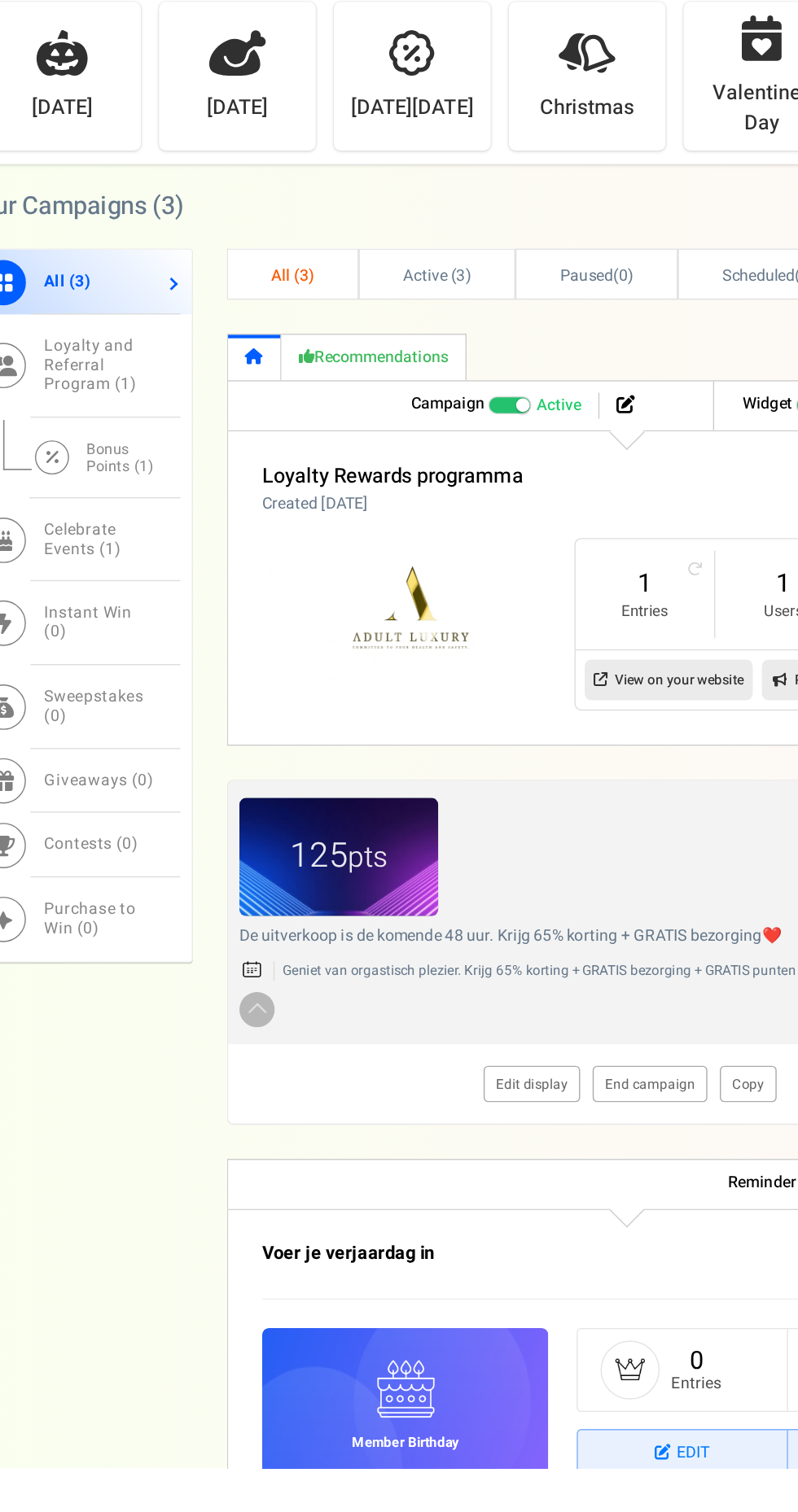
scroll to position [275, 0]
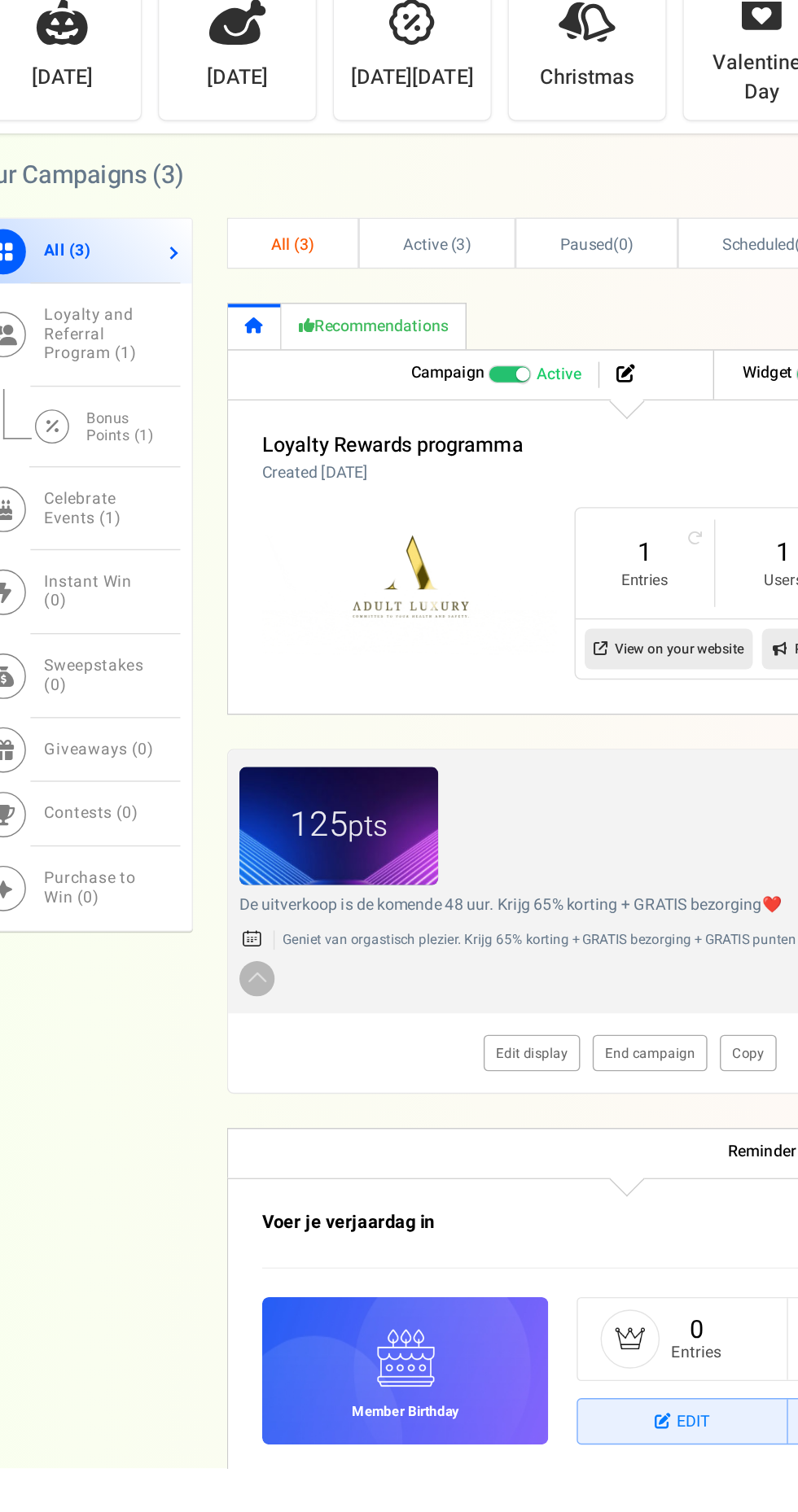
click at [494, 1212] on link "End campaign" at bounding box center [506, 1215] width 82 height 26
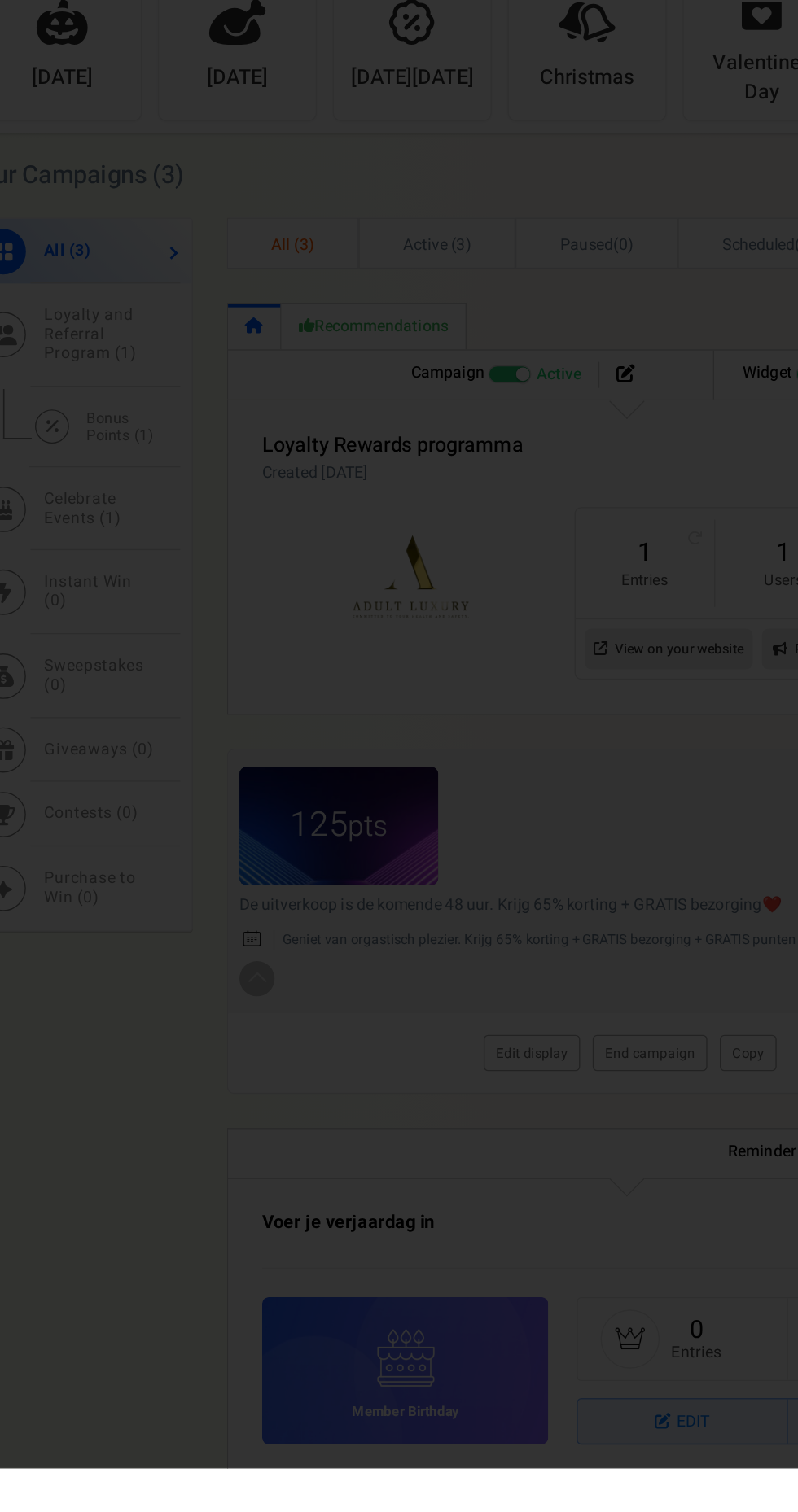
scroll to position [237, 0]
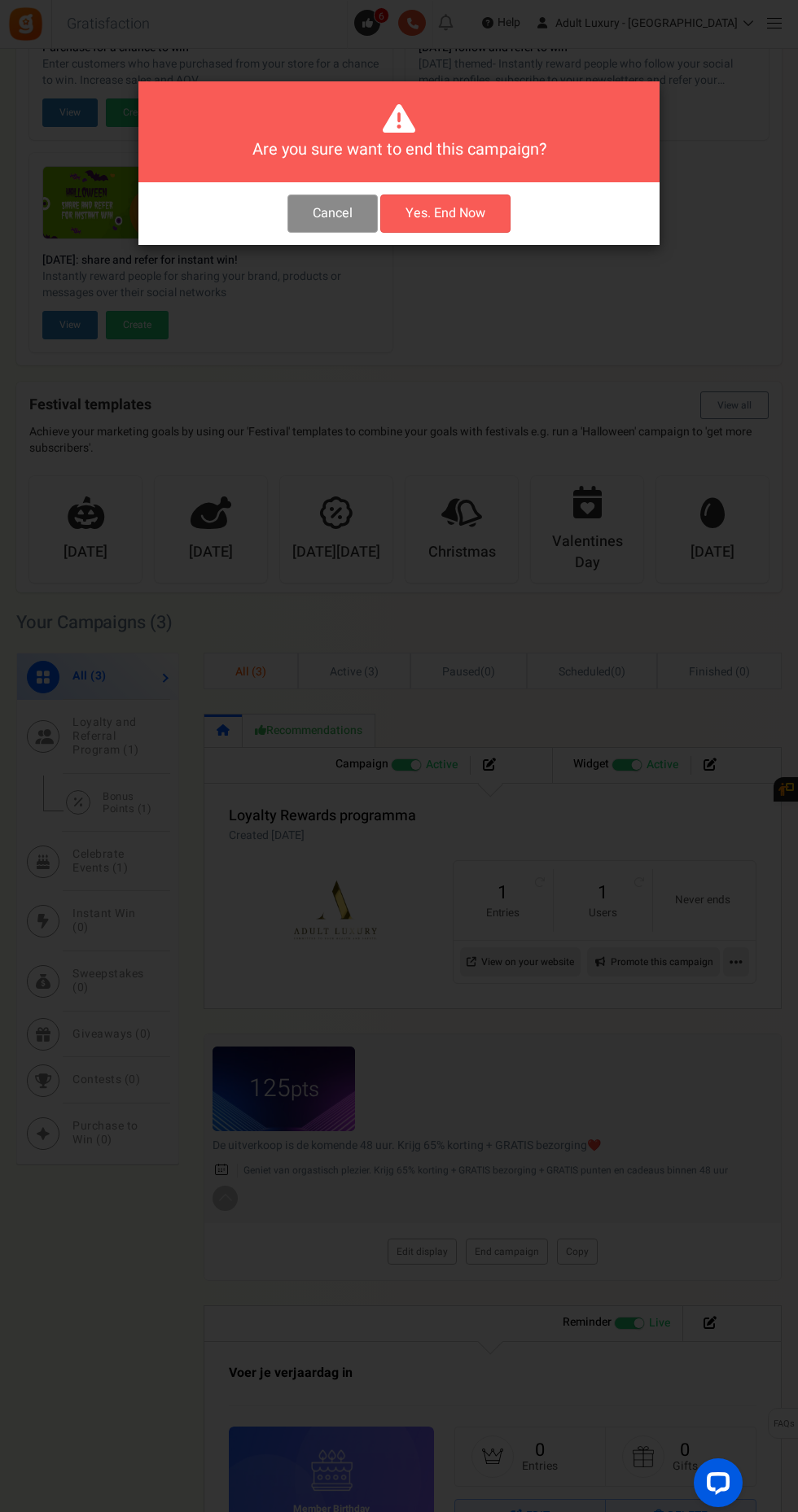
click at [310, 195] on button "Cancel" at bounding box center [332, 213] width 90 height 39
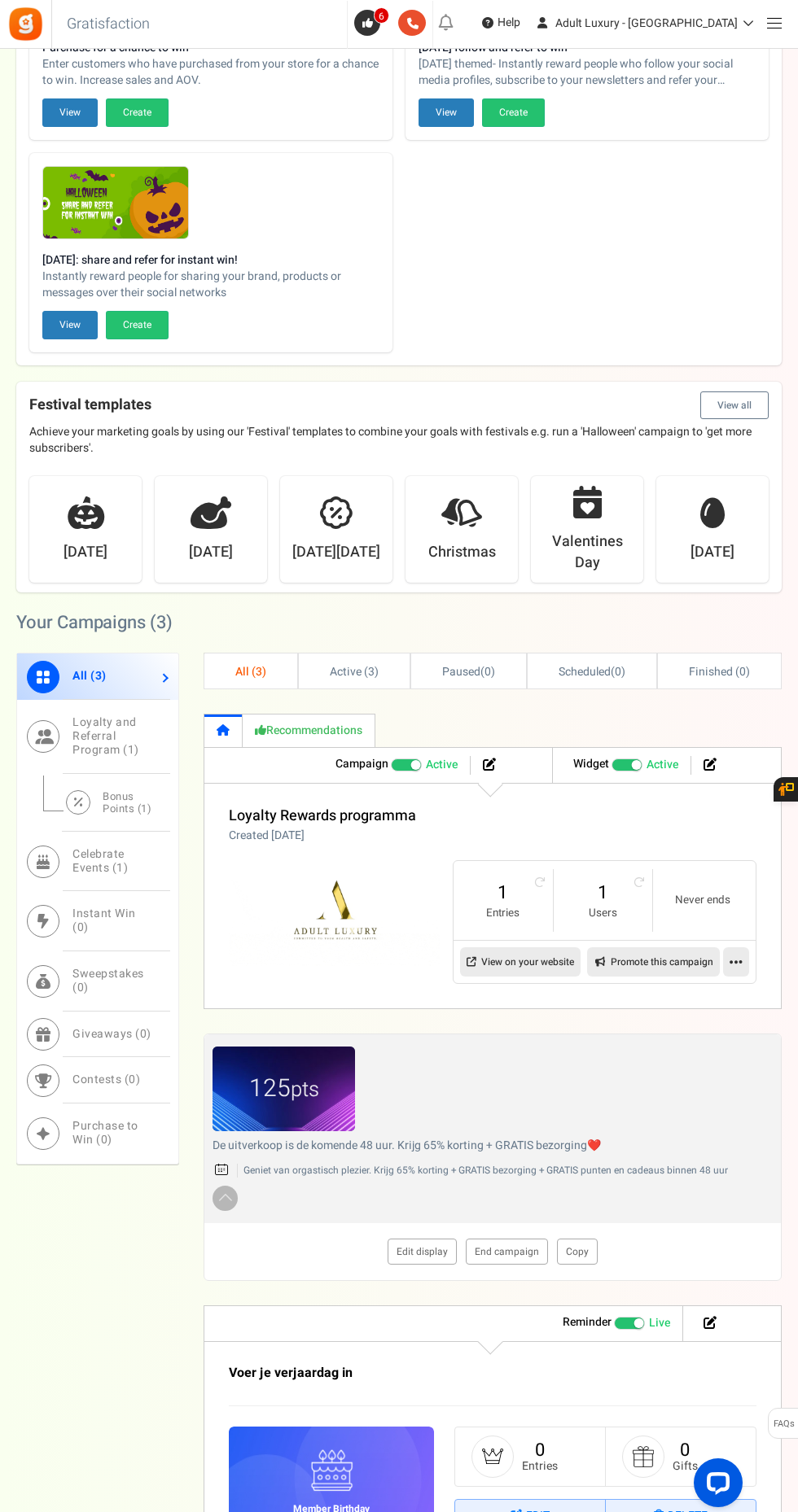
click at [417, 1252] on link "Edit display" at bounding box center [422, 1252] width 69 height 26
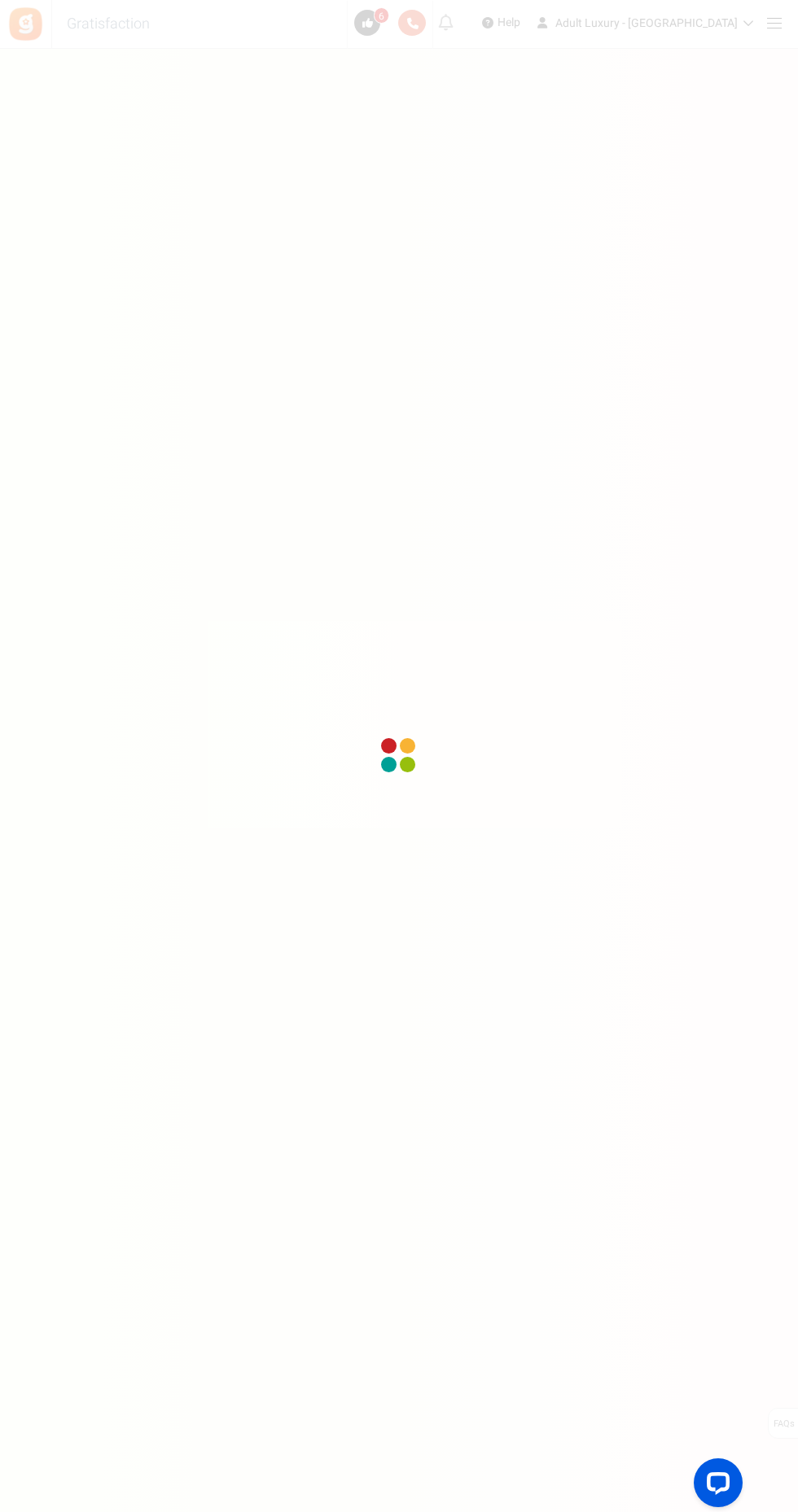
scroll to position [118, 0]
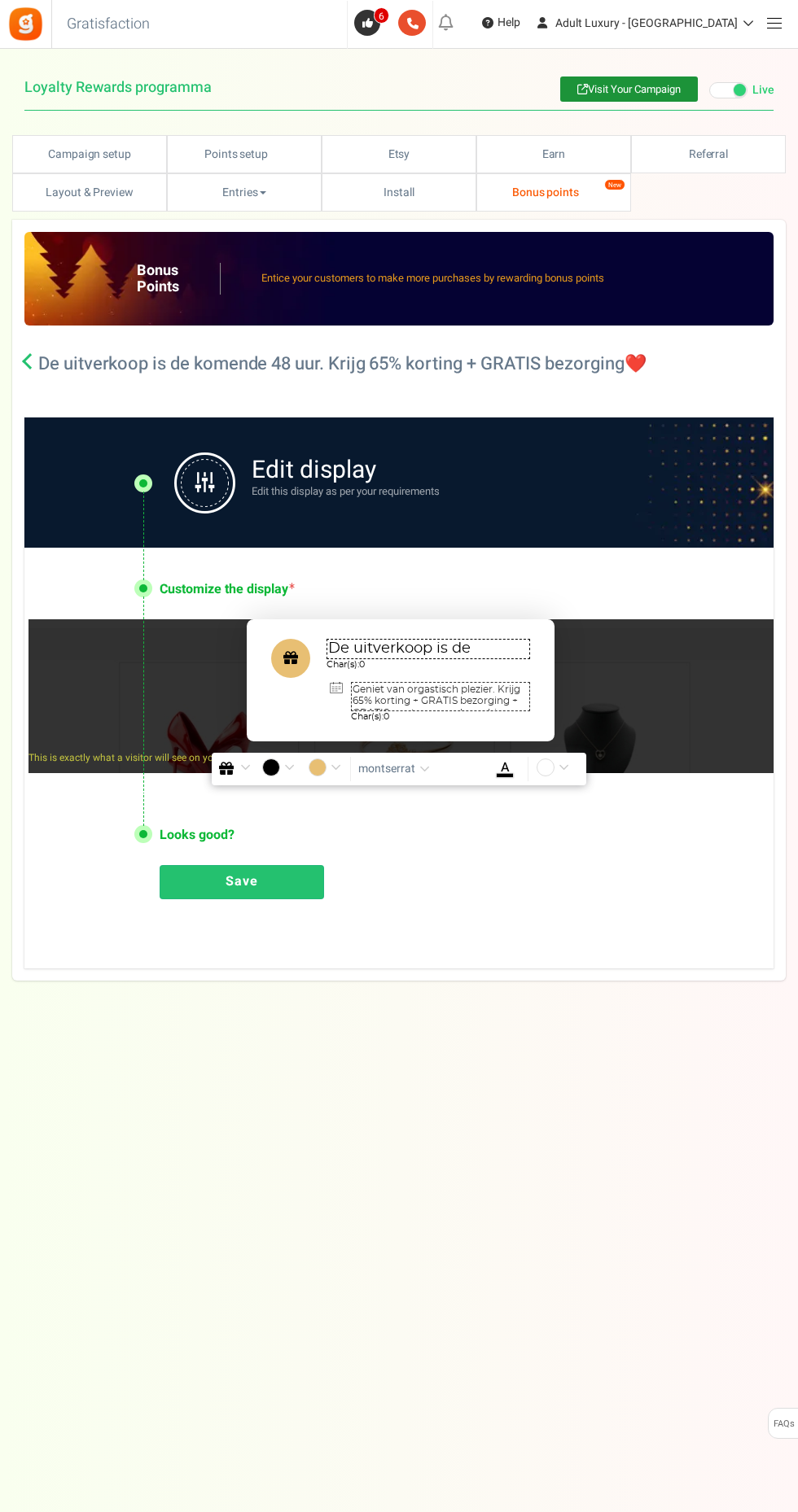
type textarea "De uitverkoop is de komende 48 uur. Krijg 65% korting + GRATIS bezorging❤️"
type textarea "Geniet van orgastisch plezier. Krijg 65% korting + GRATIS bezorging + GRATIS pu…"
type input "#e8bf73"
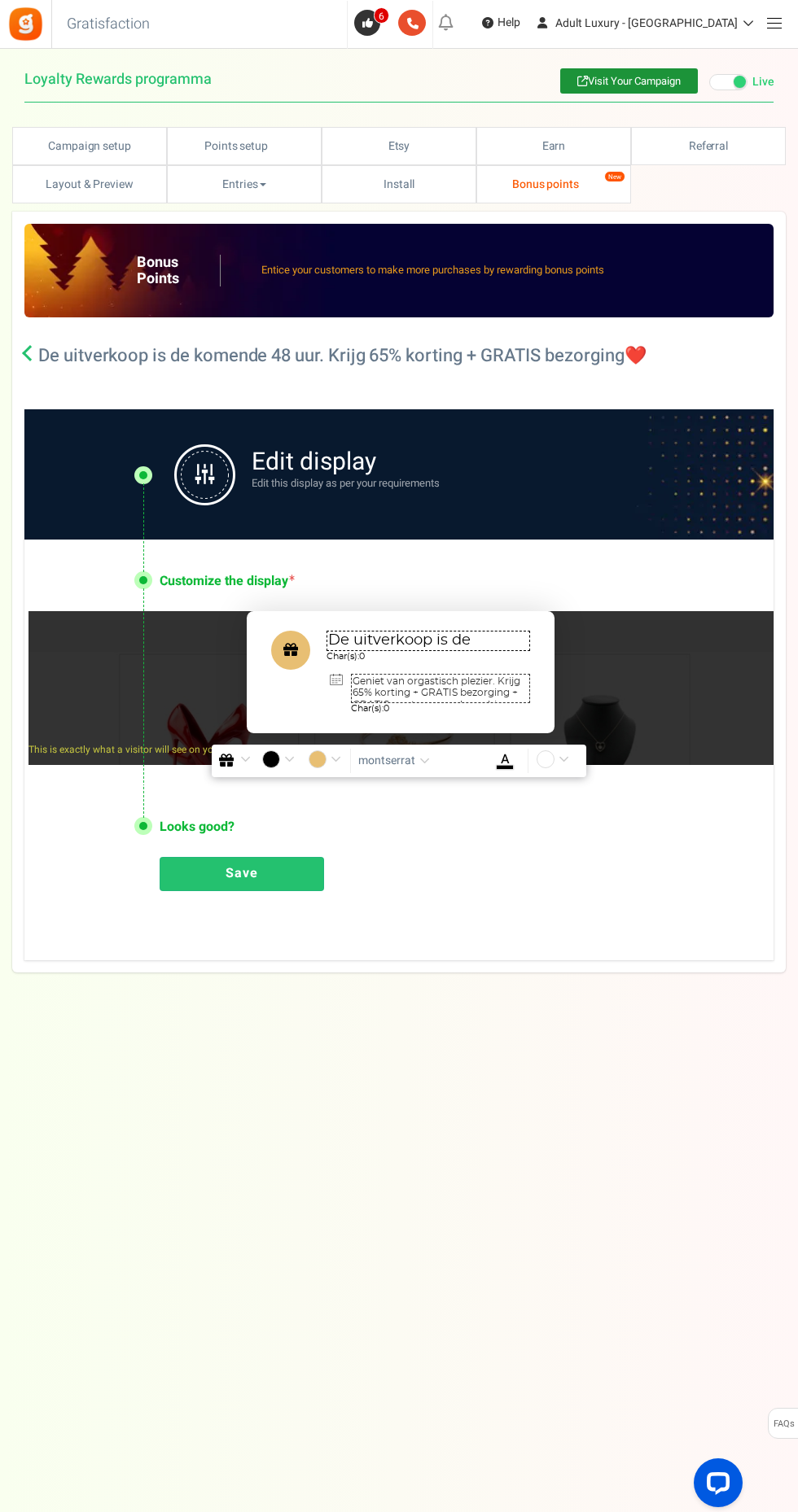
scroll to position [35, 0]
